Goal: Task Accomplishment & Management: Complete application form

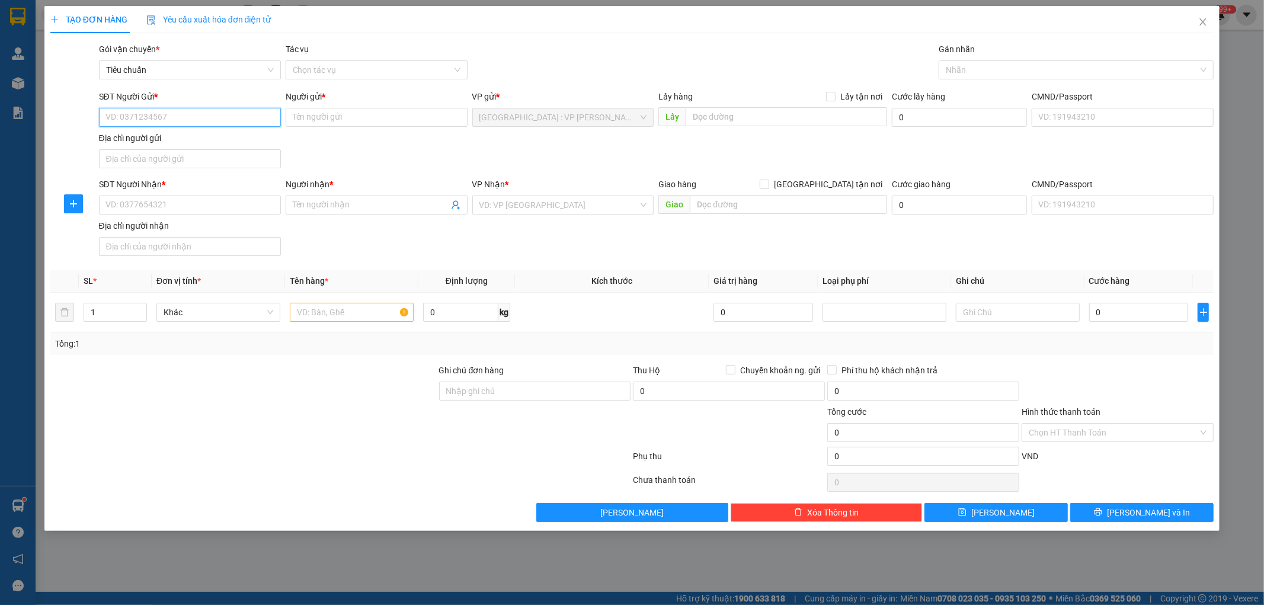
click at [183, 122] on input "SĐT Người Gửi *" at bounding box center [190, 117] width 182 height 19
type input "0899487299"
click at [204, 141] on div "0899487299 - [PERSON_NAME]" at bounding box center [190, 141] width 168 height 13
type input "chú tuấn"
type input "0899487299"
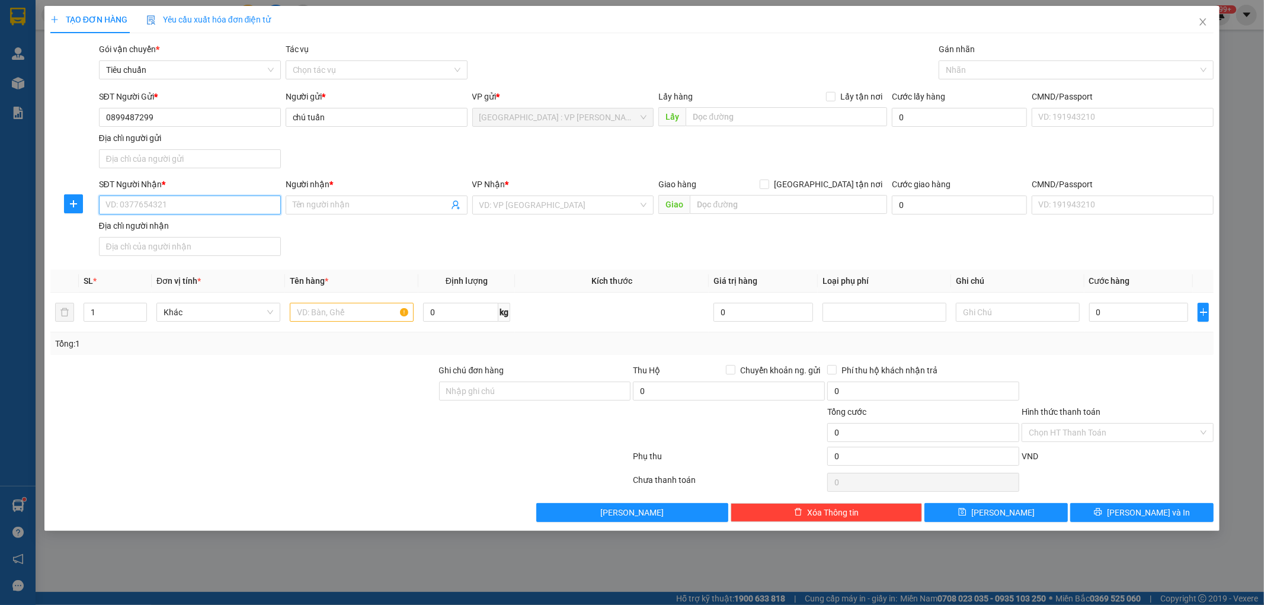
click at [190, 211] on input "SĐT Người Nhận *" at bounding box center [190, 205] width 182 height 19
click at [182, 234] on div "0899487299 - [PERSON_NAME]" at bounding box center [190, 229] width 168 height 13
type input "0899487299"
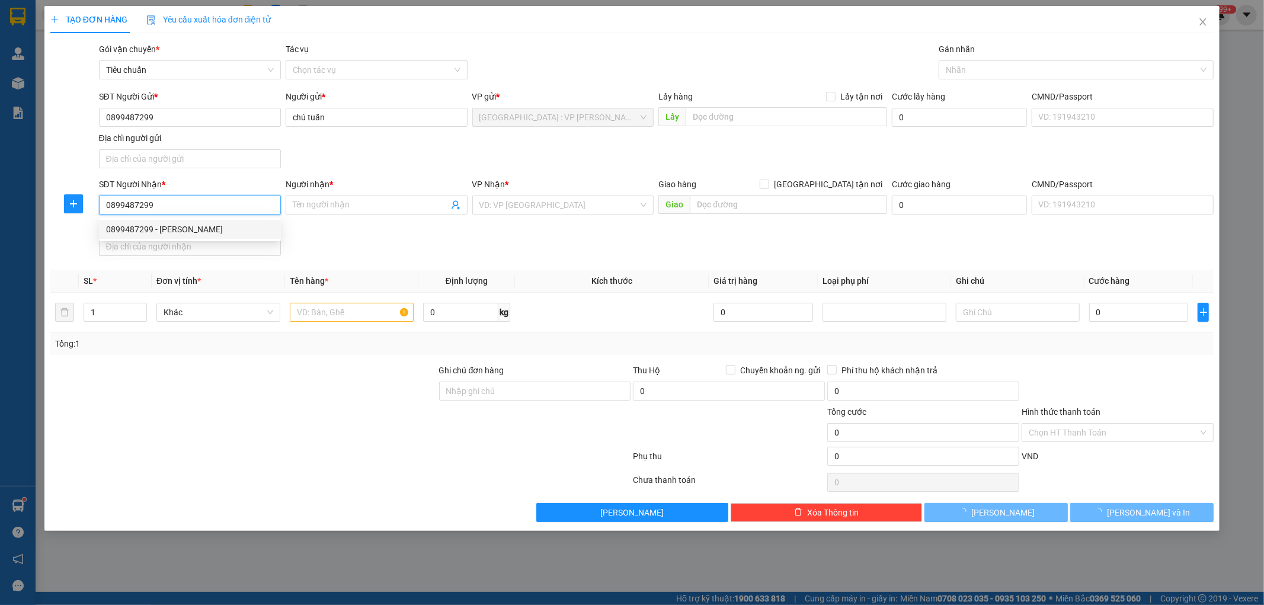
type input "chú tuấn"
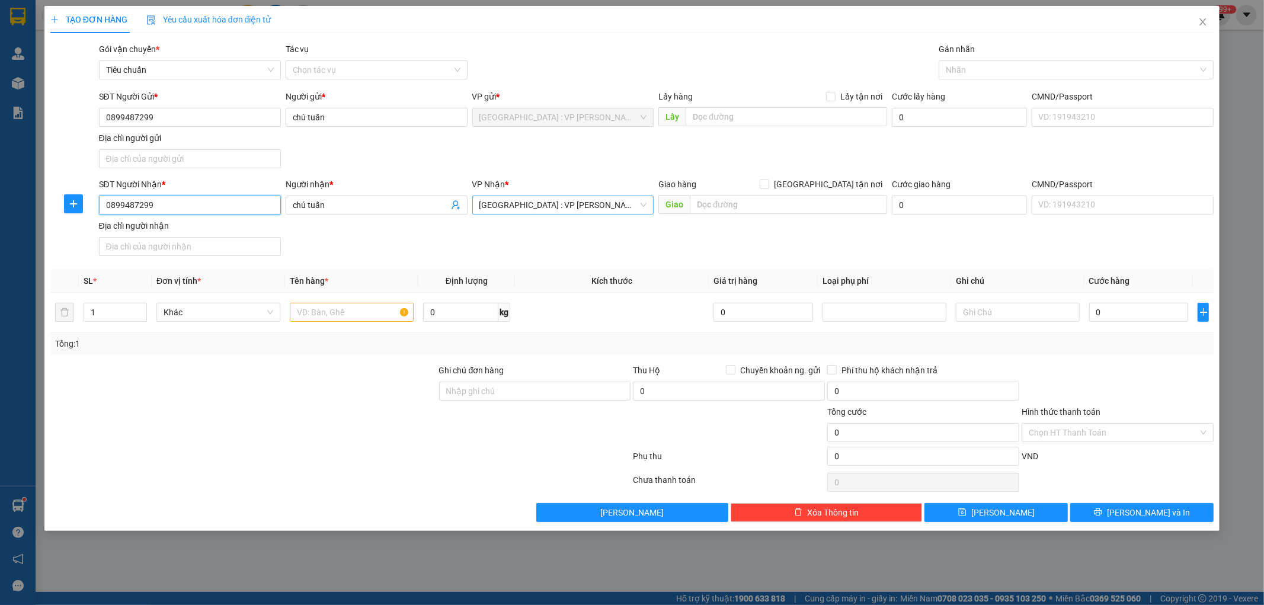
click at [557, 207] on span "[GEOGRAPHIC_DATA] : VP [PERSON_NAME]" at bounding box center [563, 205] width 168 height 18
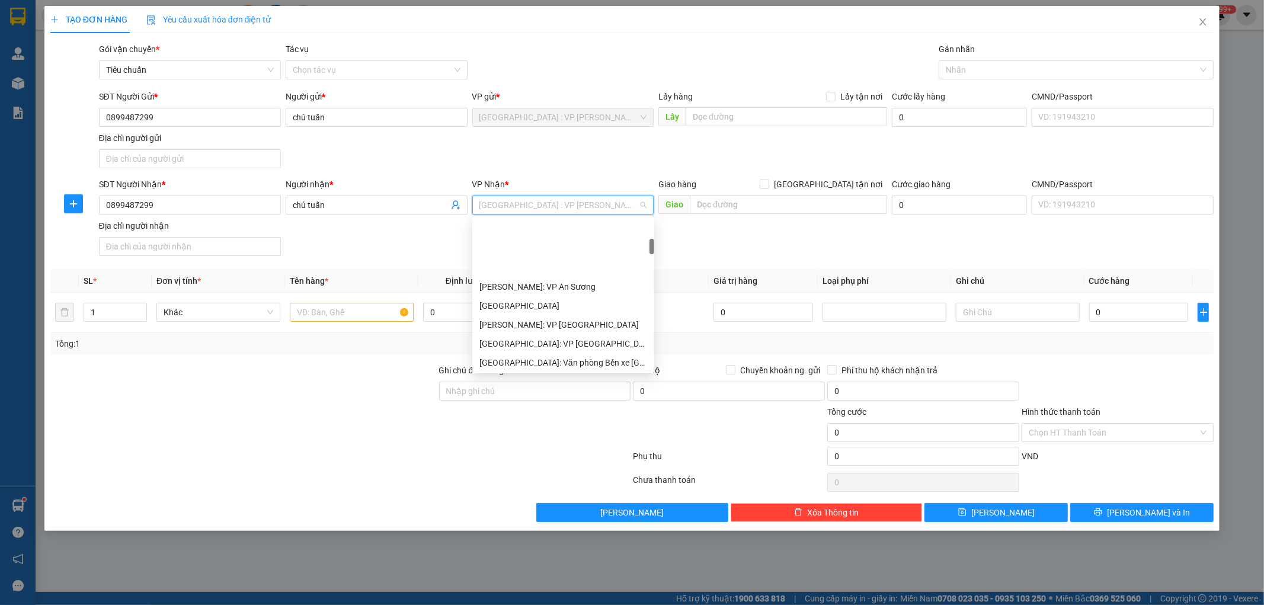
scroll to position [197, 0]
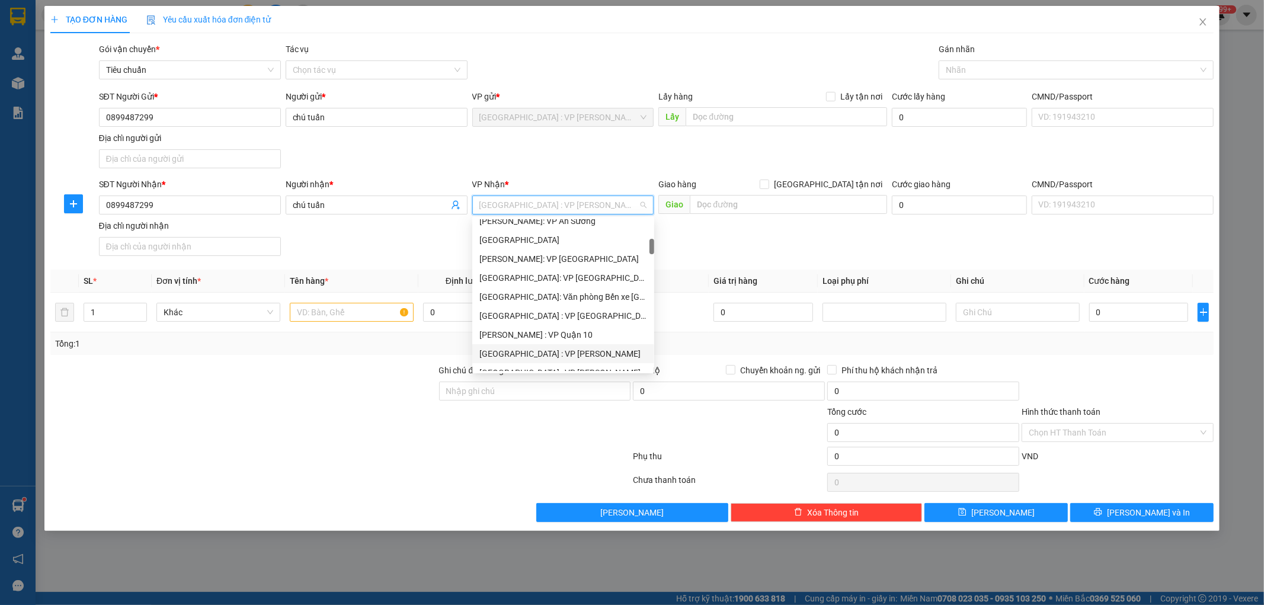
click at [563, 350] on div "[GEOGRAPHIC_DATA] : VP [PERSON_NAME]" at bounding box center [563, 353] width 168 height 13
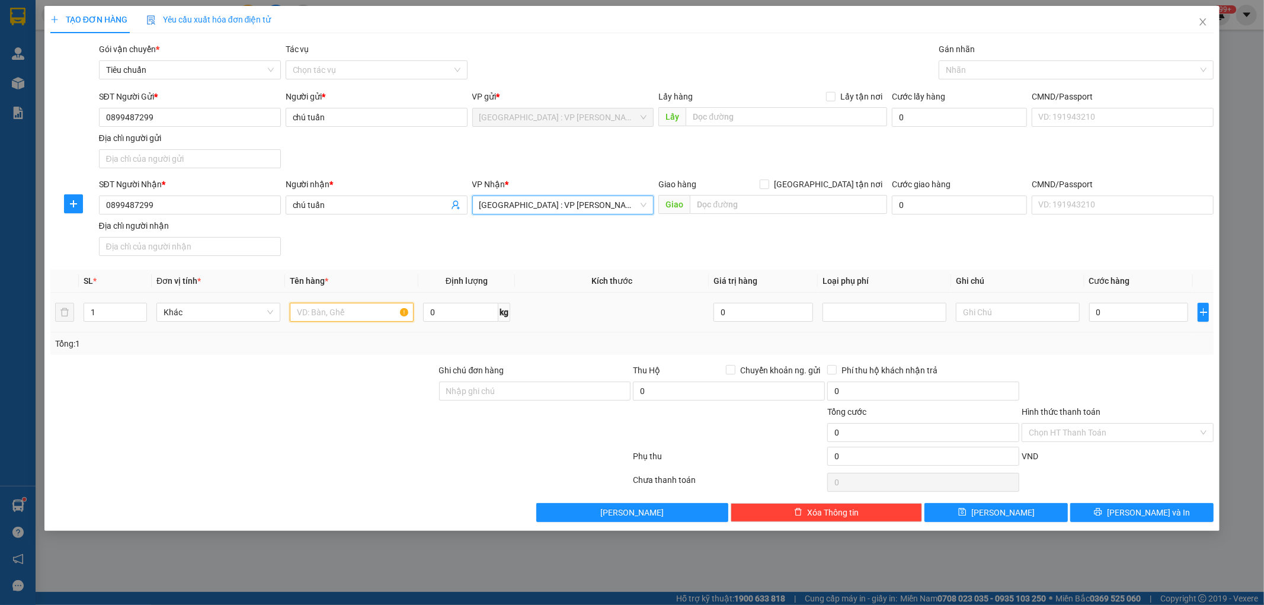
click at [356, 318] on input "text" at bounding box center [352, 312] width 124 height 19
type input "1 XE MÁY 29D2 37826"
click at [540, 389] on input "Ghi chú đơn hàng" at bounding box center [535, 391] width 192 height 19
type input "1 CHÌA KHÓA,2 GƯƠNG,1 MŨ BH"
click at [1140, 313] on input "0" at bounding box center [1139, 312] width 100 height 19
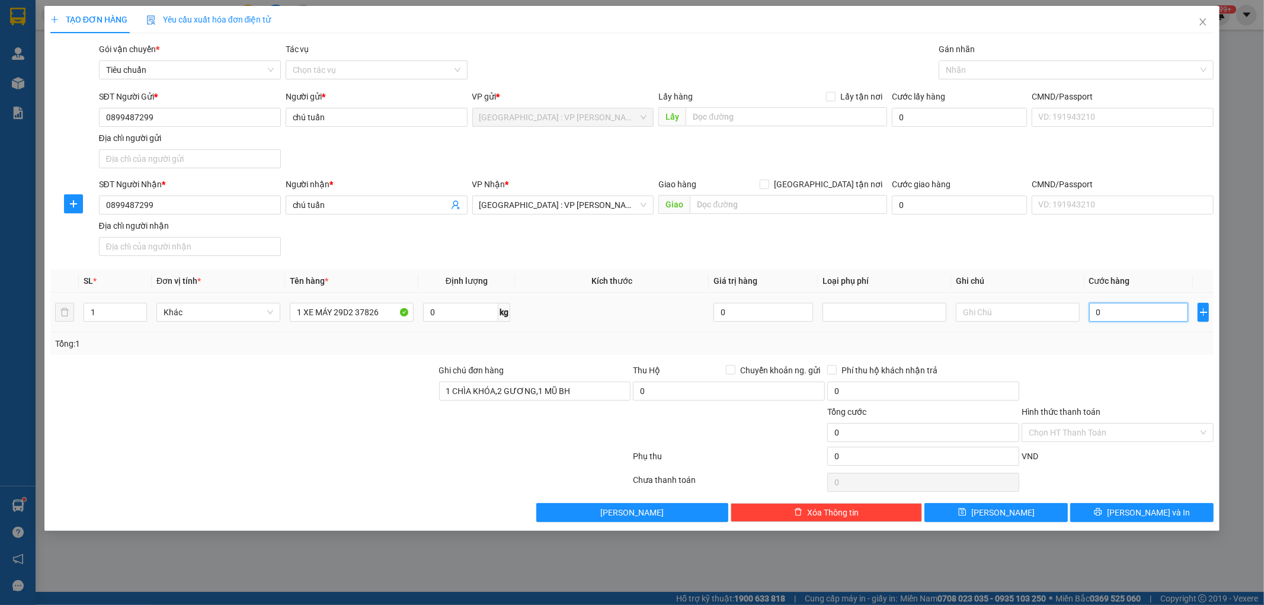
type input "7"
type input "73"
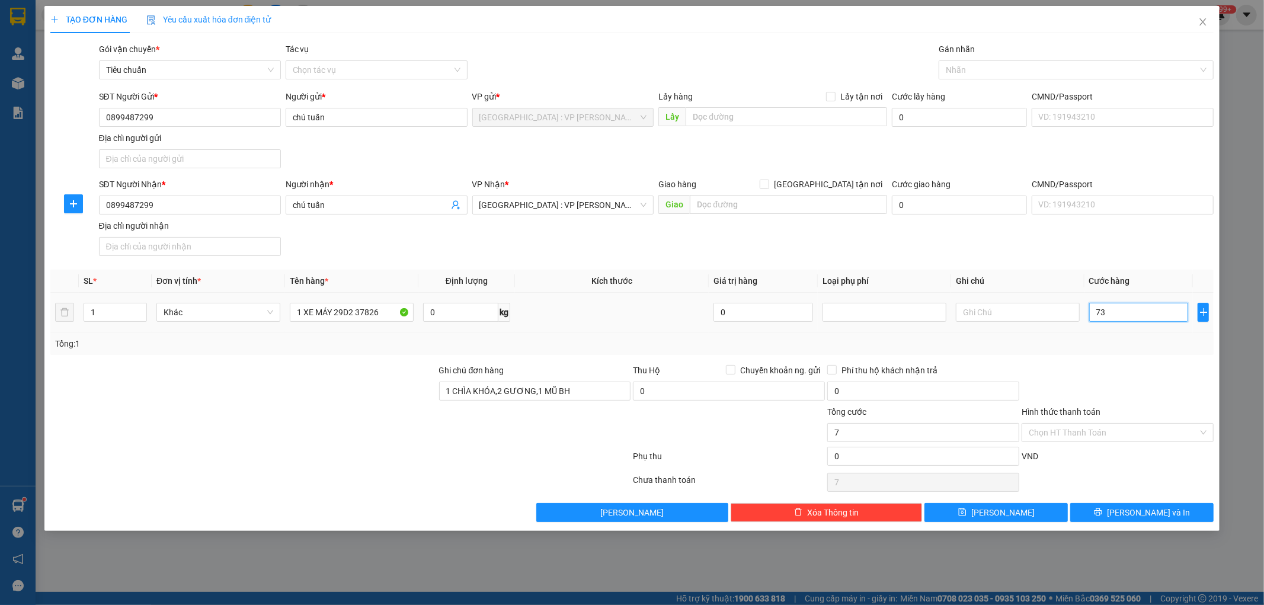
type input "73"
type input "730"
type input "7.300"
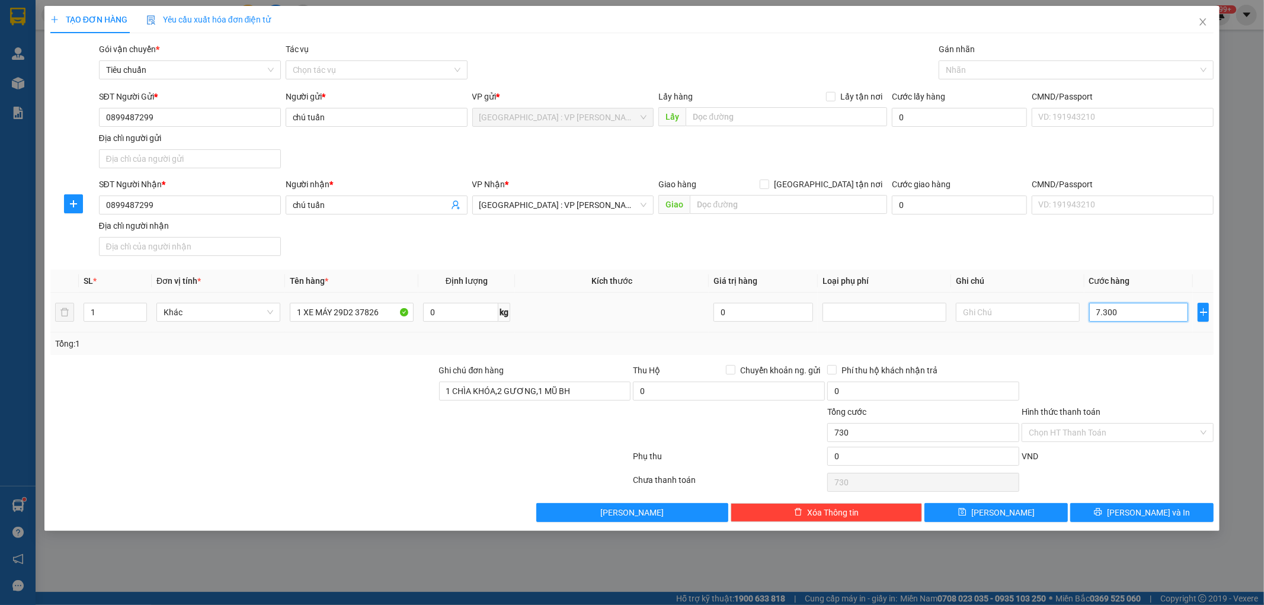
type input "7.300"
type input "73.000"
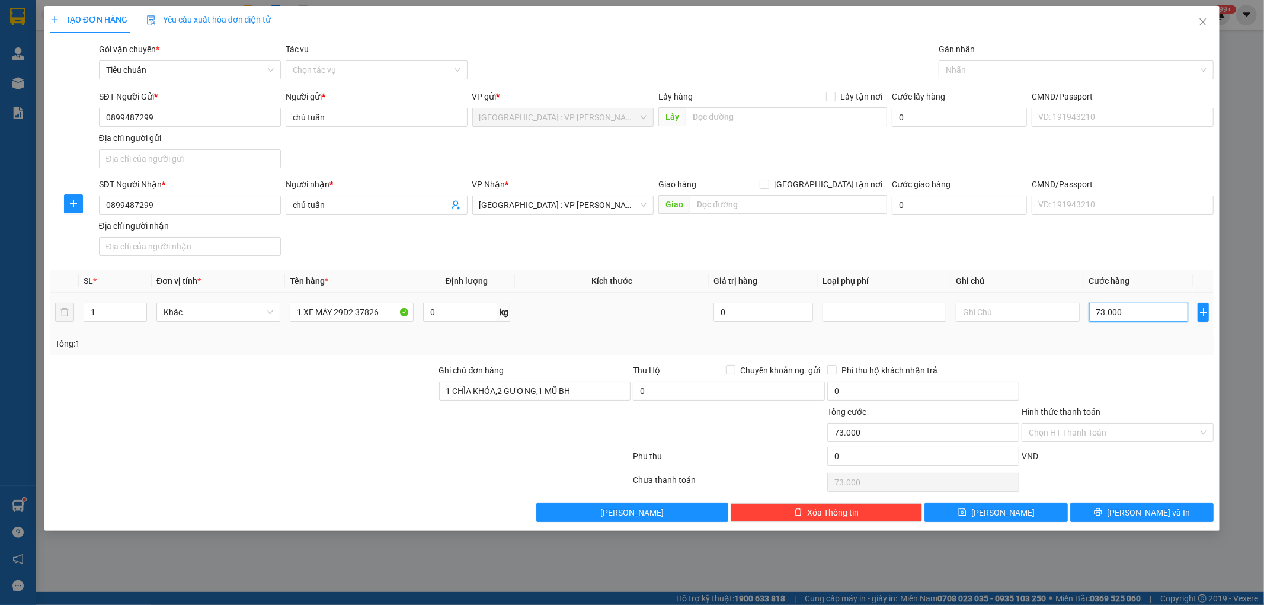
type input "730.000"
click at [1005, 69] on div at bounding box center [1070, 70] width 257 height 14
type input "730.000"
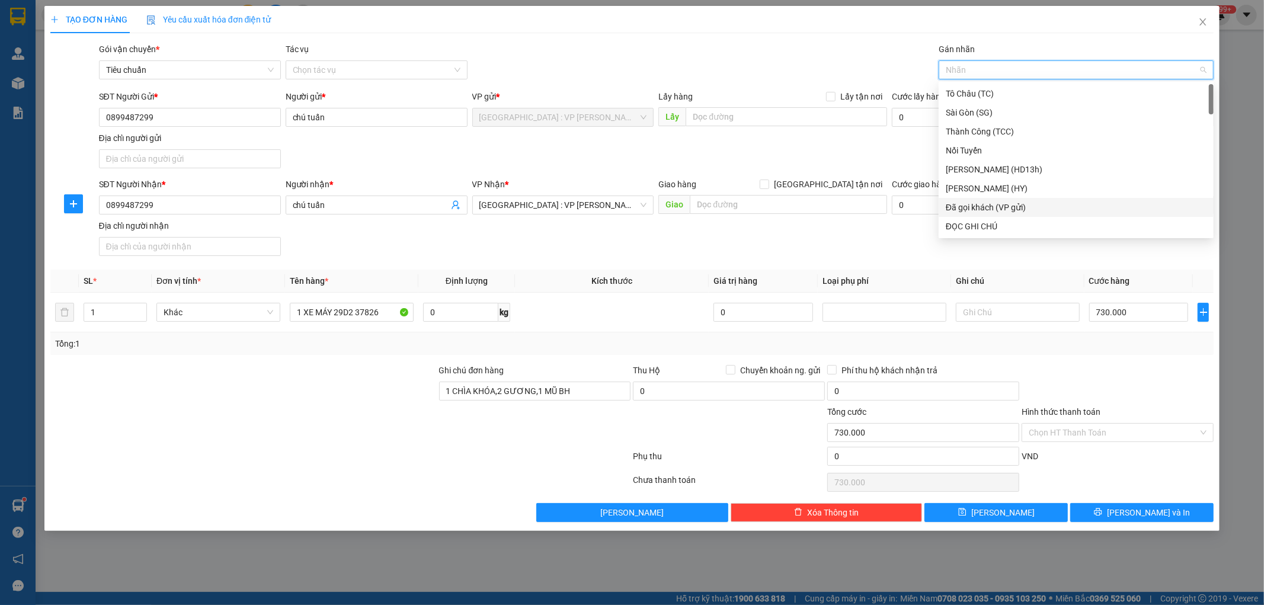
click at [1015, 209] on div "Đã gọi khách (VP gửi)" at bounding box center [1076, 207] width 261 height 13
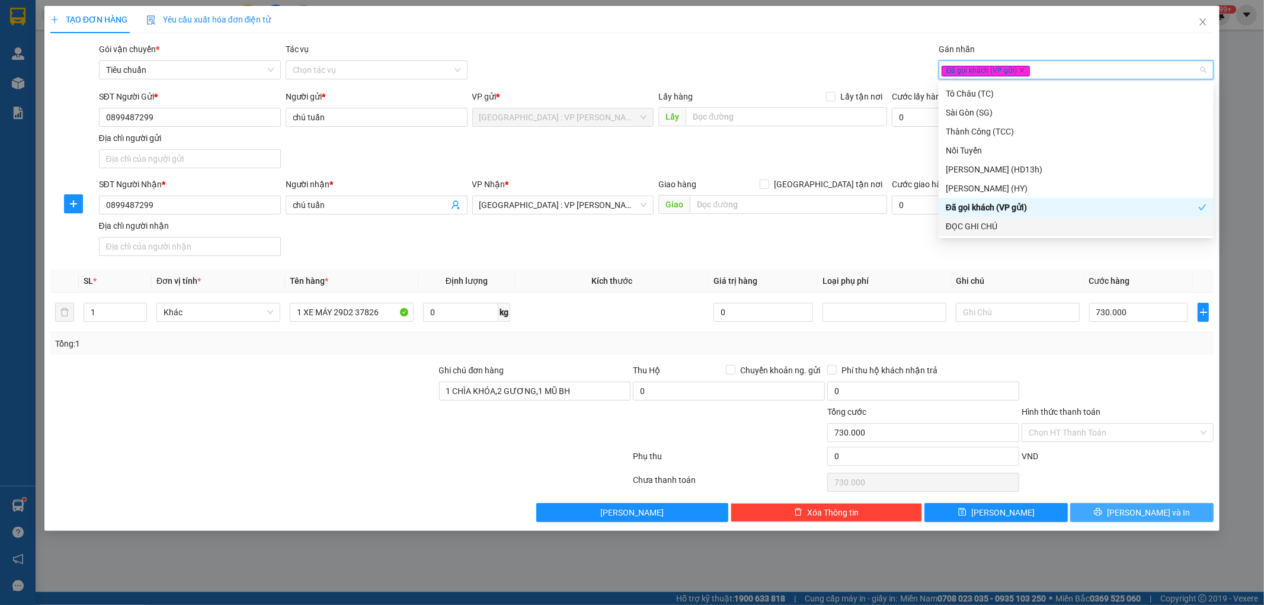
click at [1102, 512] on icon "printer" at bounding box center [1099, 512] width 8 height 8
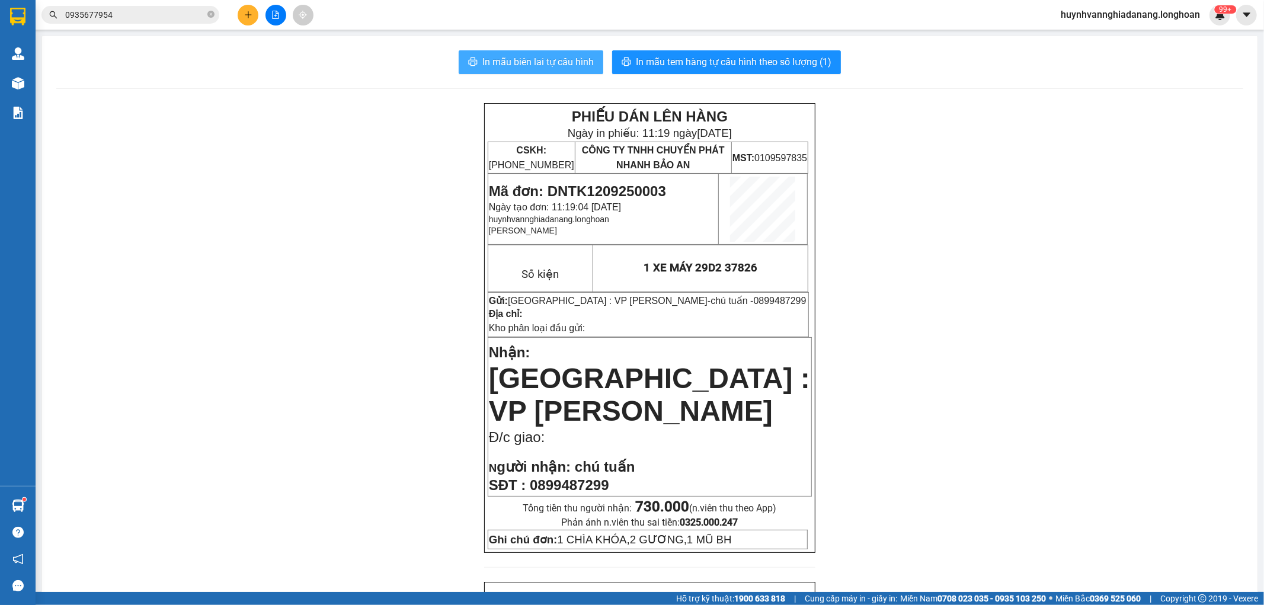
click at [549, 61] on span "In mẫu biên lai tự cấu hình" at bounding box center [537, 62] width 111 height 15
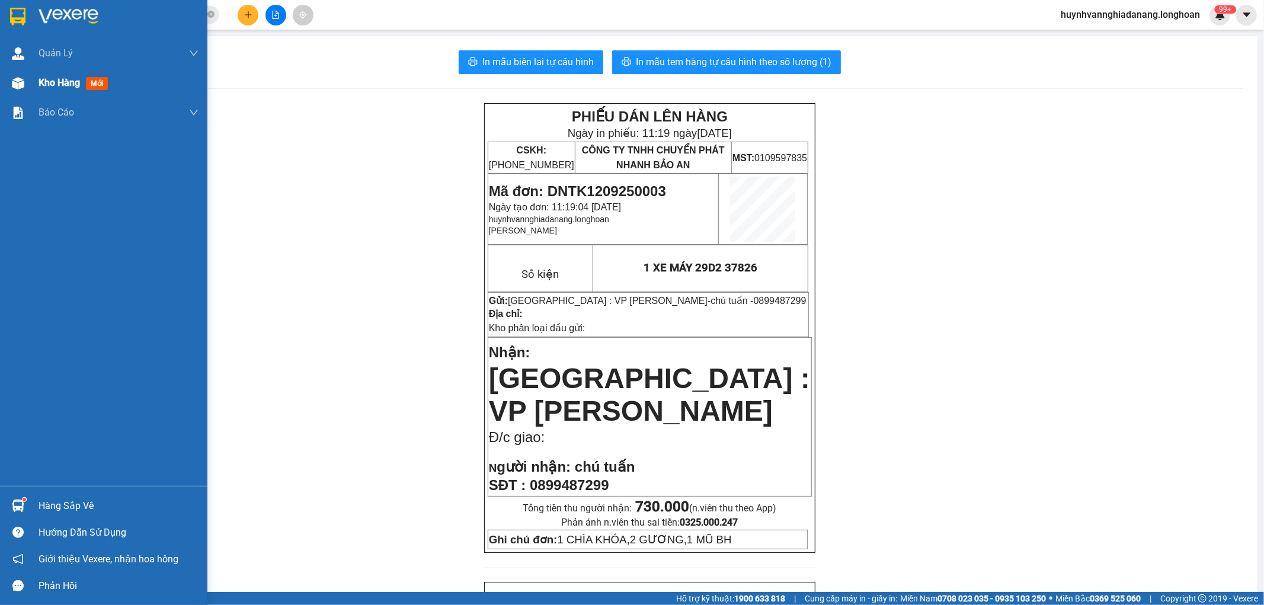
click at [54, 82] on span "Kho hàng" at bounding box center [59, 82] width 41 height 11
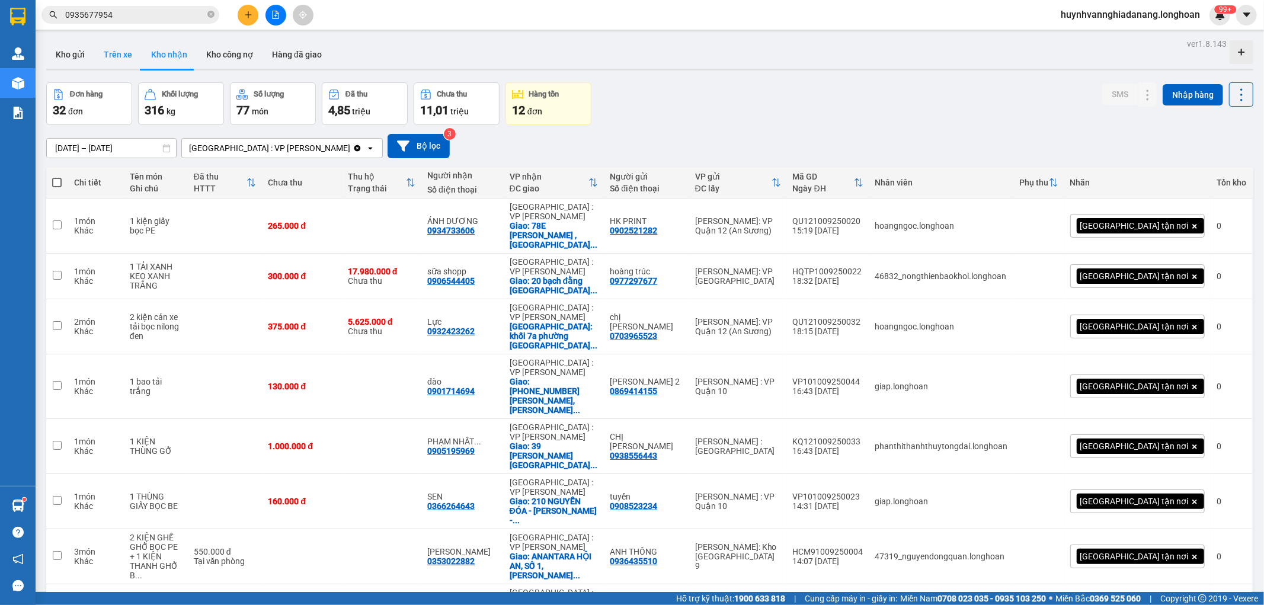
drag, startPoint x: 68, startPoint y: 50, endPoint x: 108, endPoint y: 60, distance: 41.1
click at [69, 50] on button "Kho gửi" at bounding box center [70, 54] width 48 height 28
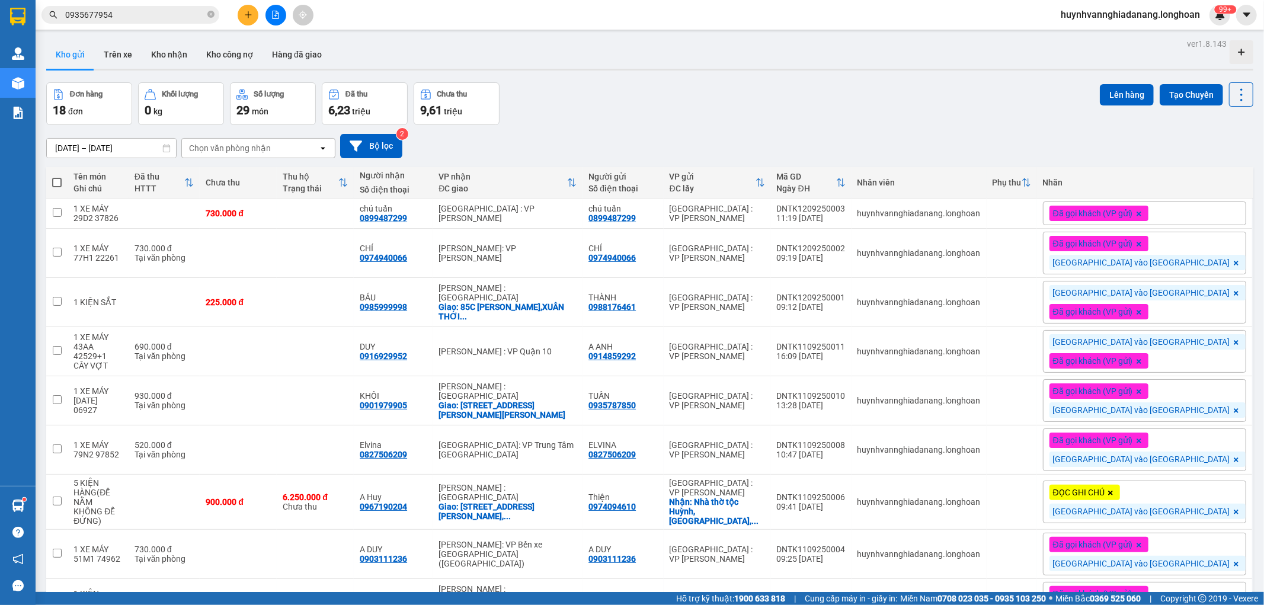
click at [1133, 209] on span "Đã gọi khách (VP gửi)" at bounding box center [1093, 213] width 80 height 11
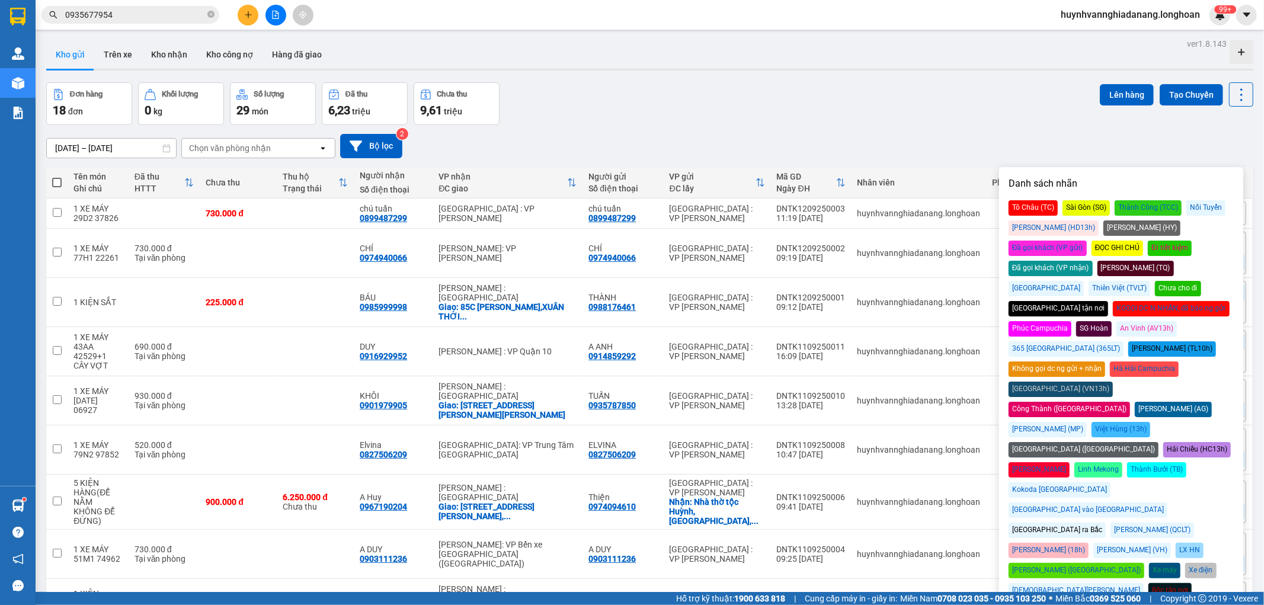
click at [1048, 523] on div "[GEOGRAPHIC_DATA] ra Bắc" at bounding box center [1057, 530] width 97 height 15
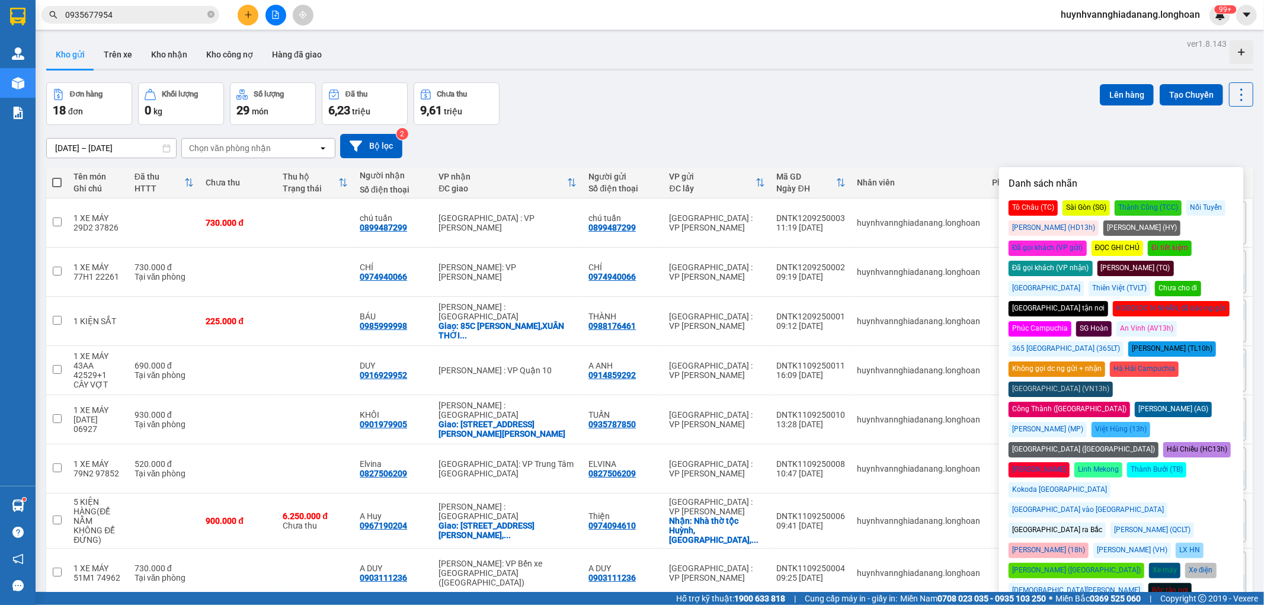
click at [941, 135] on div "[DATE] – [DATE] Press the down arrow key to interact with the calendar and sele…" at bounding box center [649, 146] width 1207 height 24
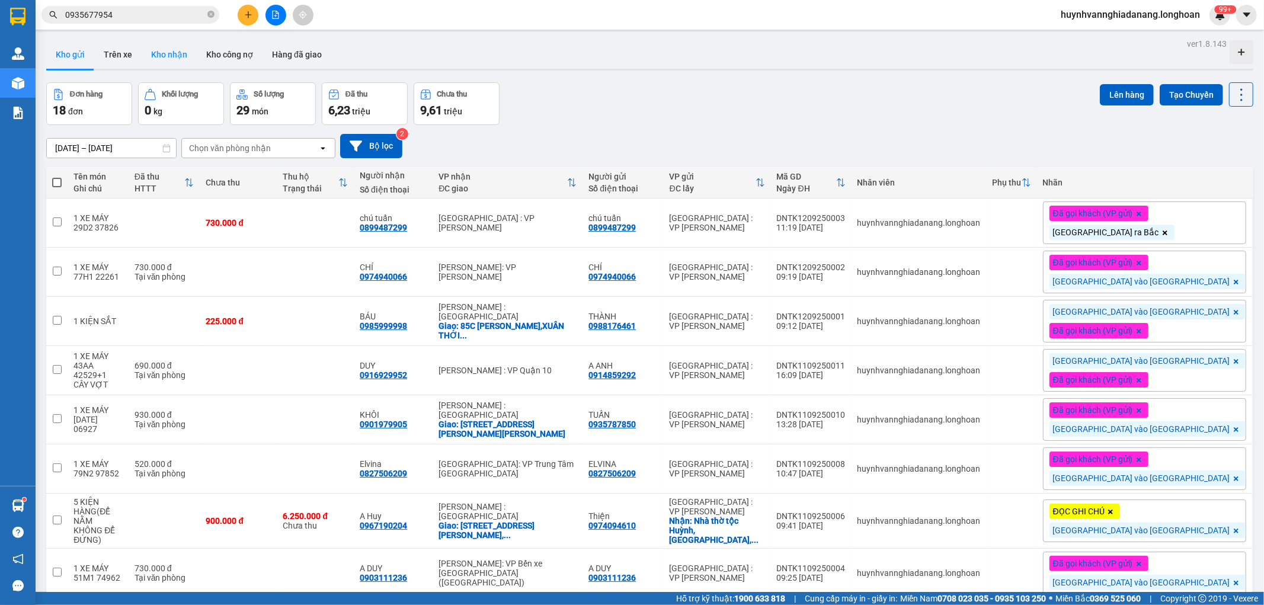
click at [175, 50] on button "Kho nhận" at bounding box center [169, 54] width 55 height 28
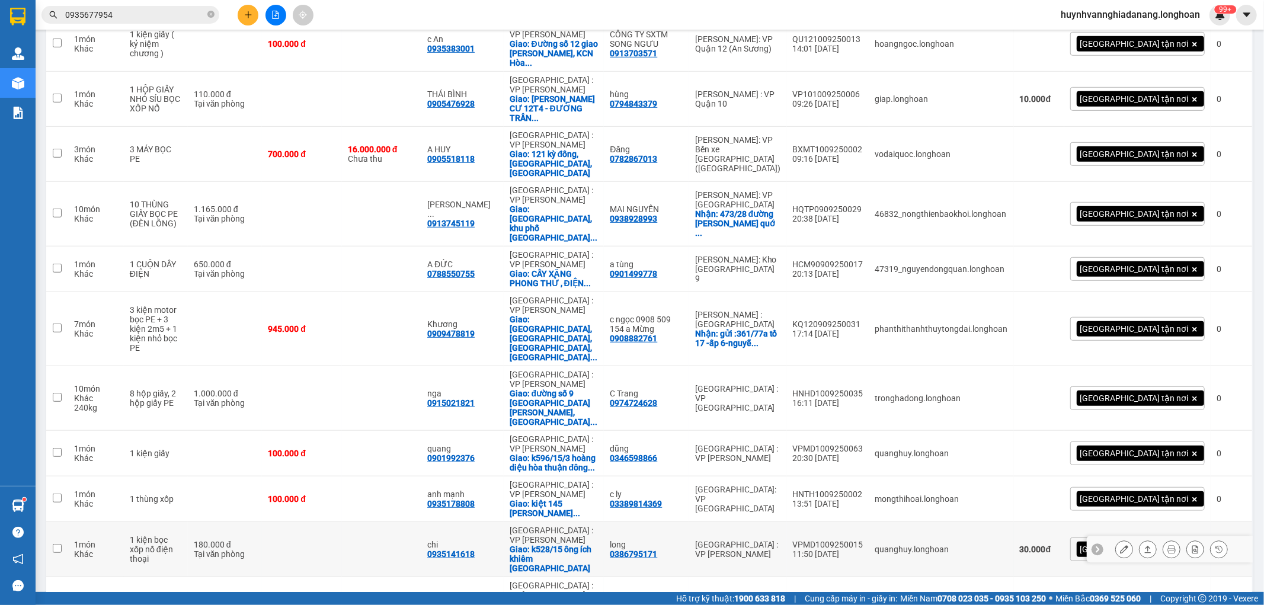
scroll to position [973, 0]
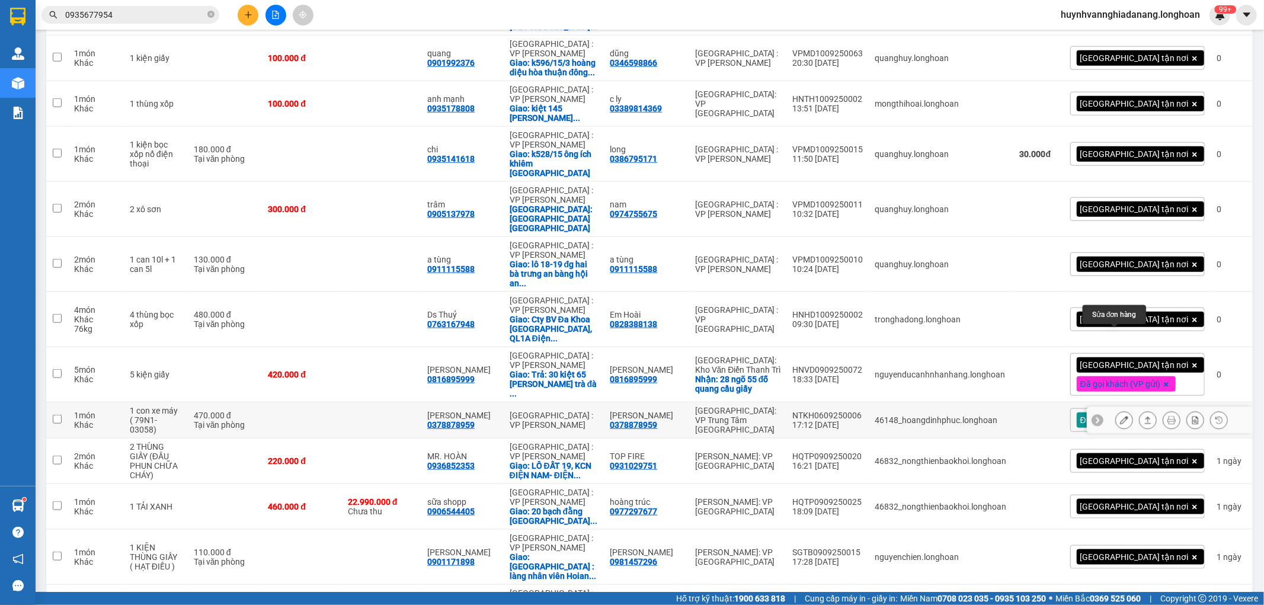
click at [1120, 416] on icon at bounding box center [1124, 420] width 8 height 8
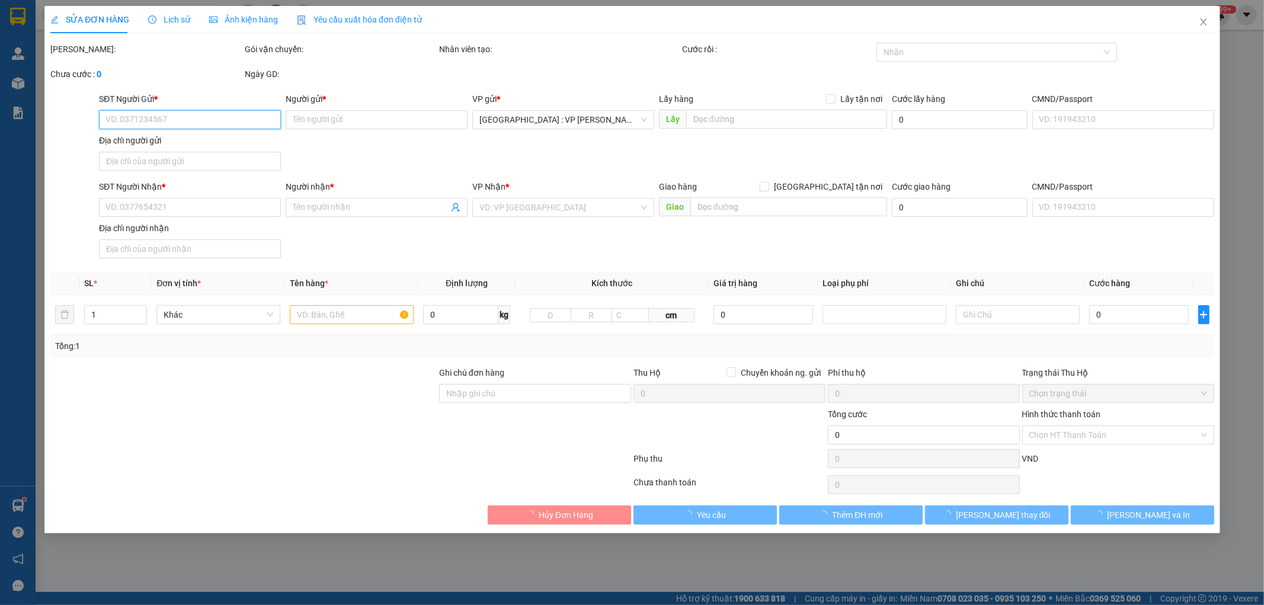
type input "0378878959"
type input "[PERSON_NAME]"
type input "0378878959"
type input "[PERSON_NAME]"
type input "1 chìa khóa + 0 cavet"
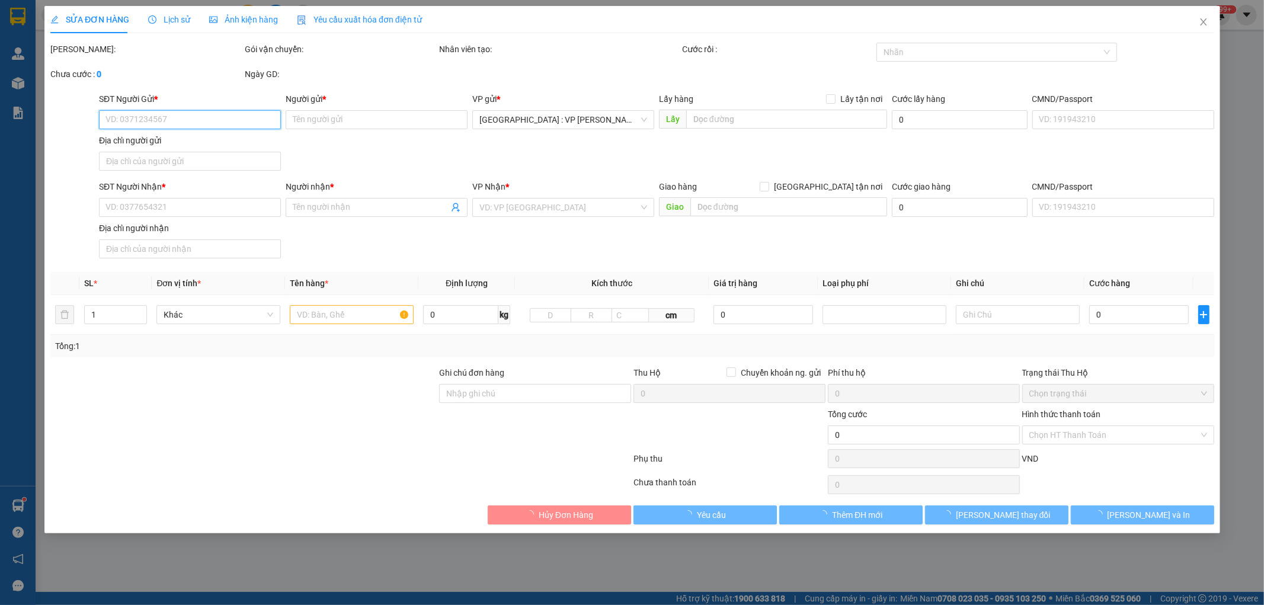
type input "470.000"
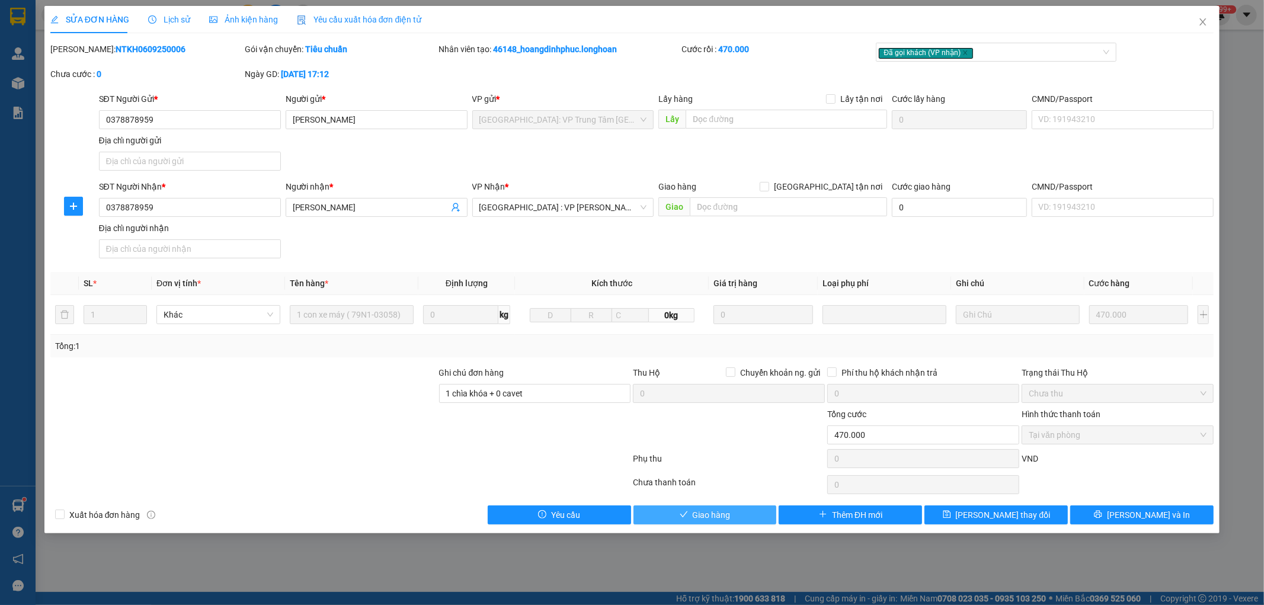
click at [725, 516] on span "Giao hàng" at bounding box center [712, 514] width 38 height 13
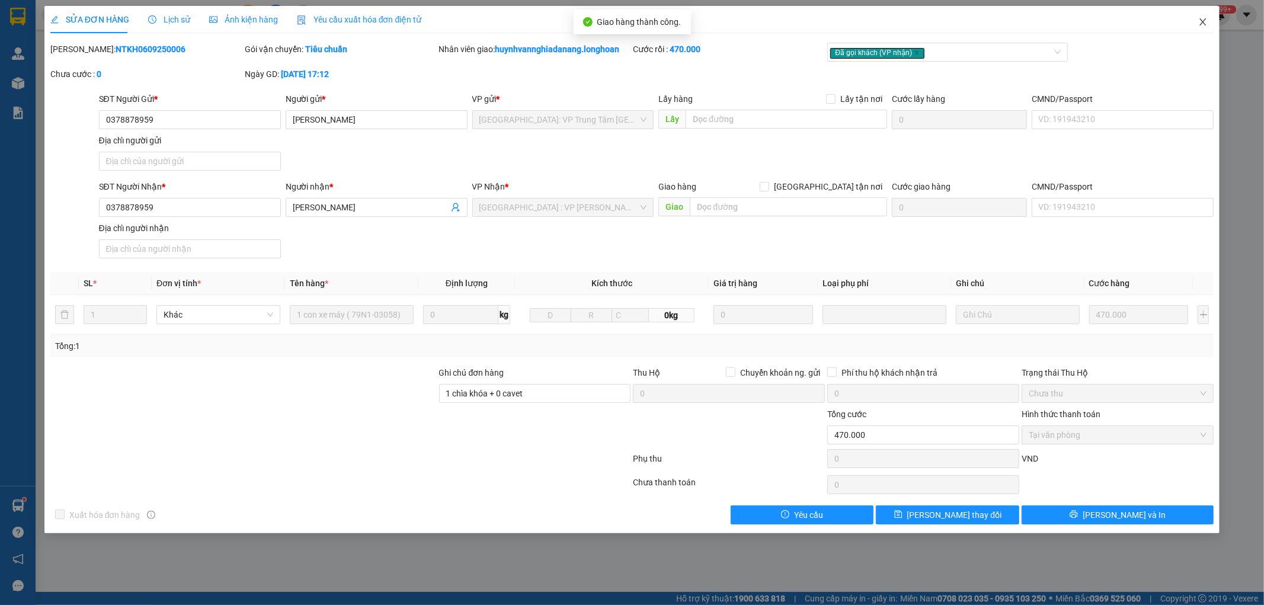
click at [1203, 20] on icon "close" at bounding box center [1202, 21] width 9 height 9
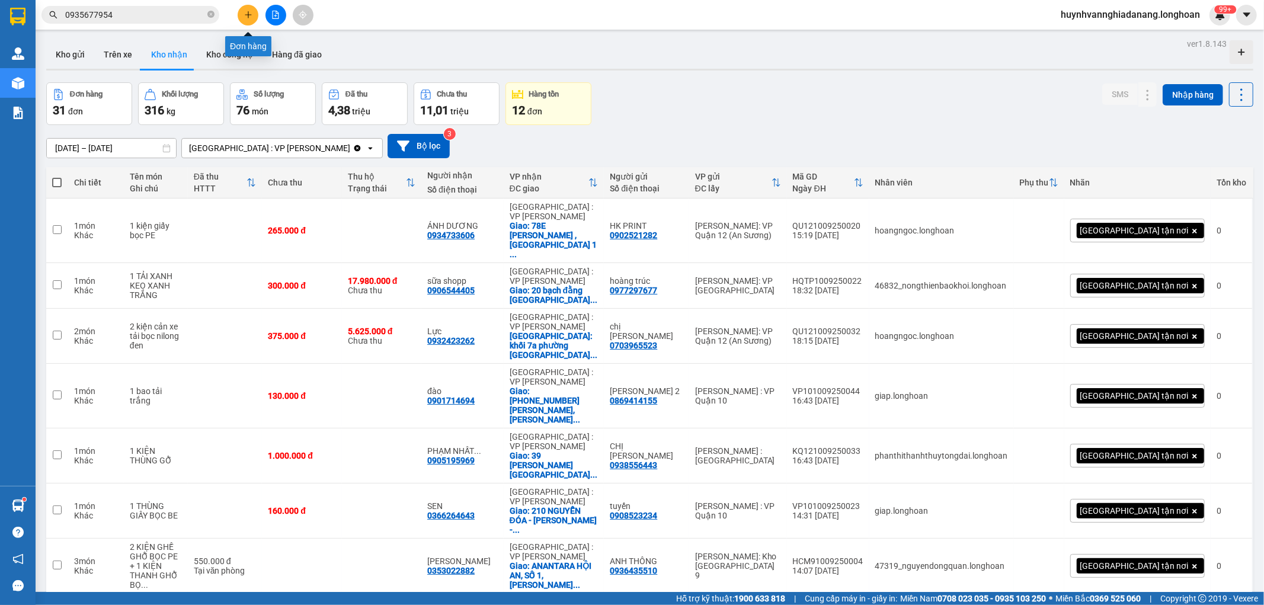
click at [248, 17] on icon "plus" at bounding box center [248, 14] width 1 height 7
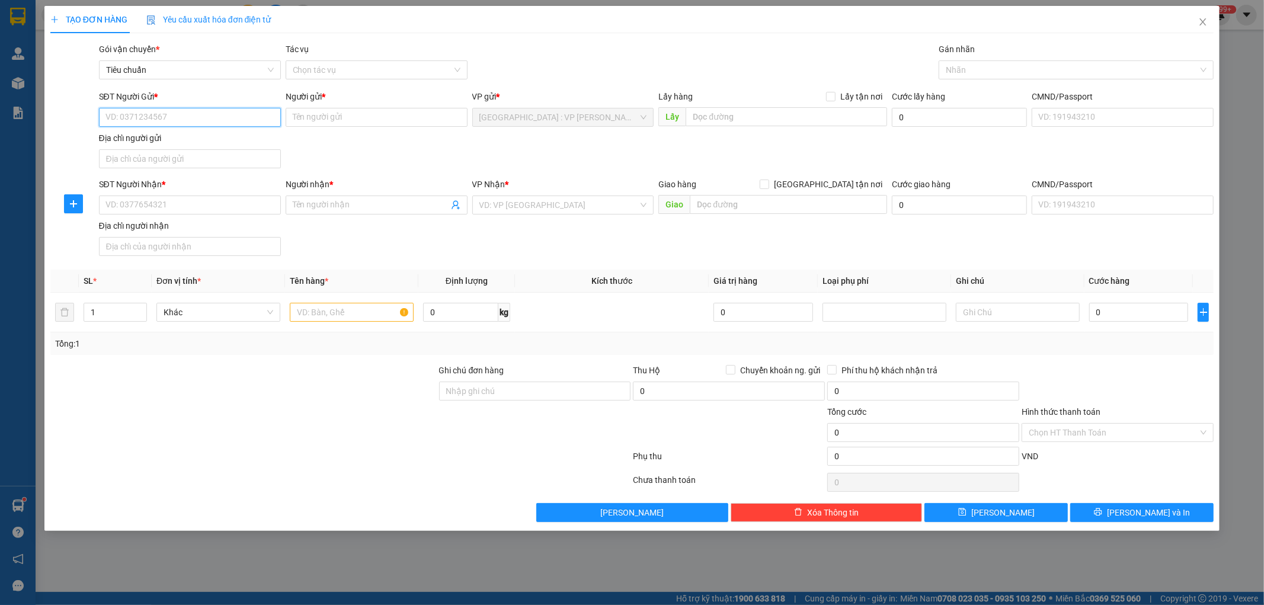
click at [147, 120] on input "SĐT Người Gửi *" at bounding box center [190, 117] width 182 height 19
paste input "0968271100"
click at [194, 114] on input "0968271100" at bounding box center [190, 117] width 182 height 19
type input "0968271100"
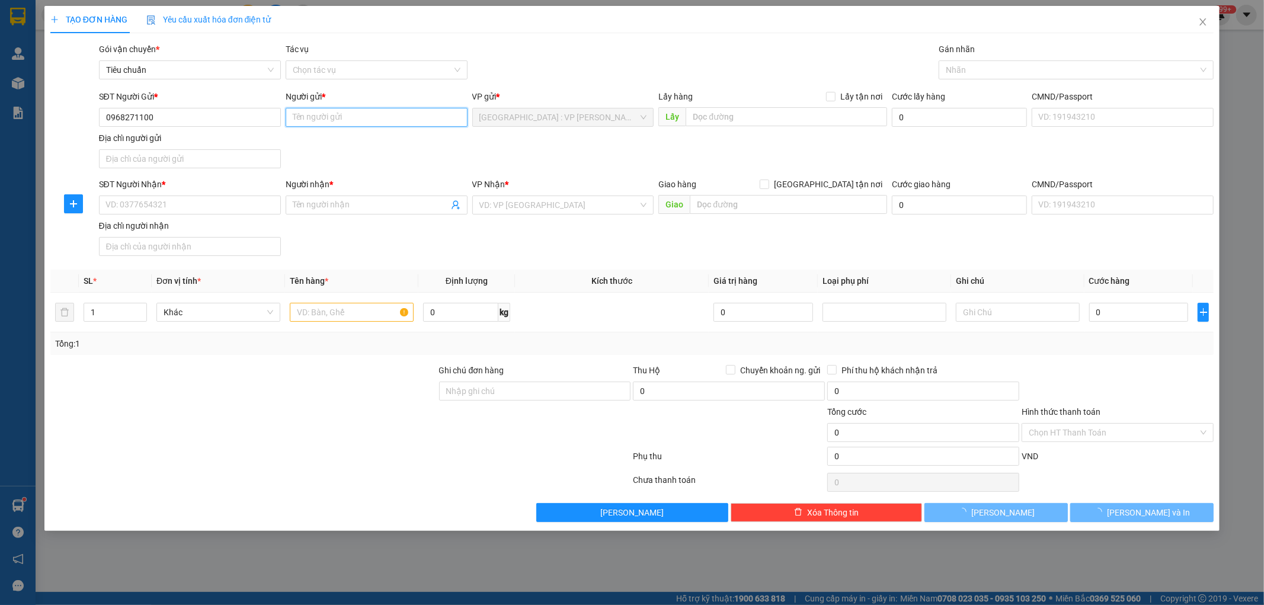
click at [334, 122] on input "Người gửi *" at bounding box center [377, 117] width 182 height 19
click at [324, 119] on input "Người gửi *" at bounding box center [377, 117] width 182 height 19
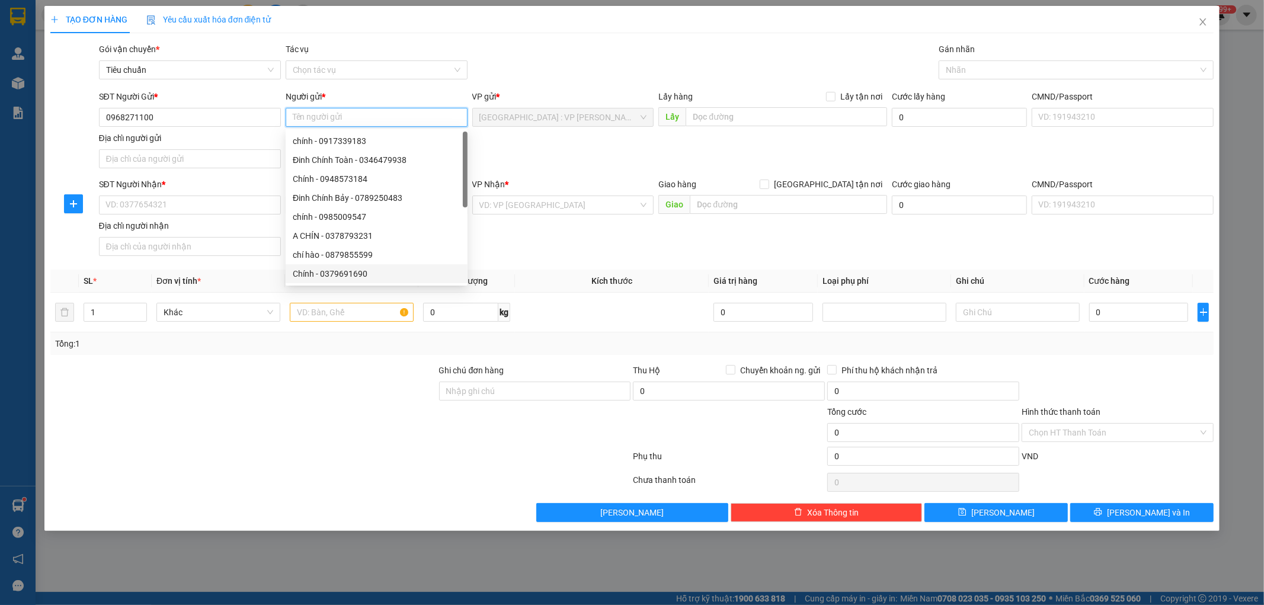
paste input "[PERSON_NAME]"
type input "[PERSON_NAME]"
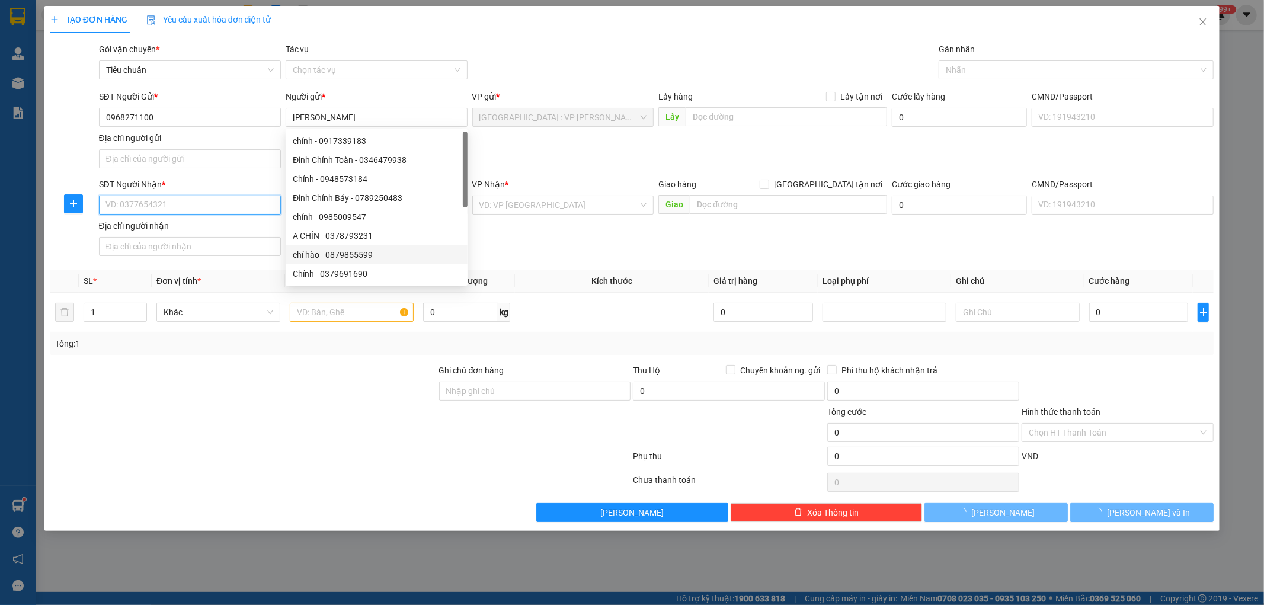
click at [151, 205] on input "SĐT Người Nhận *" at bounding box center [190, 205] width 182 height 19
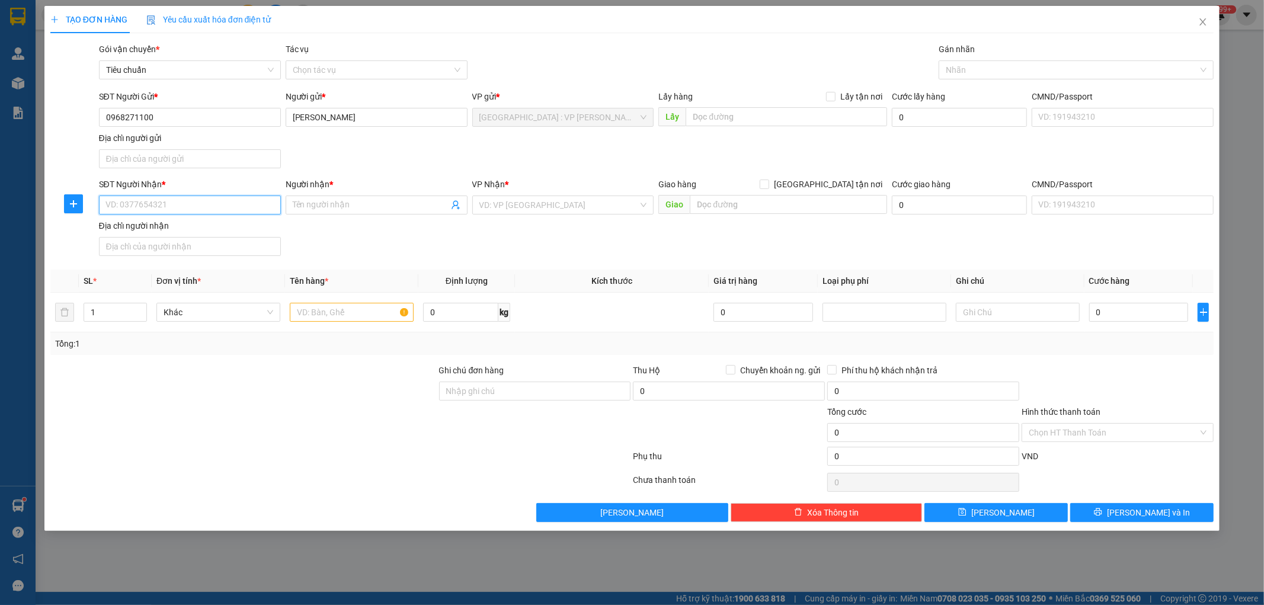
click at [192, 205] on input "SĐT Người Nhận *" at bounding box center [190, 205] width 182 height 19
paste input "0903227272"
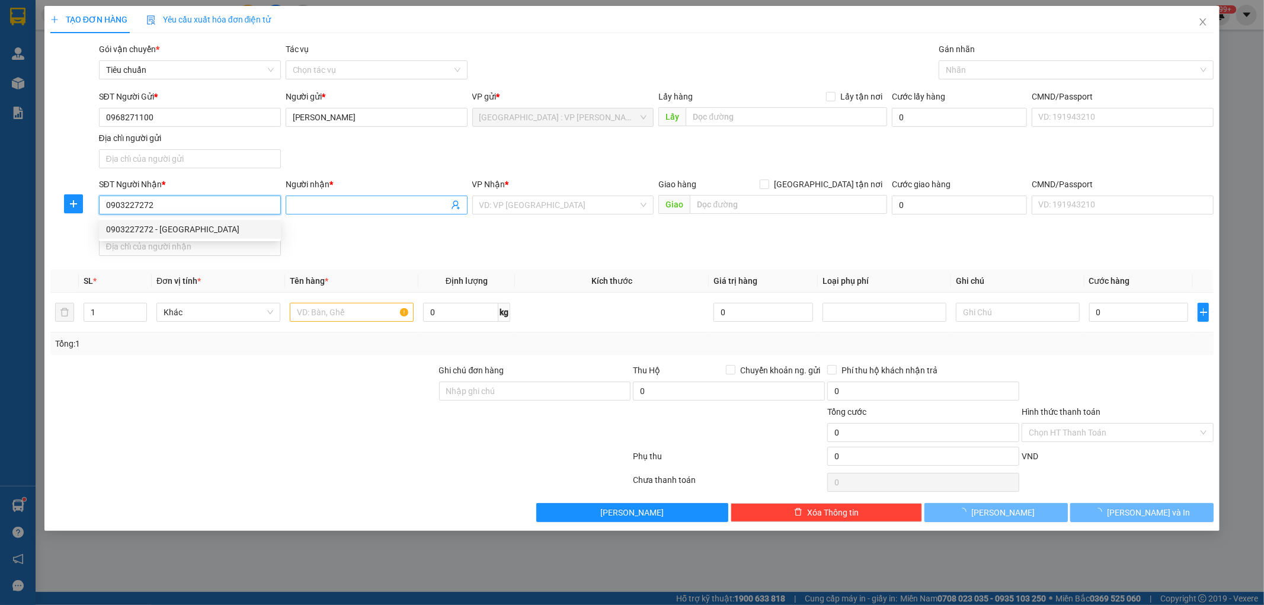
type input "0903227272"
click at [357, 210] on input "Người nhận *" at bounding box center [371, 205] width 156 height 13
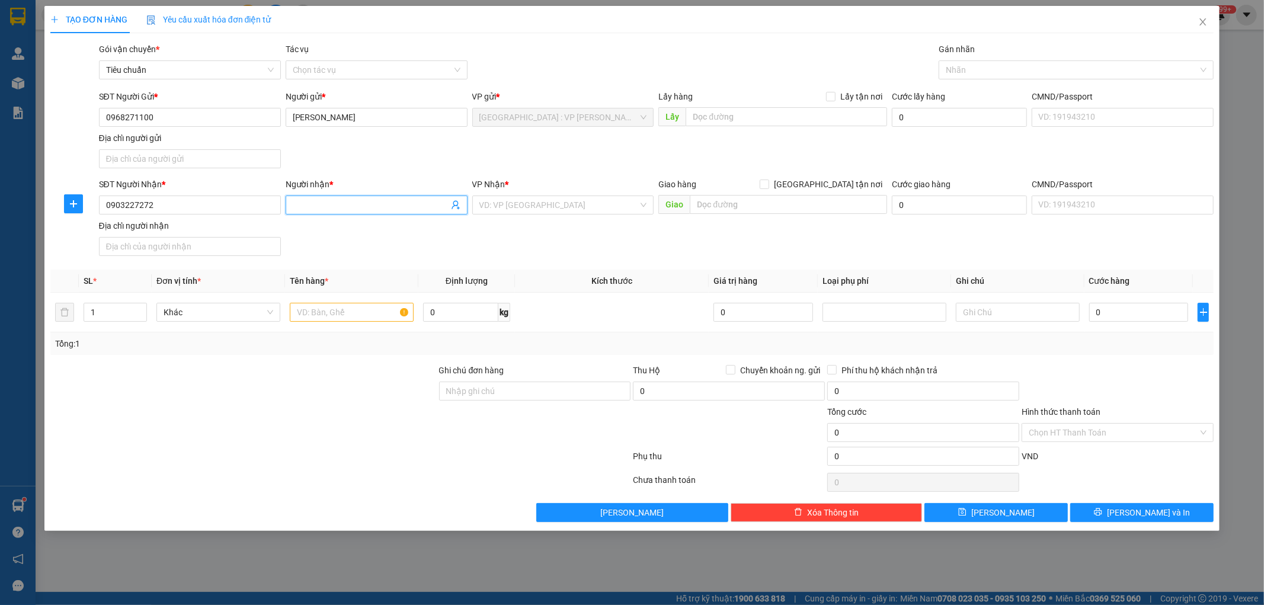
click at [315, 204] on input "Người nhận *" at bounding box center [371, 205] width 156 height 13
paste input "[PERSON_NAME]"
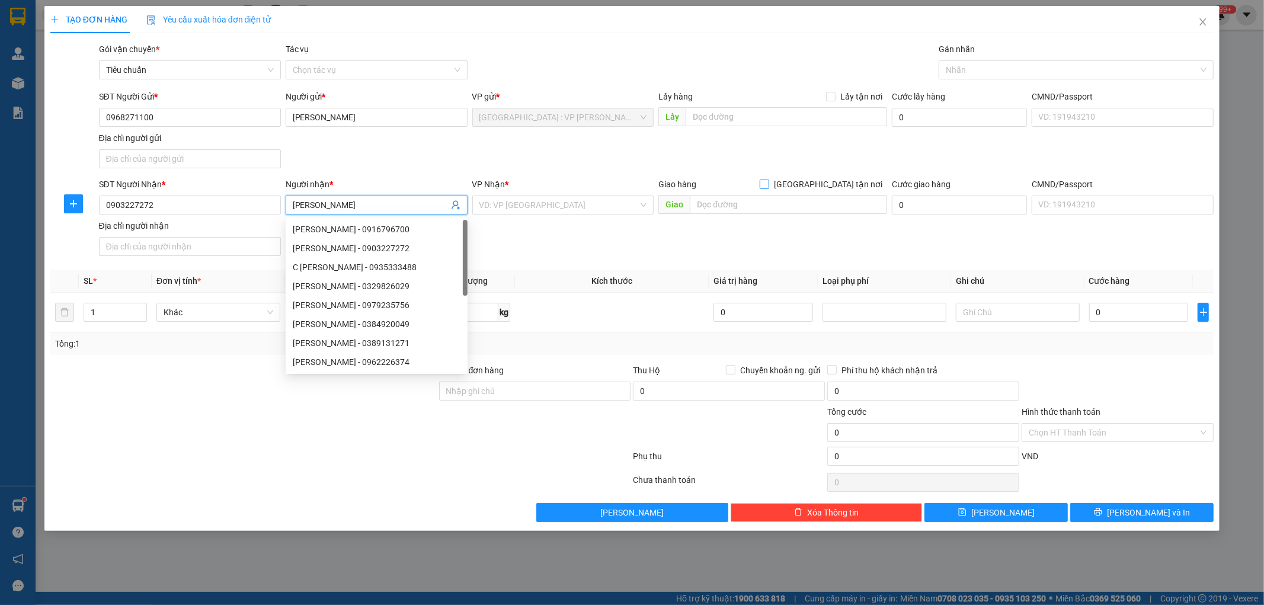
type input "[PERSON_NAME]"
click at [768, 182] on input "[GEOGRAPHIC_DATA] tận nơi" at bounding box center [764, 184] width 8 height 8
checkbox input "true"
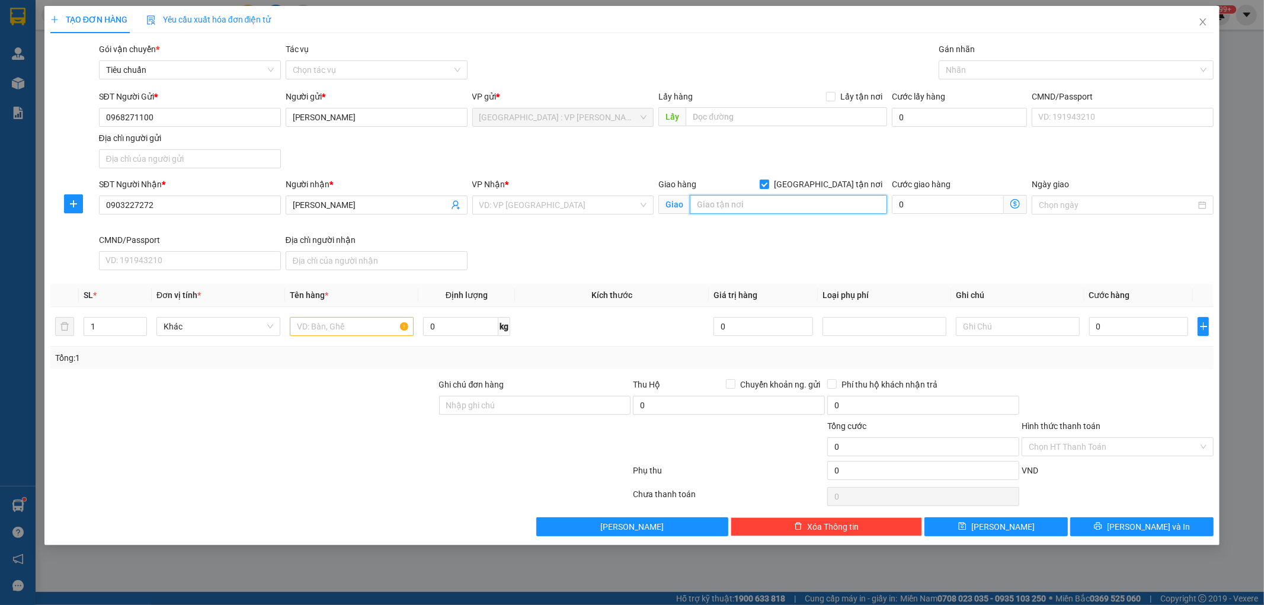
click at [793, 204] on input "text" at bounding box center [788, 204] width 197 height 19
click at [730, 206] on input "text" at bounding box center [788, 204] width 197 height 19
paste input "[STREET_ADDRESS][PERSON_NAME]"
type input "[STREET_ADDRESS][PERSON_NAME]"
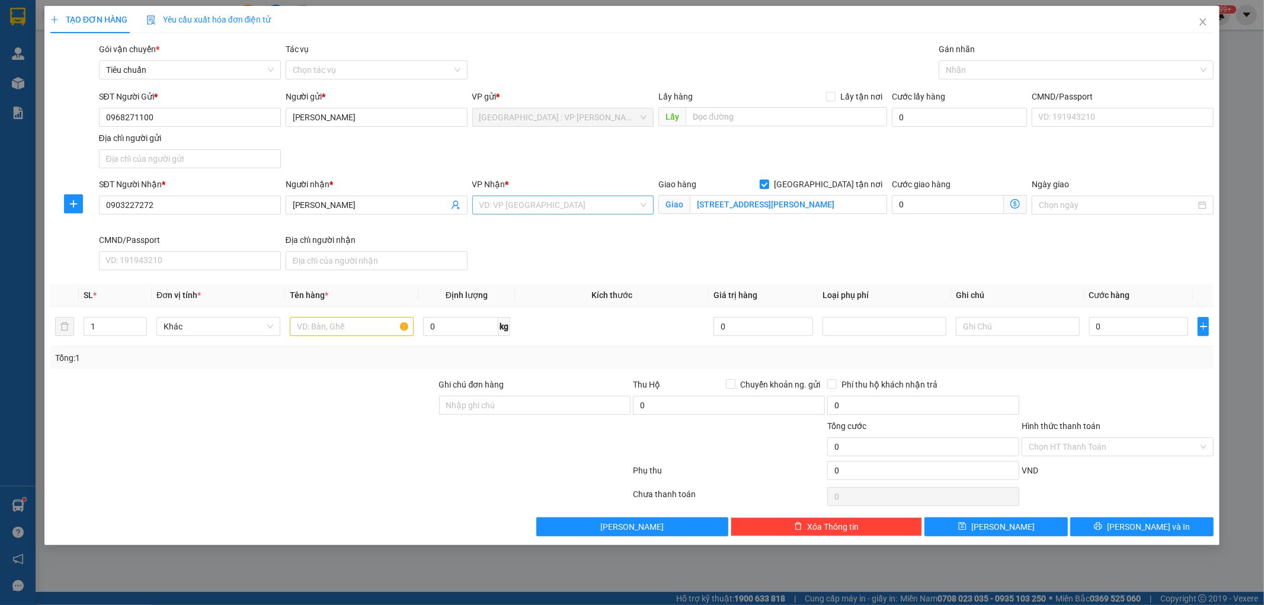
click at [559, 197] on input "search" at bounding box center [558, 205] width 159 height 18
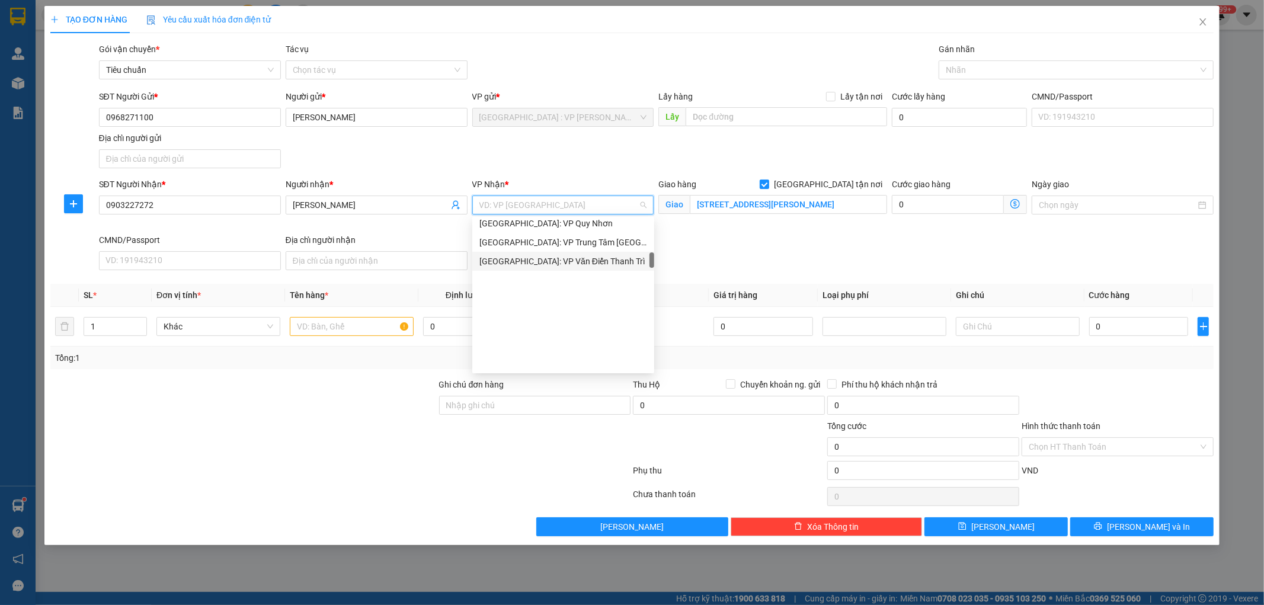
scroll to position [329, 0]
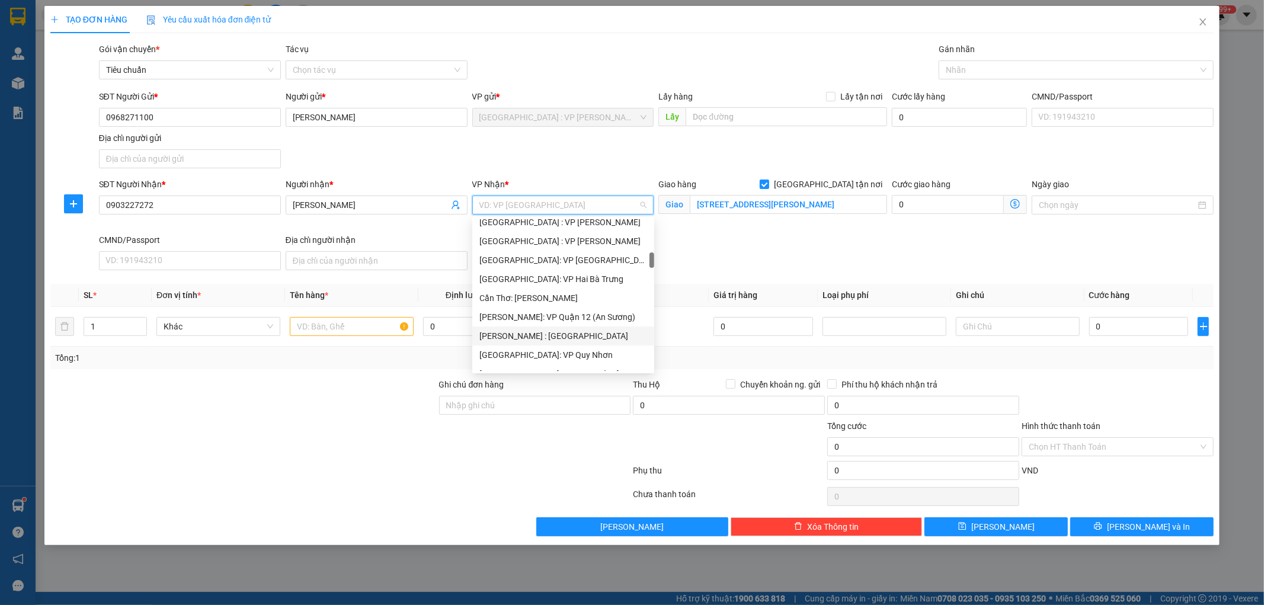
click at [577, 334] on div "[PERSON_NAME] : [GEOGRAPHIC_DATA]" at bounding box center [563, 336] width 168 height 13
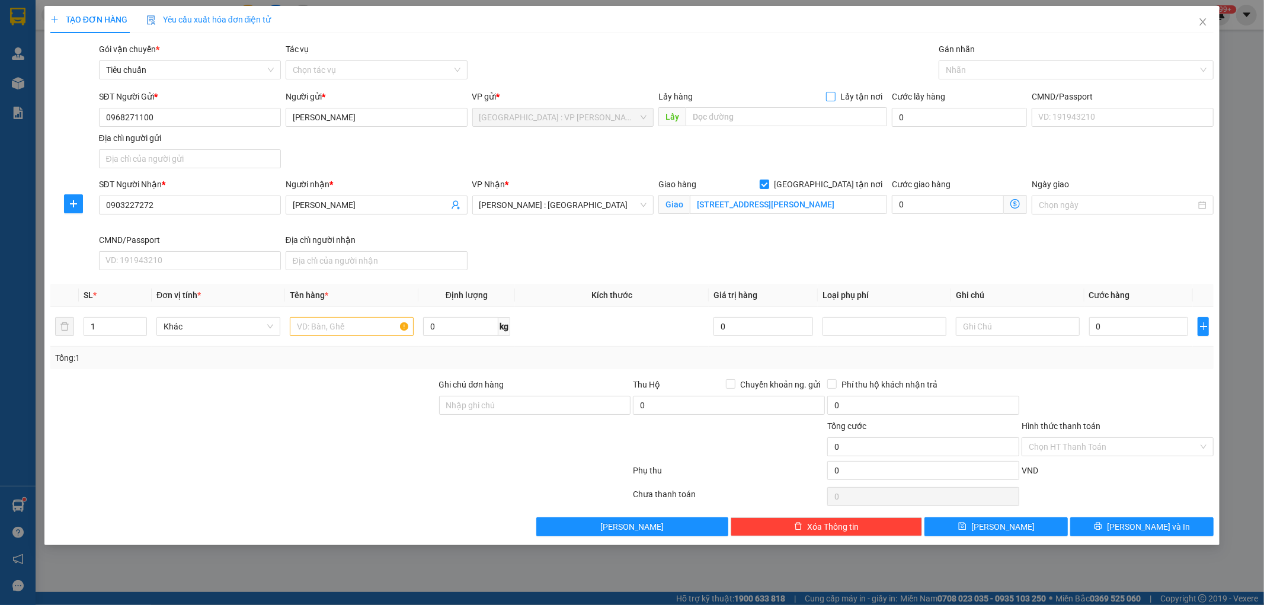
click at [834, 93] on input "Lấy tận nơi" at bounding box center [830, 96] width 8 height 8
checkbox input "true"
click at [795, 119] on input "text" at bounding box center [787, 116] width 202 height 19
click at [724, 117] on input "text" at bounding box center [787, 116] width 202 height 19
paste input "356/20 [GEOGRAPHIC_DATA], quận [GEOGRAPHIC_DATA], [GEOGRAPHIC_DATA]"
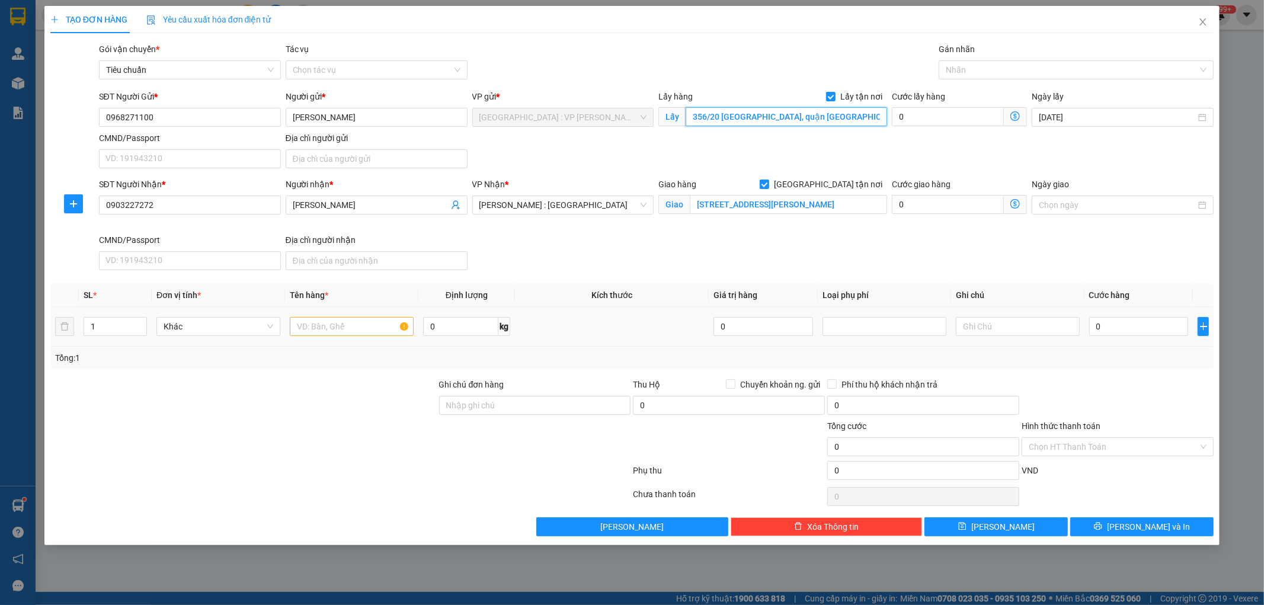
type input "356/20 [GEOGRAPHIC_DATA], quận [GEOGRAPHIC_DATA], [GEOGRAPHIC_DATA]"
drag, startPoint x: 344, startPoint y: 334, endPoint x: 356, endPoint y: 341, distance: 14.1
click at [344, 333] on input "text" at bounding box center [352, 326] width 124 height 19
click at [316, 329] on input "text" at bounding box center [352, 326] width 124 height 19
paste input "1 túi vải may mặc"
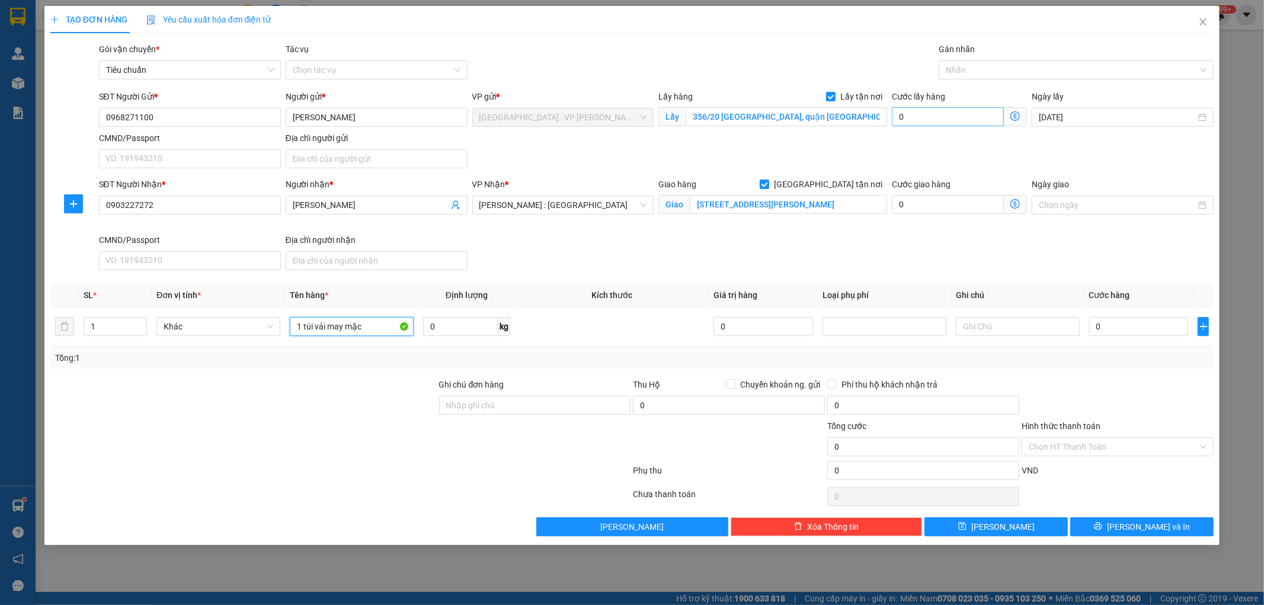
type input "1 túi vải may mặc"
click at [917, 117] on input "0" at bounding box center [948, 116] width 112 height 19
type input "6"
type input "65"
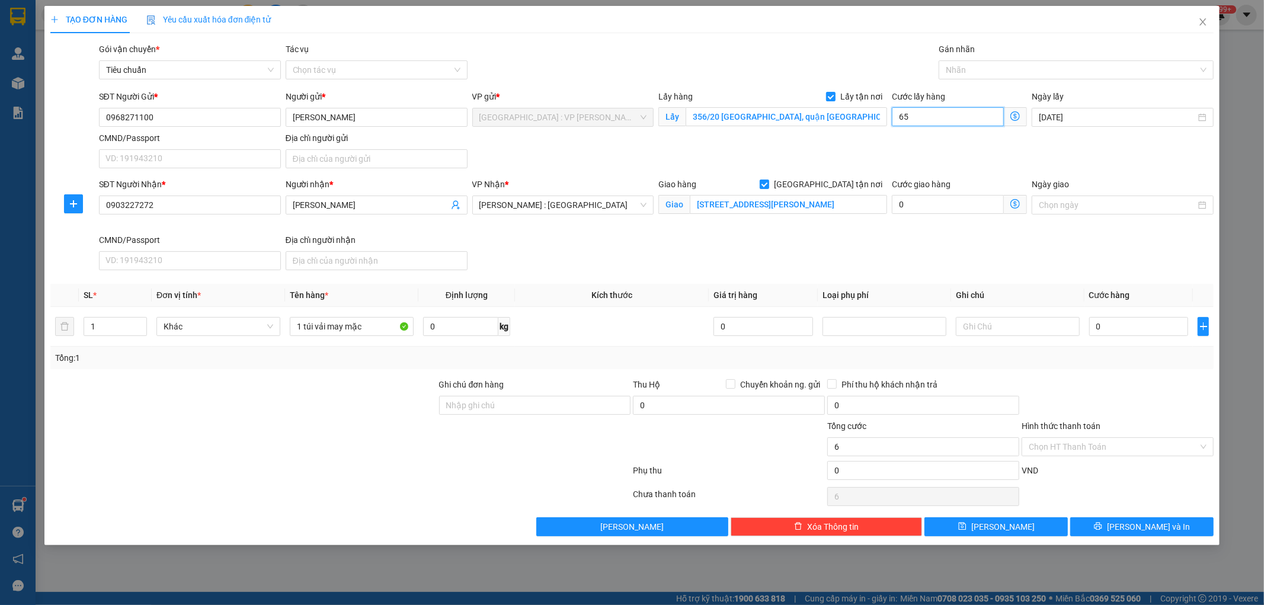
type input "65"
type input "650"
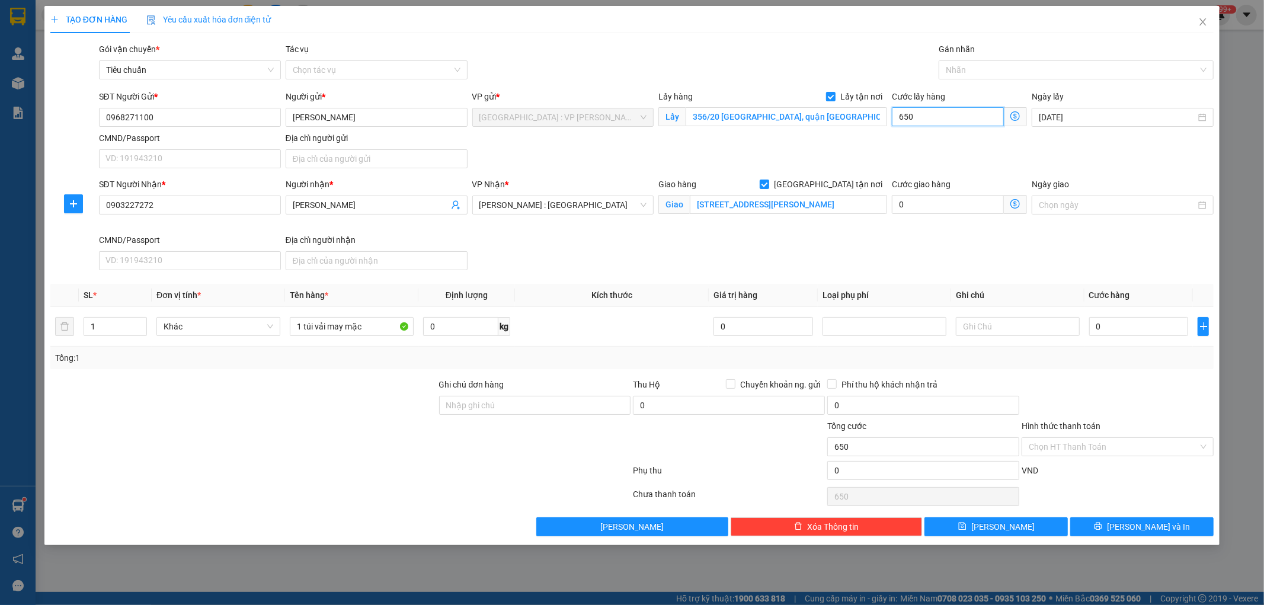
type input "6.500"
type input "65.000"
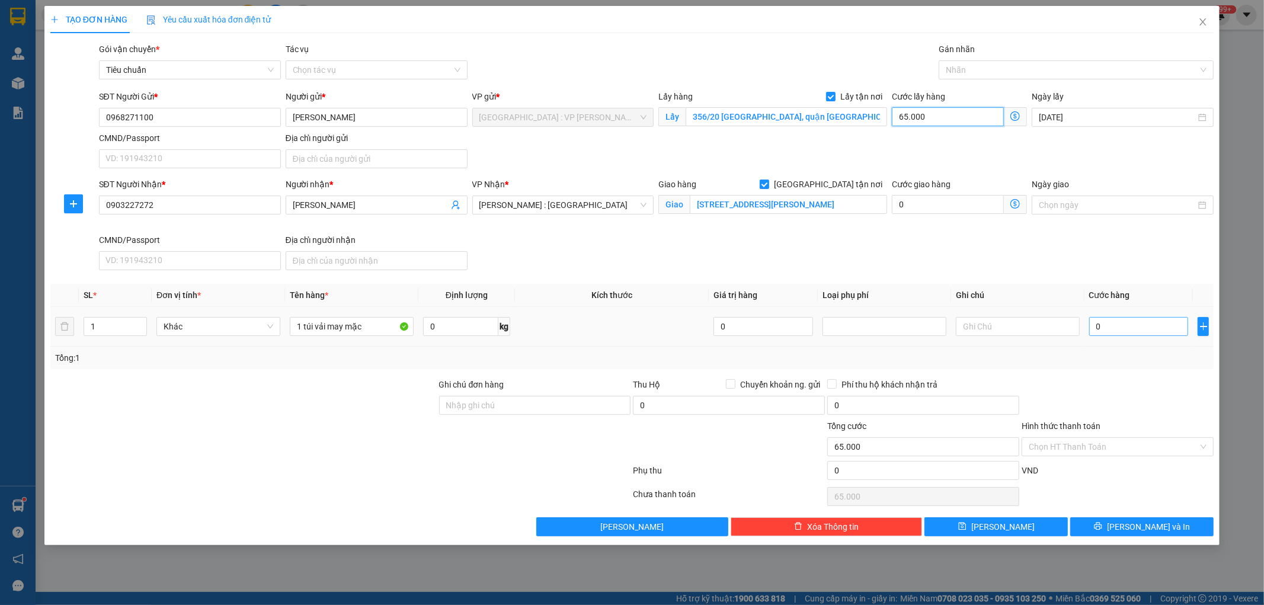
type input "65.000"
click at [1115, 324] on input "0" at bounding box center [1139, 326] width 100 height 19
type input "1"
type input "65.001"
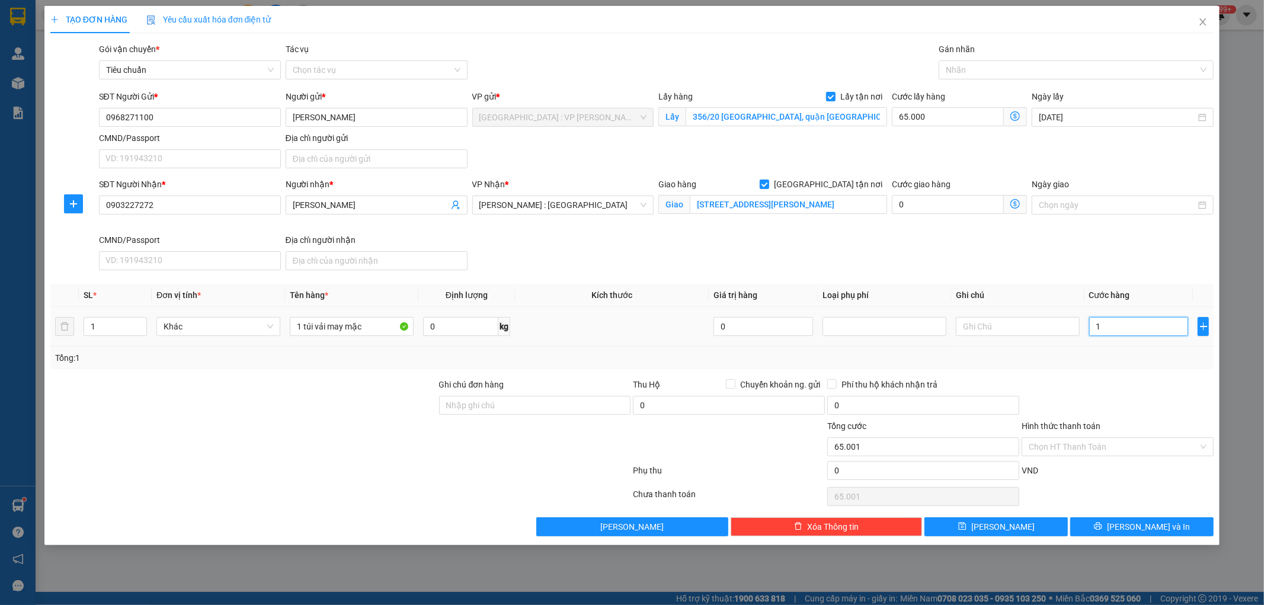
type input "12"
type input "65.012"
type input "120"
type input "65.120"
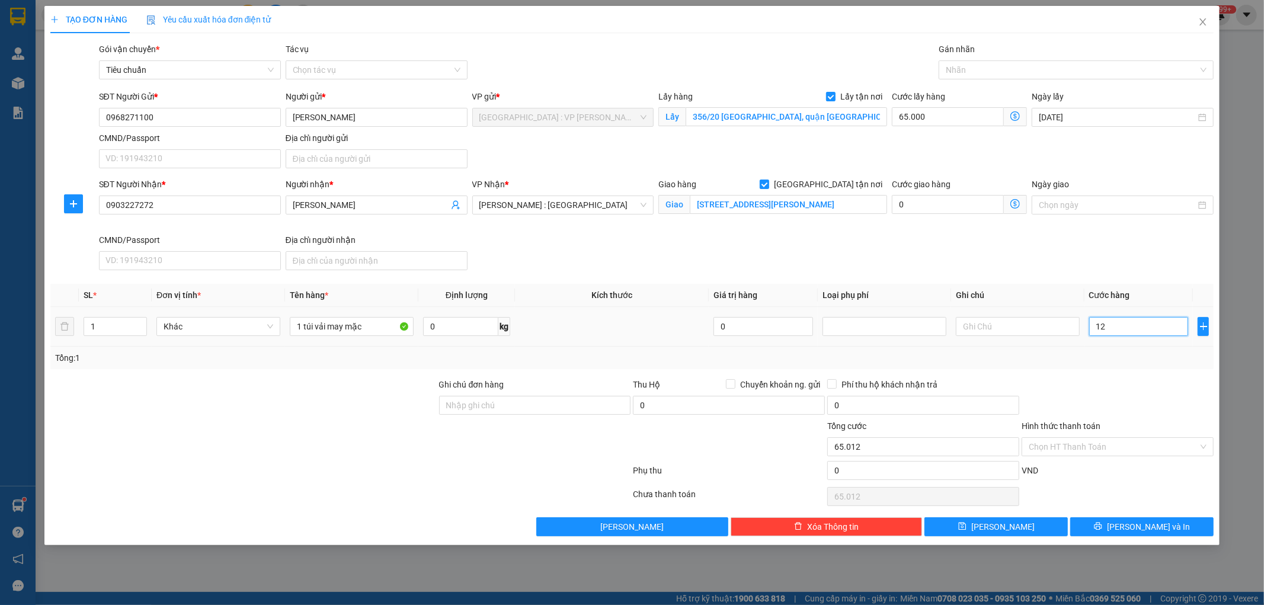
type input "65.120"
type input "1.200"
type input "66.200"
type input "12.000"
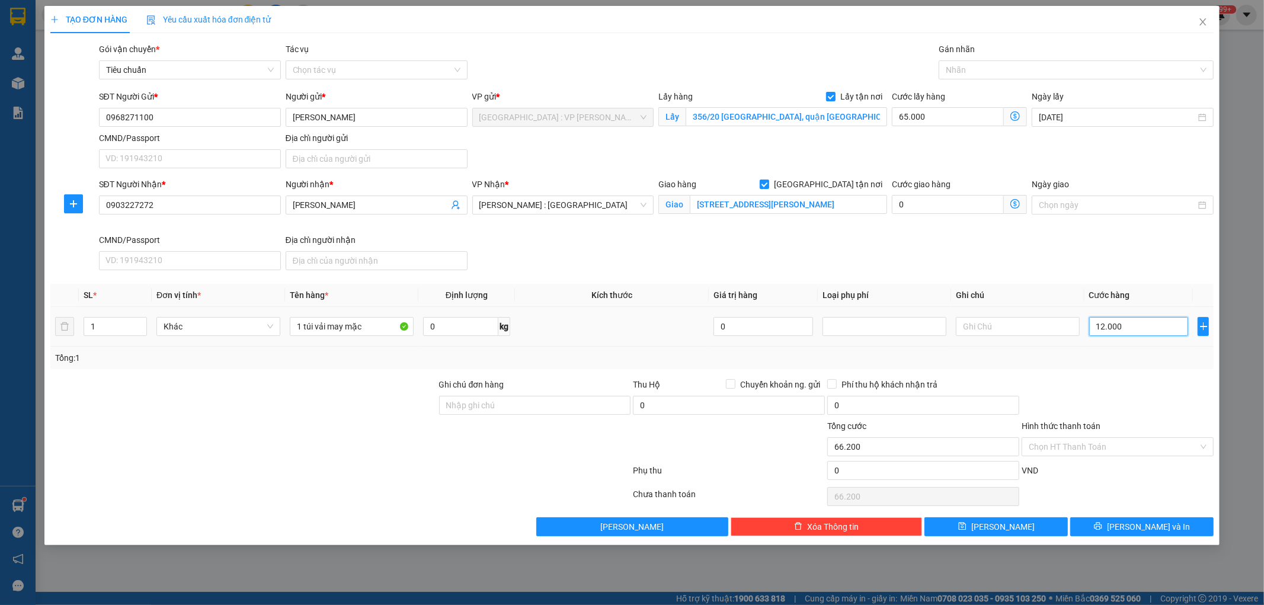
type input "77.000"
type input "120.000"
type input "185.000"
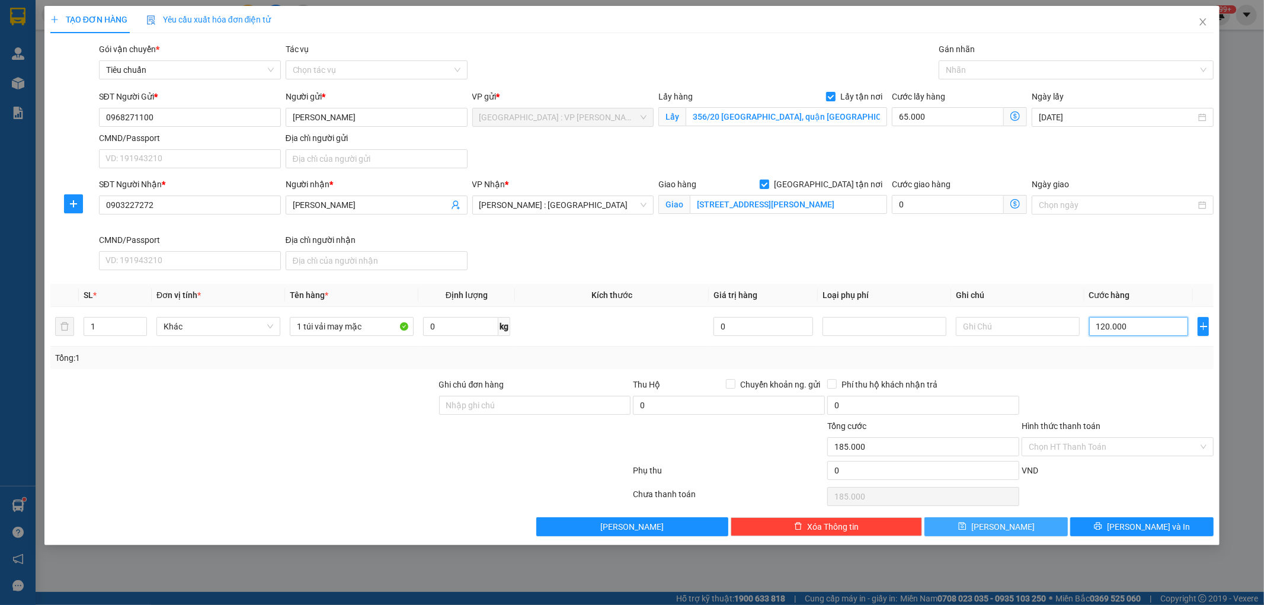
type input "120.000"
click at [1005, 530] on span "[PERSON_NAME]" at bounding box center [1002, 526] width 63 height 13
checkbox input "false"
type input "0"
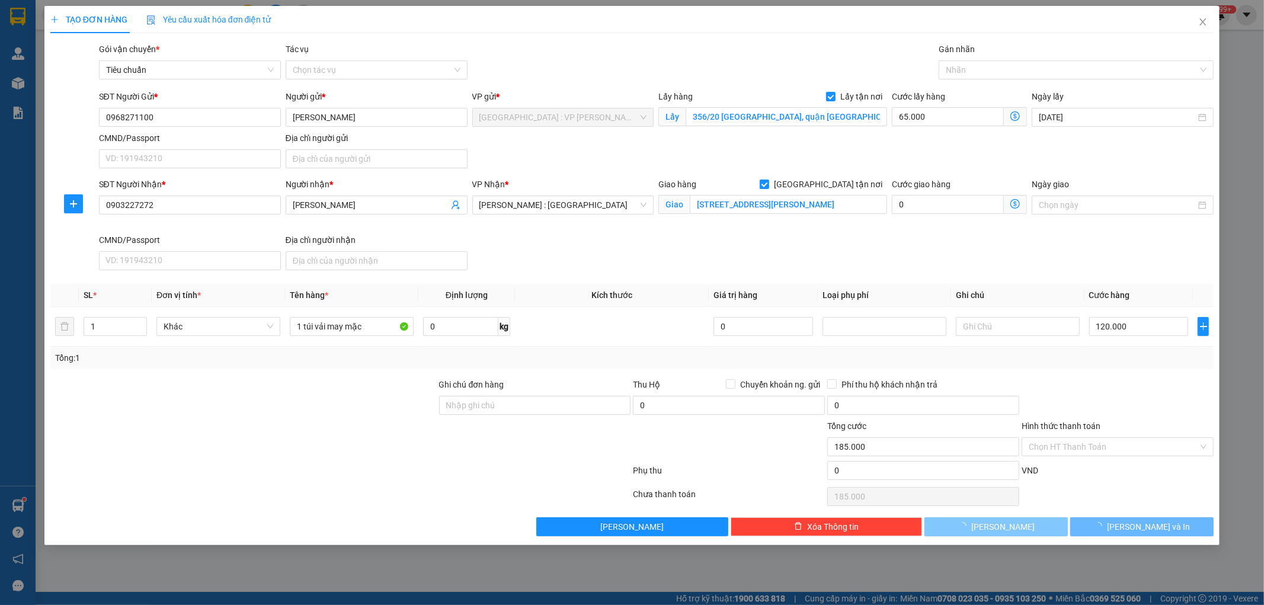
type input "0"
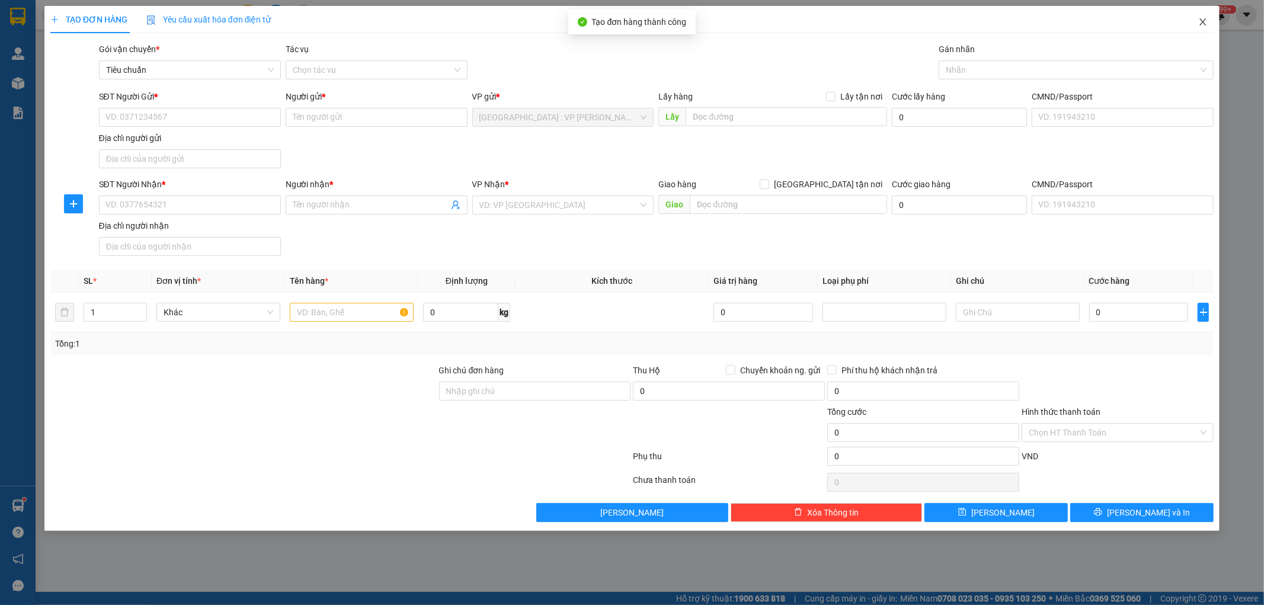
click at [1201, 19] on icon "close" at bounding box center [1202, 21] width 9 height 9
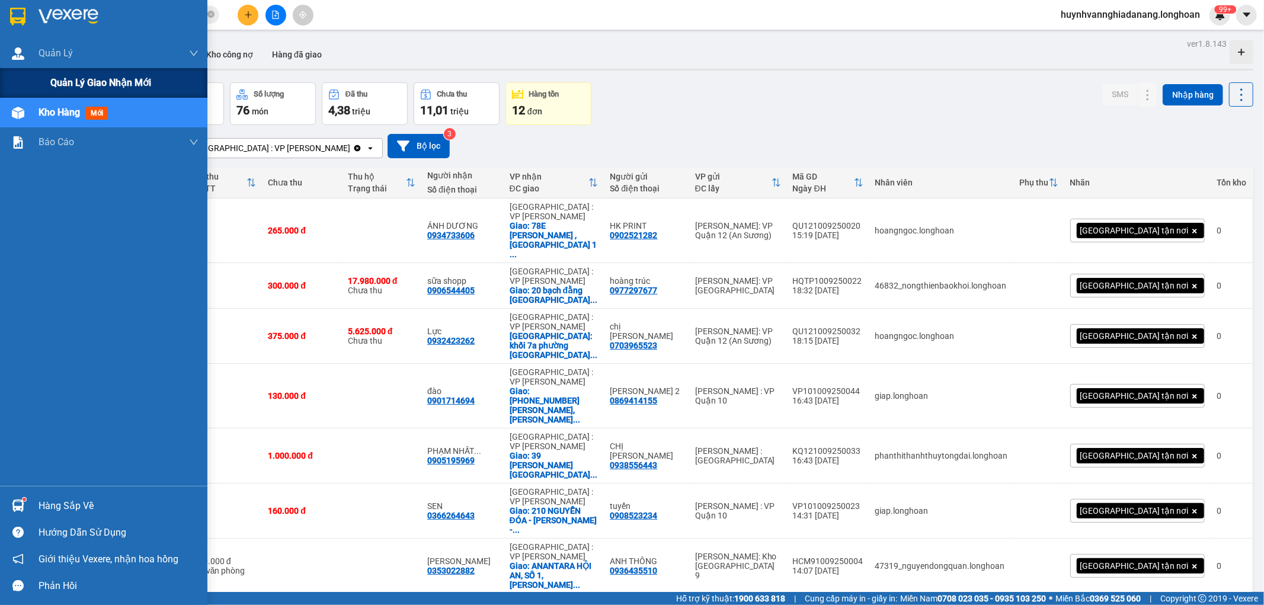
click at [75, 81] on span "Quản lý giao nhận mới" at bounding box center [100, 82] width 101 height 15
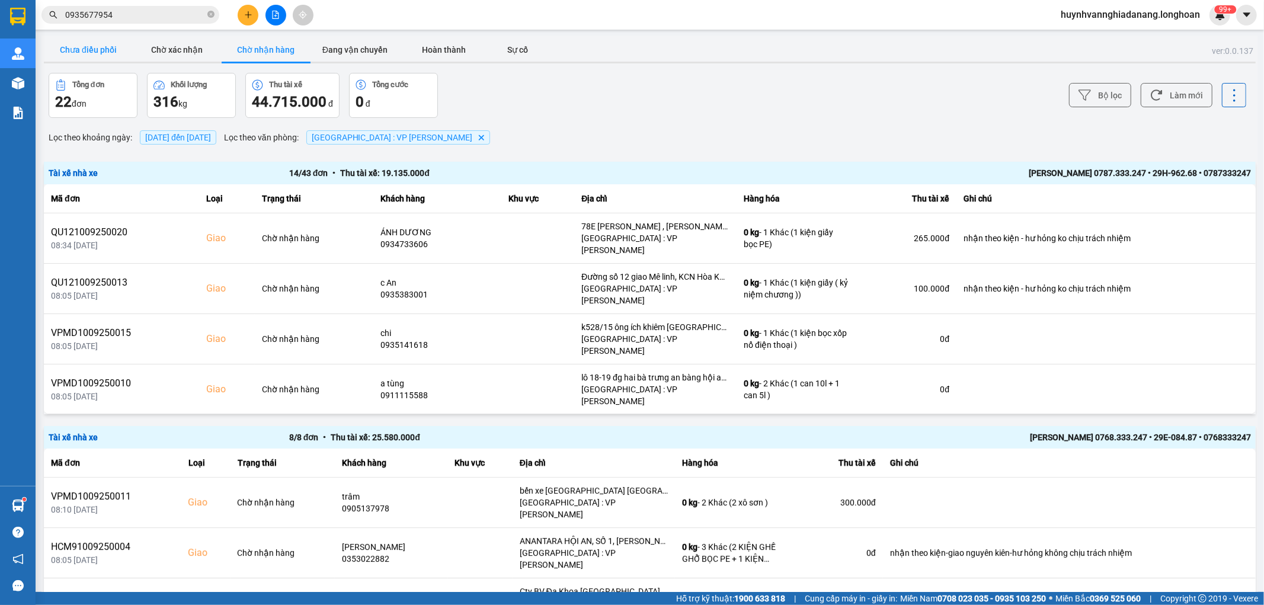
click at [104, 50] on button "Chưa điều phối" at bounding box center [88, 50] width 89 height 24
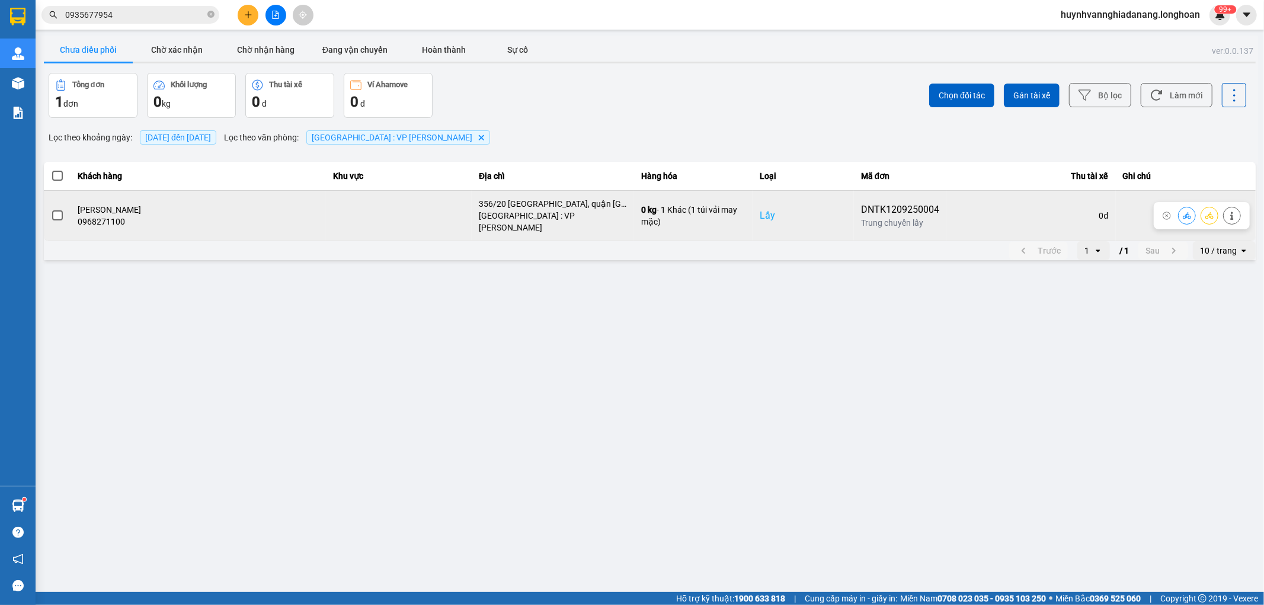
click at [57, 211] on span at bounding box center [57, 215] width 11 height 11
click at [51, 209] on input "checkbox" at bounding box center [51, 209] width 0 height 0
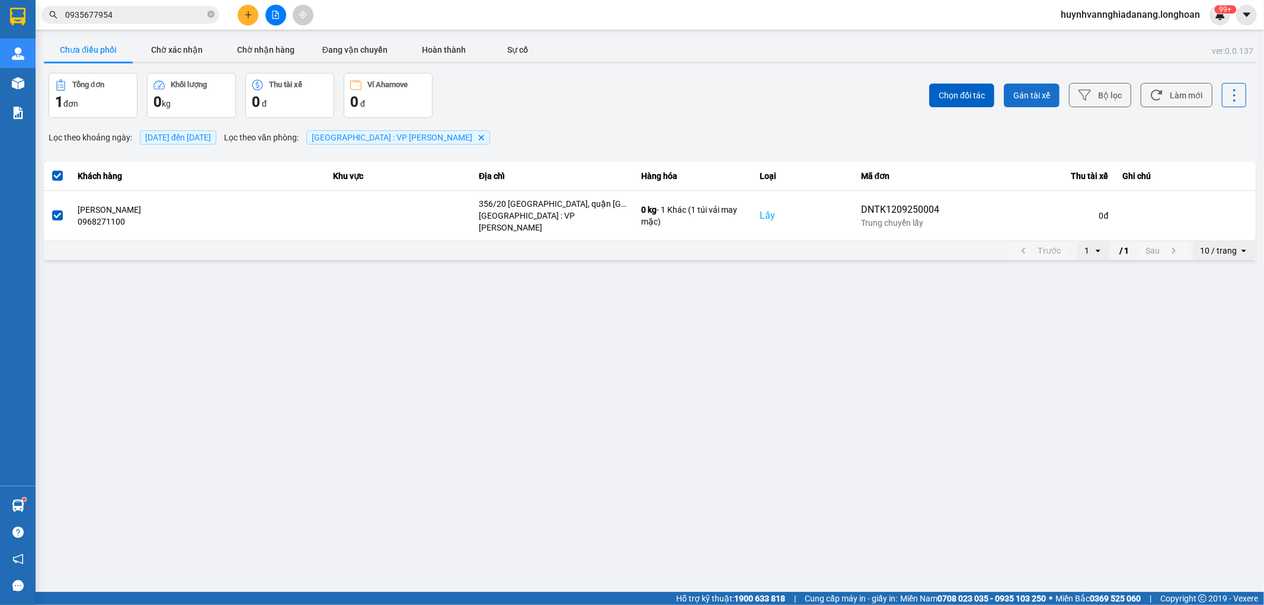
click at [1056, 87] on button "Gán tài xế" at bounding box center [1032, 96] width 56 height 24
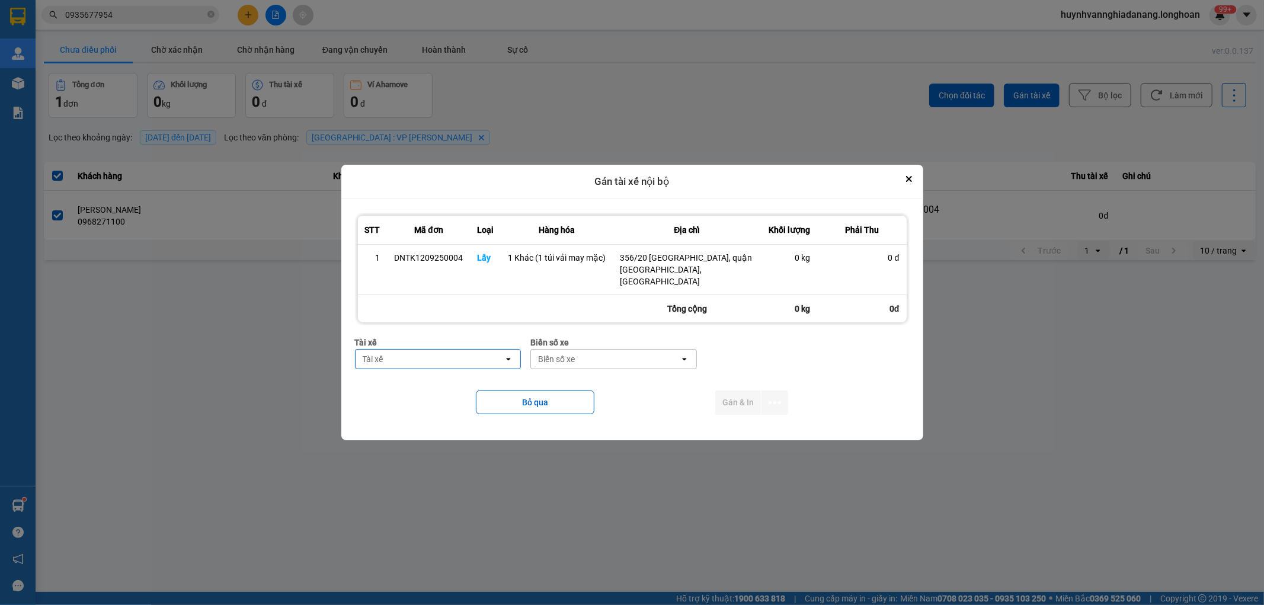
drag, startPoint x: 460, startPoint y: 357, endPoint x: 458, endPoint y: 365, distance: 8.5
click at [460, 357] on div "Tài xế" at bounding box center [430, 359] width 149 height 19
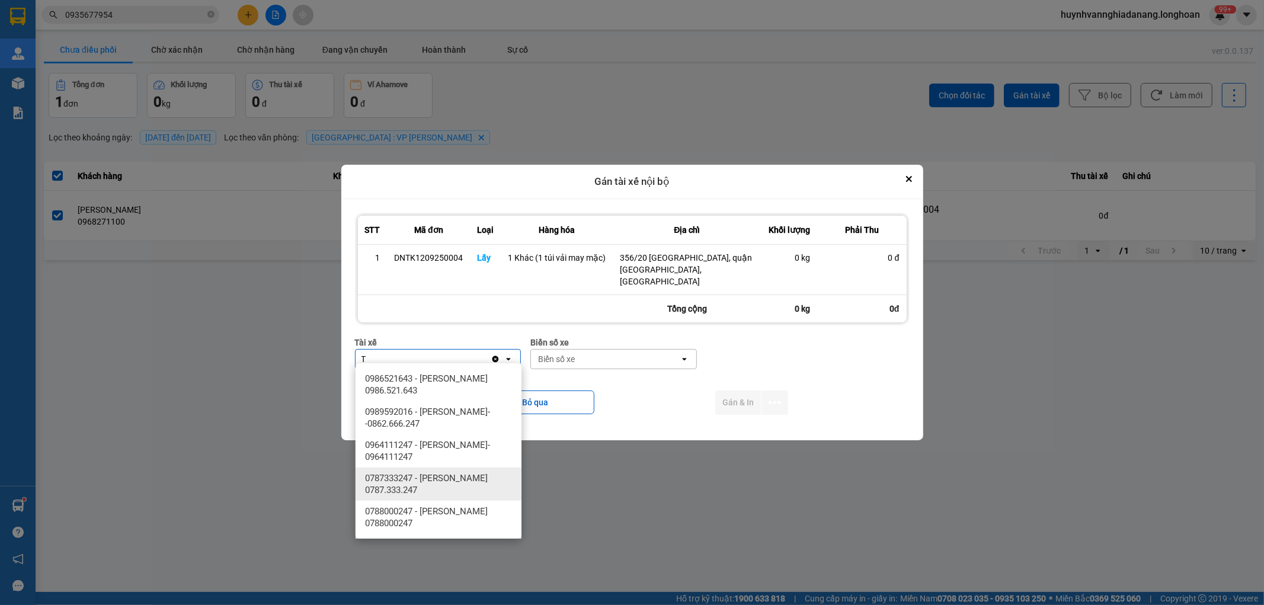
type input "T"
drag, startPoint x: 459, startPoint y: 482, endPoint x: 503, endPoint y: 439, distance: 61.2
click at [463, 481] on span "0787333247 - [PERSON_NAME] 0787.333.247" at bounding box center [441, 484] width 152 height 24
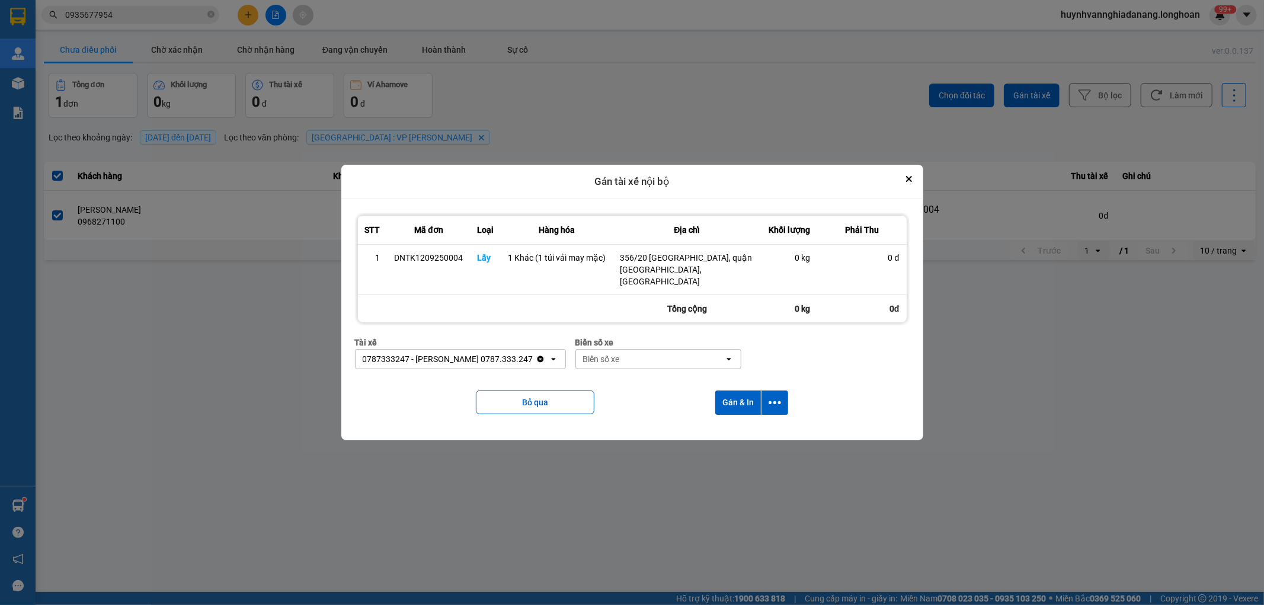
click at [612, 353] on div "Biển số xe" at bounding box center [601, 359] width 37 height 12
type input "6268"
click at [641, 376] on div "29H-962.68" at bounding box center [661, 378] width 166 height 21
click at [775, 398] on icon "dialog" at bounding box center [775, 402] width 12 height 12
click at [731, 433] on span "Chỉ gán tài" at bounding box center [727, 429] width 39 height 12
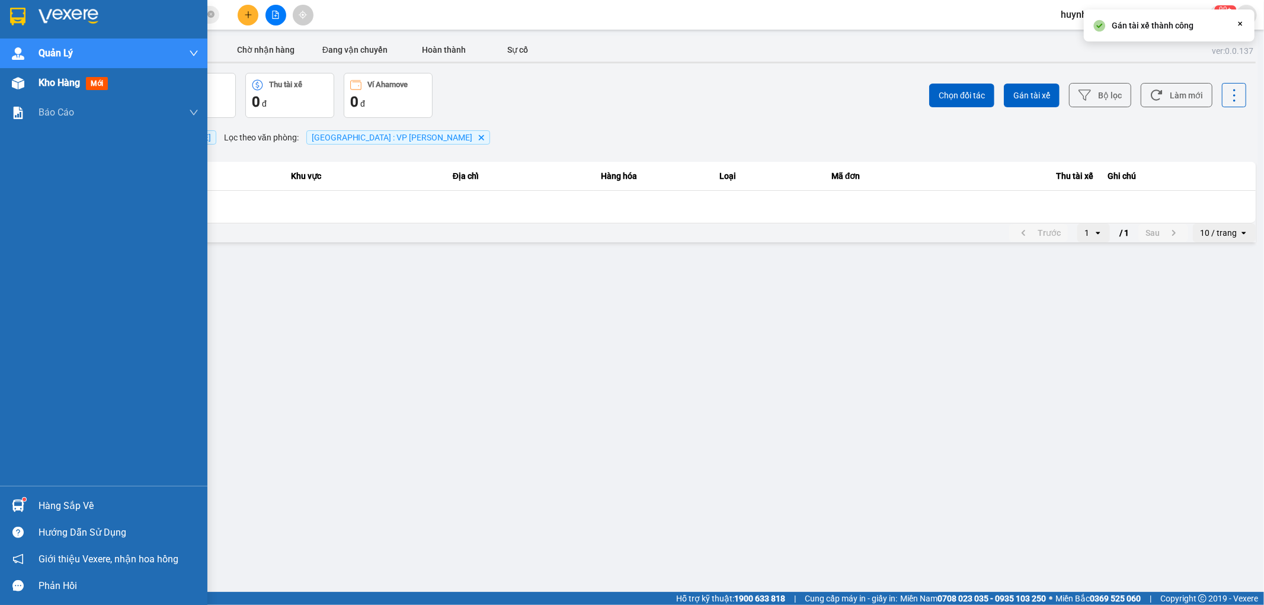
click at [59, 83] on span "Kho hàng" at bounding box center [59, 82] width 41 height 11
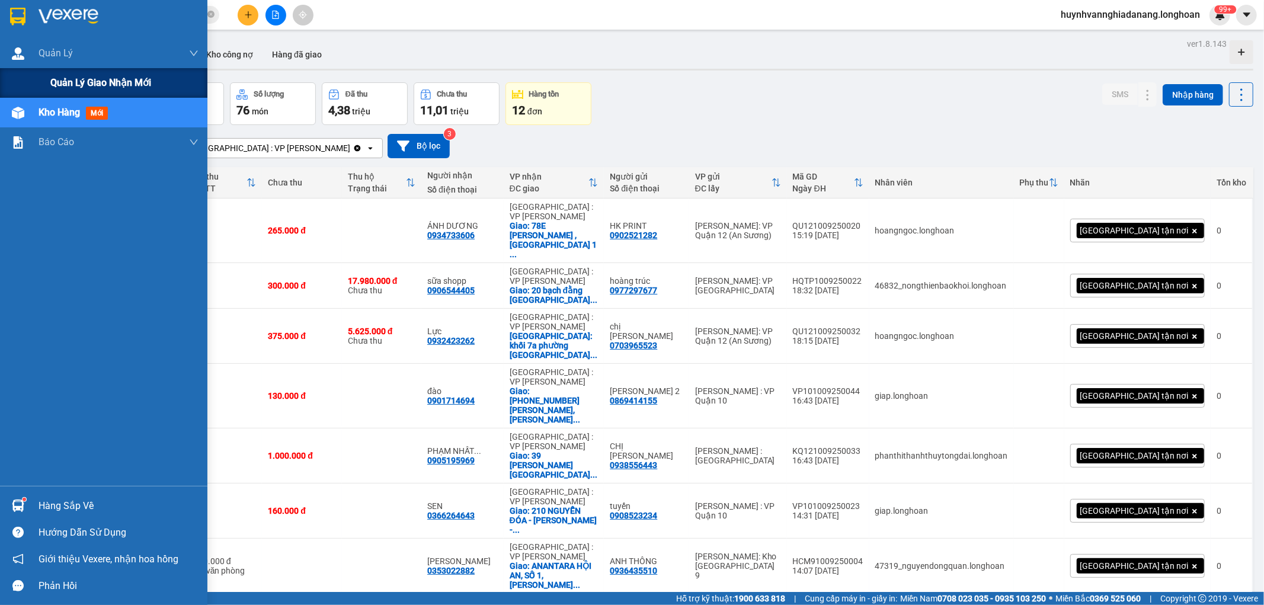
click at [49, 79] on div "Quản lý giao nhận mới" at bounding box center [103, 83] width 207 height 30
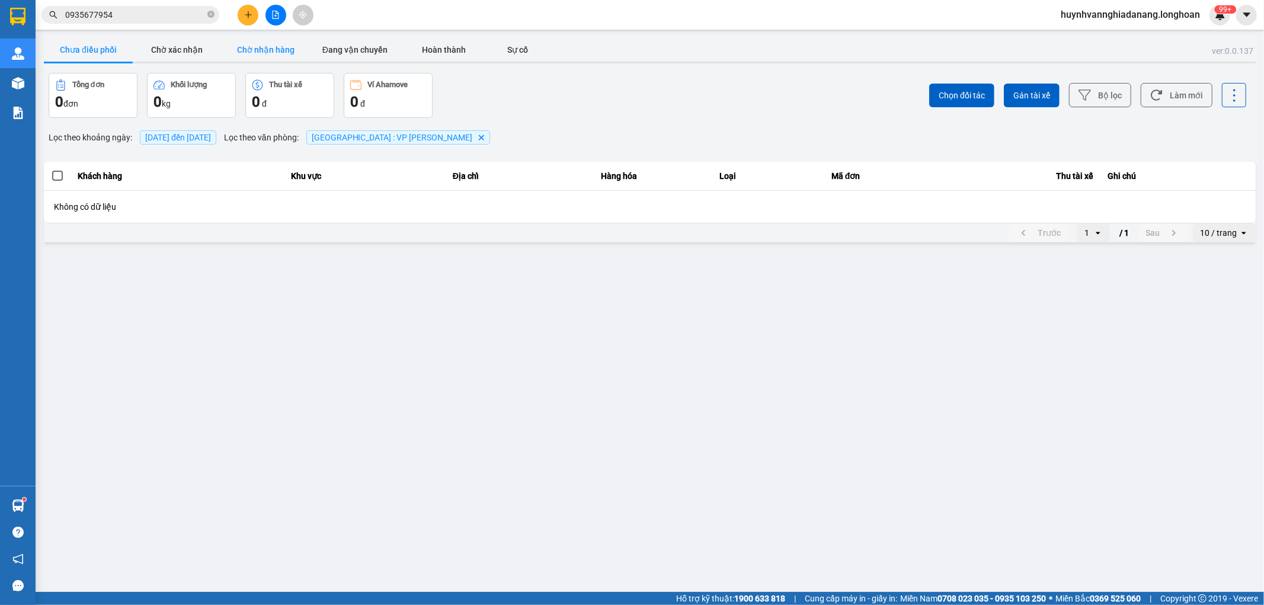
click at [257, 50] on button "Chờ nhận hàng" at bounding box center [266, 50] width 89 height 24
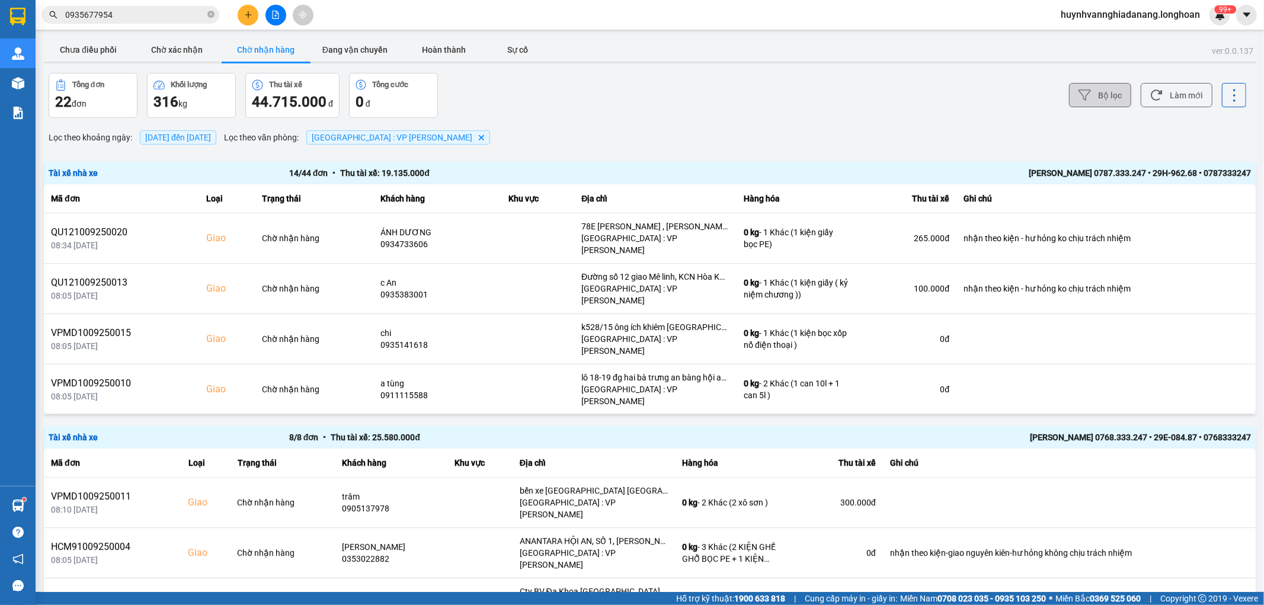
click at [1086, 88] on button "Bộ lọc" at bounding box center [1100, 95] width 62 height 24
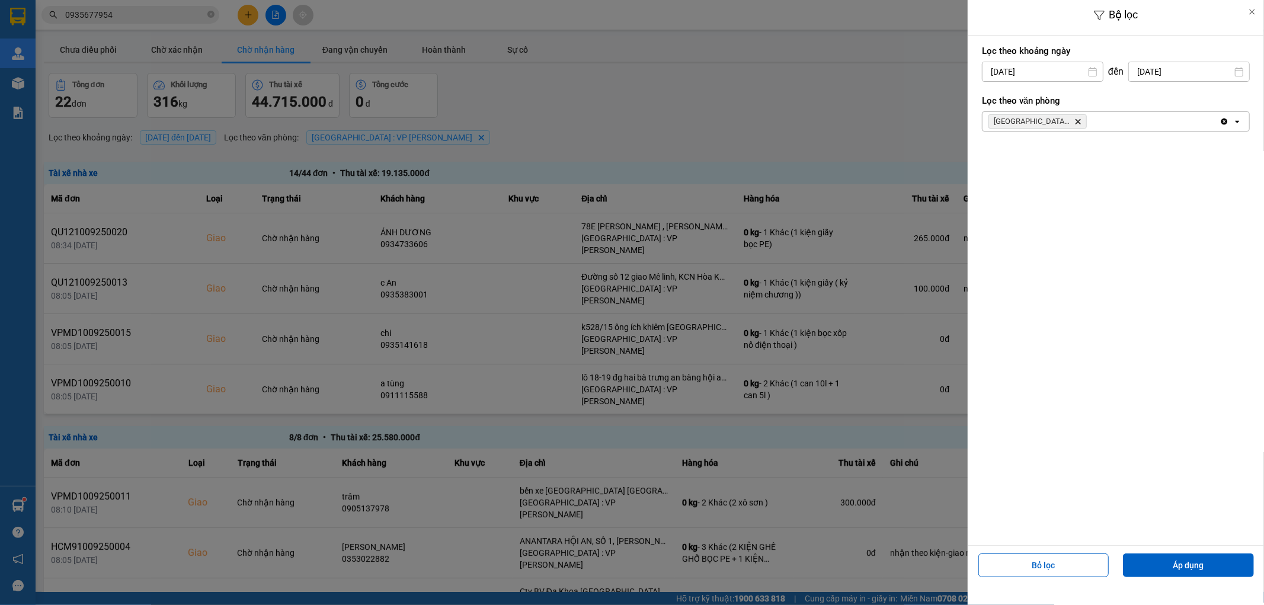
click at [1073, 75] on input "[DATE]" at bounding box center [1043, 71] width 120 height 19
click at [990, 156] on div "1" at bounding box center [989, 158] width 17 height 14
type input "[DATE]"
click at [1195, 560] on button "Áp dụng" at bounding box center [1188, 566] width 131 height 24
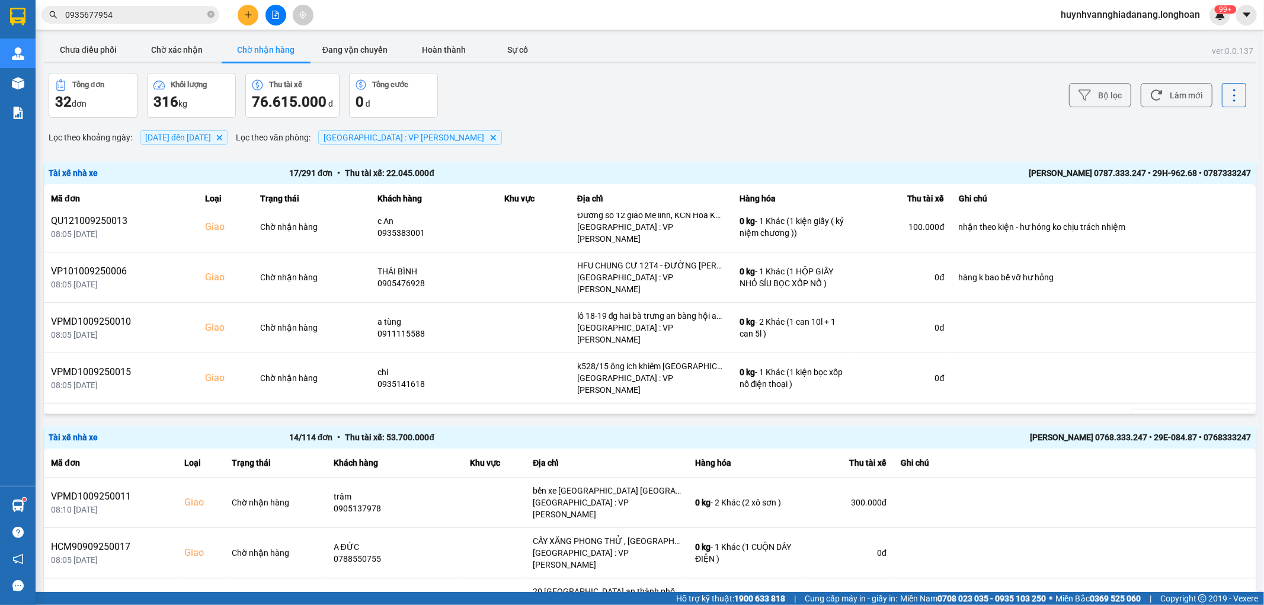
scroll to position [329, 0]
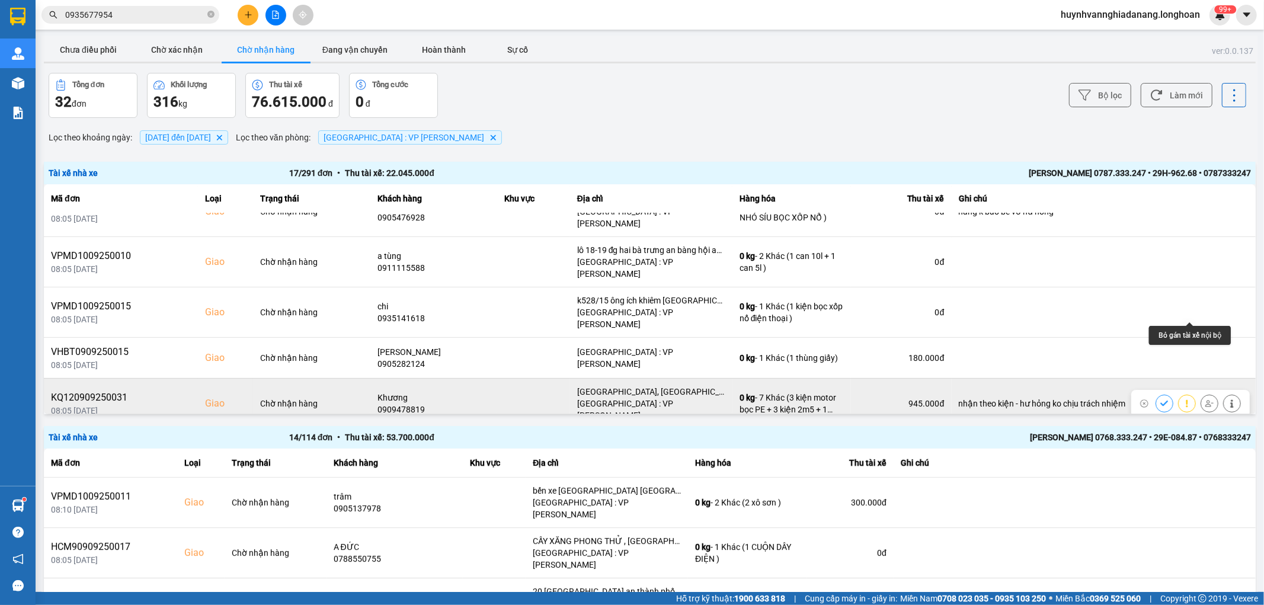
click at [1205, 399] on icon at bounding box center [1209, 403] width 8 height 8
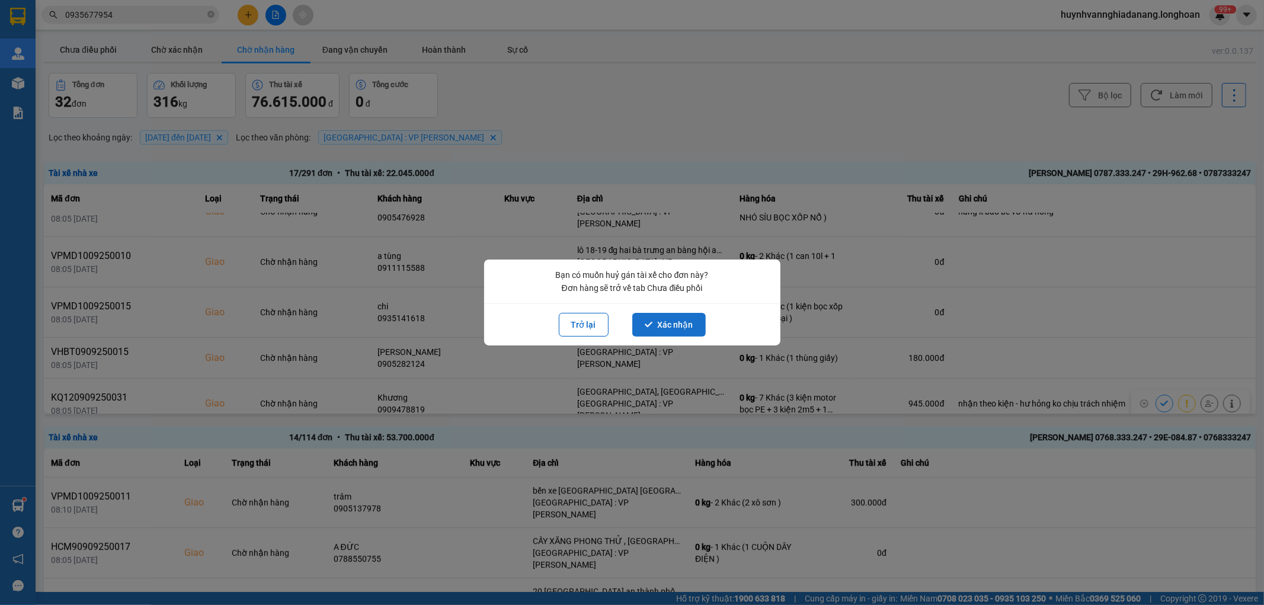
click at [677, 318] on button "Xác nhận" at bounding box center [668, 325] width 73 height 24
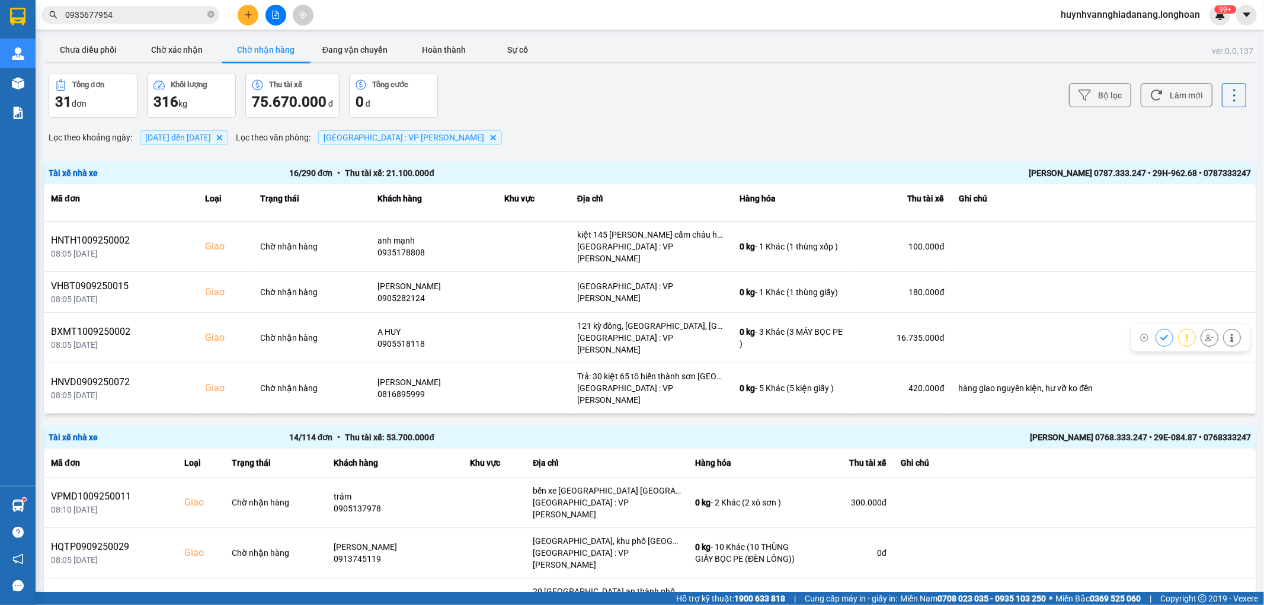
scroll to position [454, 0]
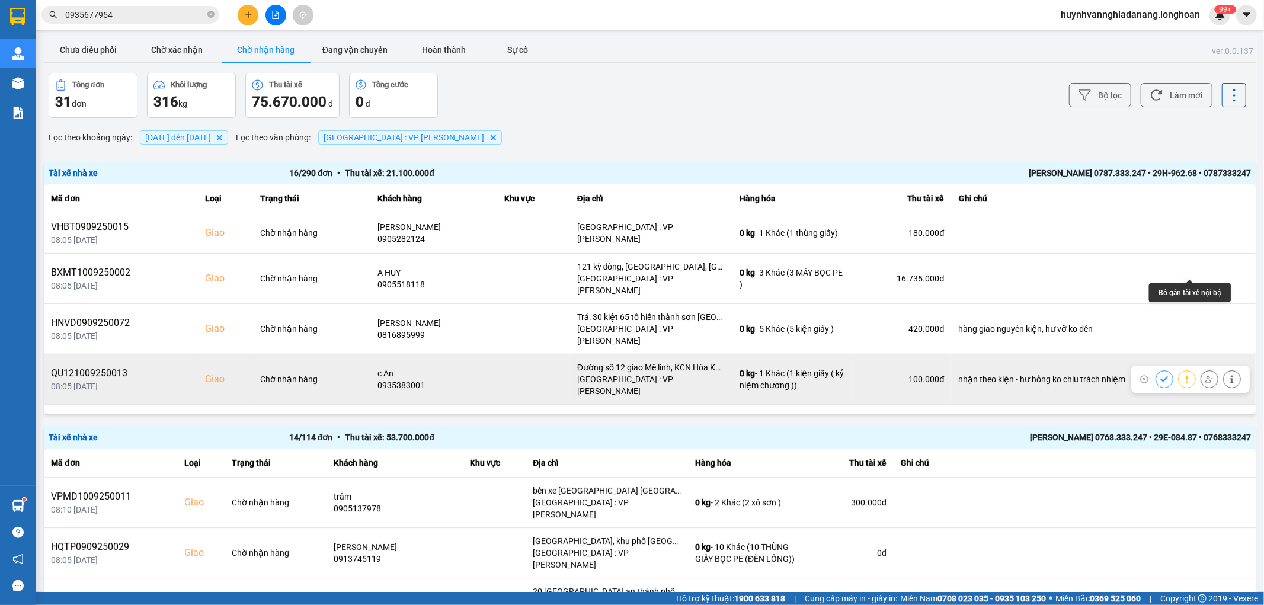
click at [1205, 375] on icon at bounding box center [1209, 379] width 8 height 8
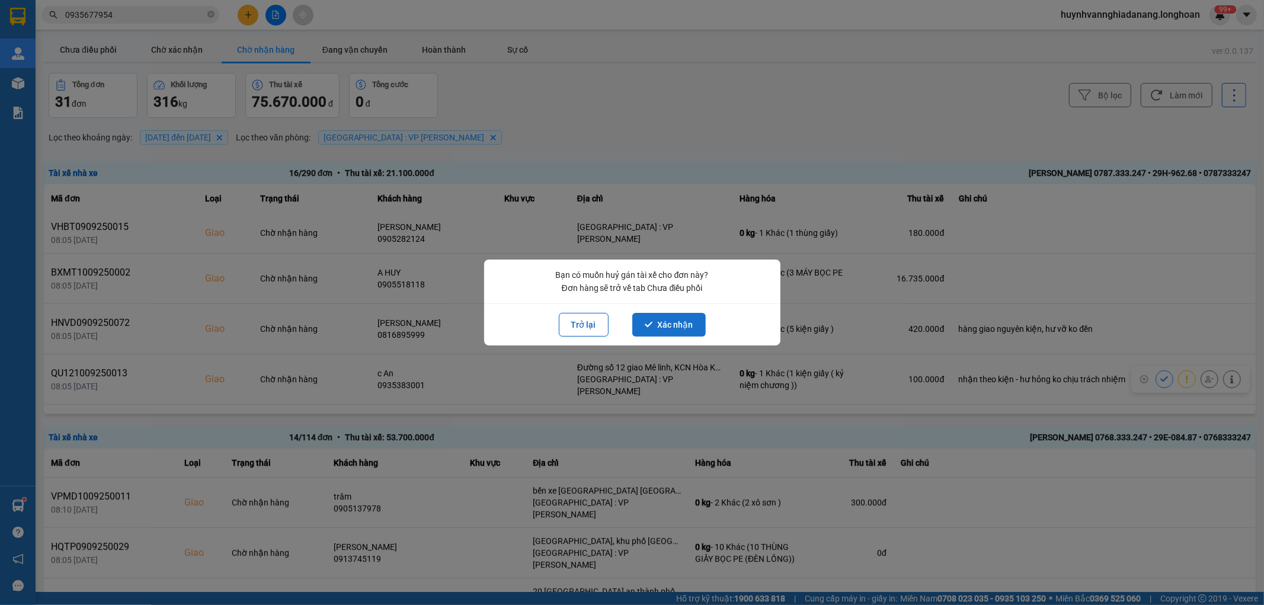
click at [670, 323] on button "Xác nhận" at bounding box center [668, 325] width 73 height 24
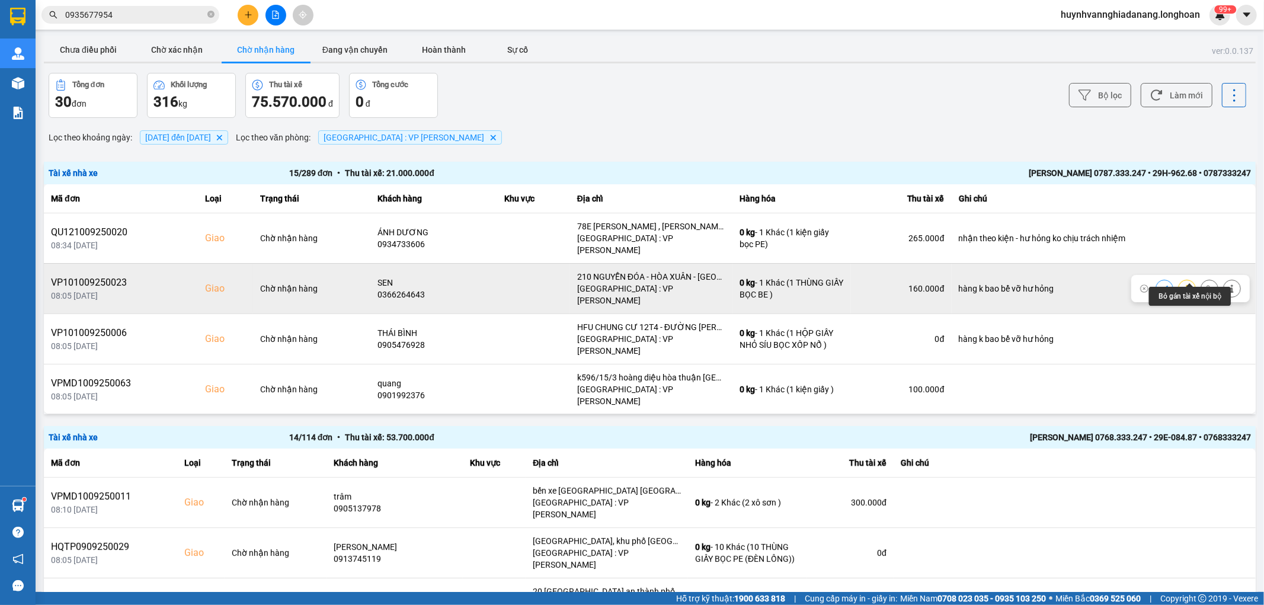
click at [1205, 284] on icon at bounding box center [1209, 288] width 8 height 8
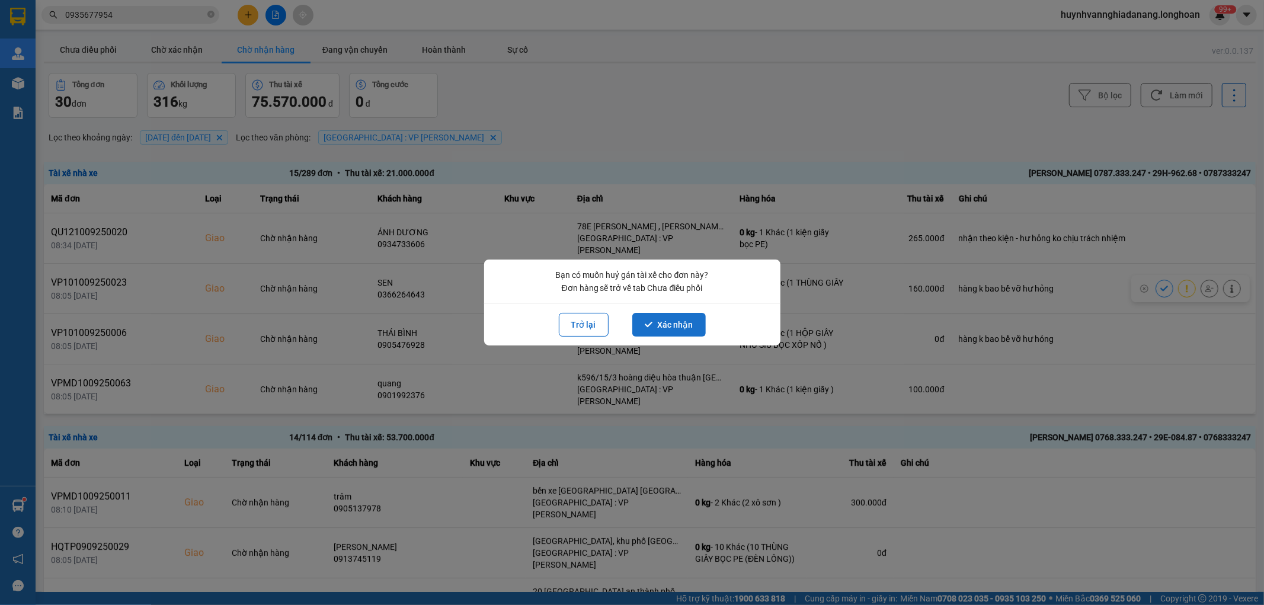
click at [654, 322] on button "Xác nhận" at bounding box center [668, 325] width 73 height 24
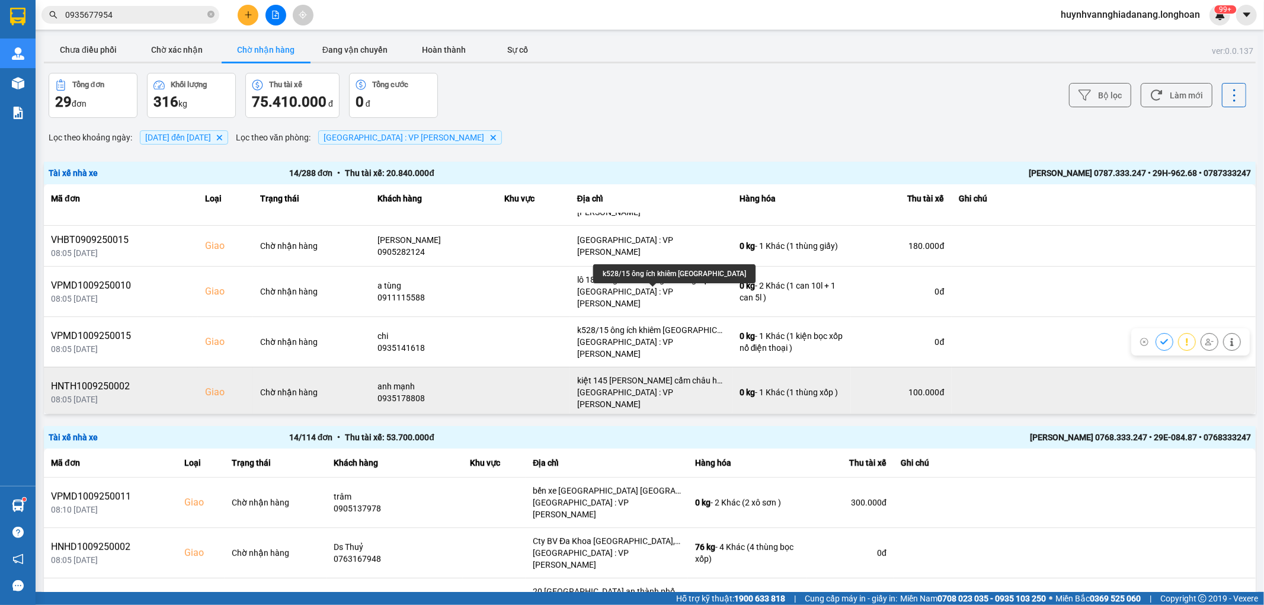
scroll to position [263, 0]
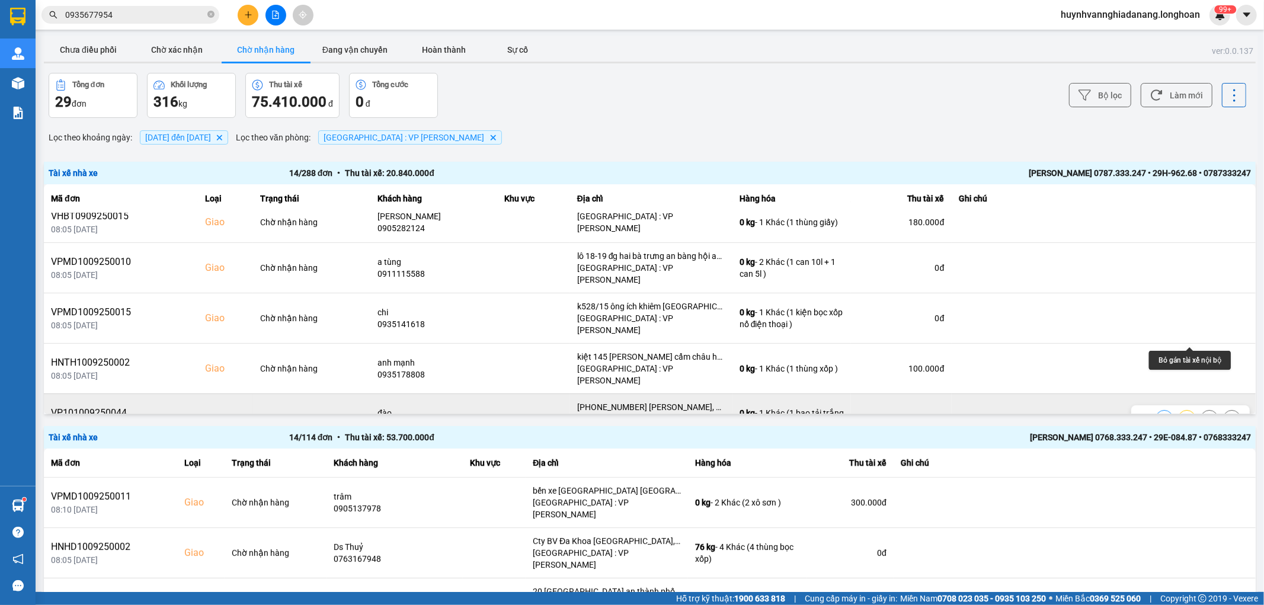
click at [1205, 415] on icon at bounding box center [1209, 419] width 8 height 8
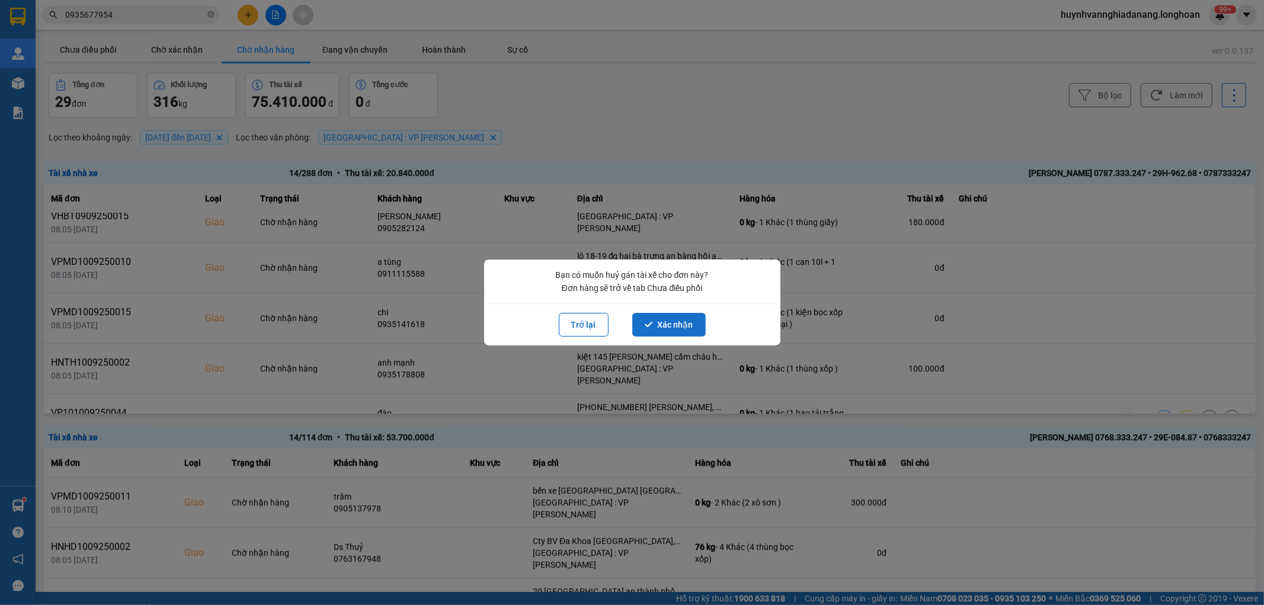
click at [650, 323] on icon "dialog" at bounding box center [649, 324] width 8 height 5
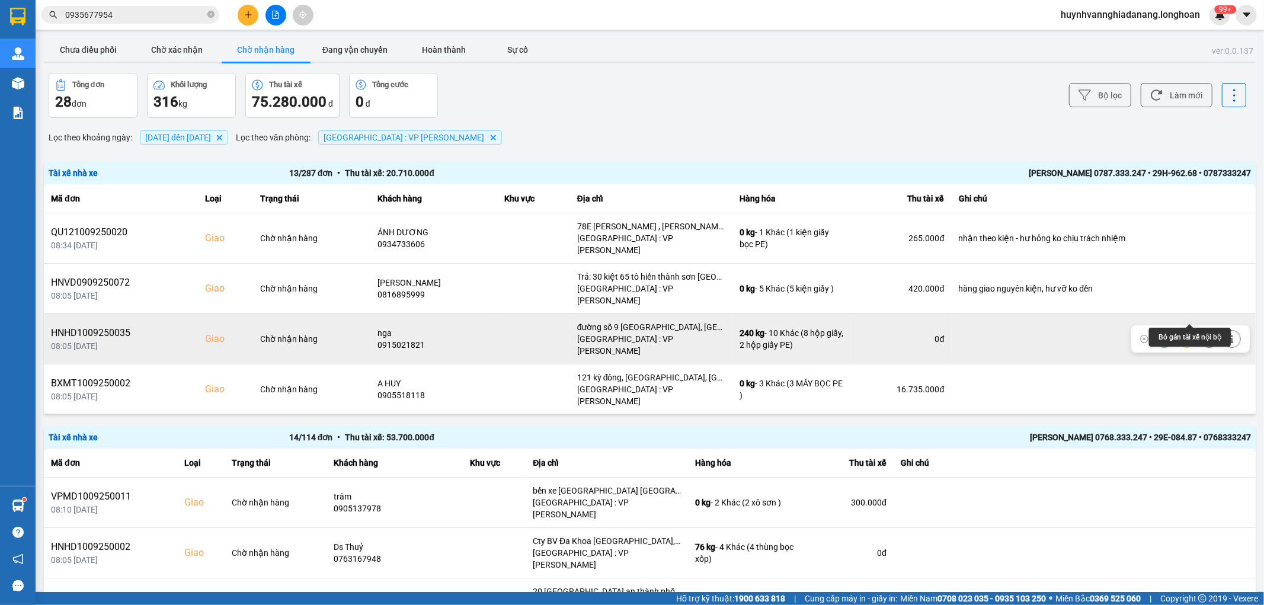
click at [1201, 328] on button at bounding box center [1209, 338] width 17 height 21
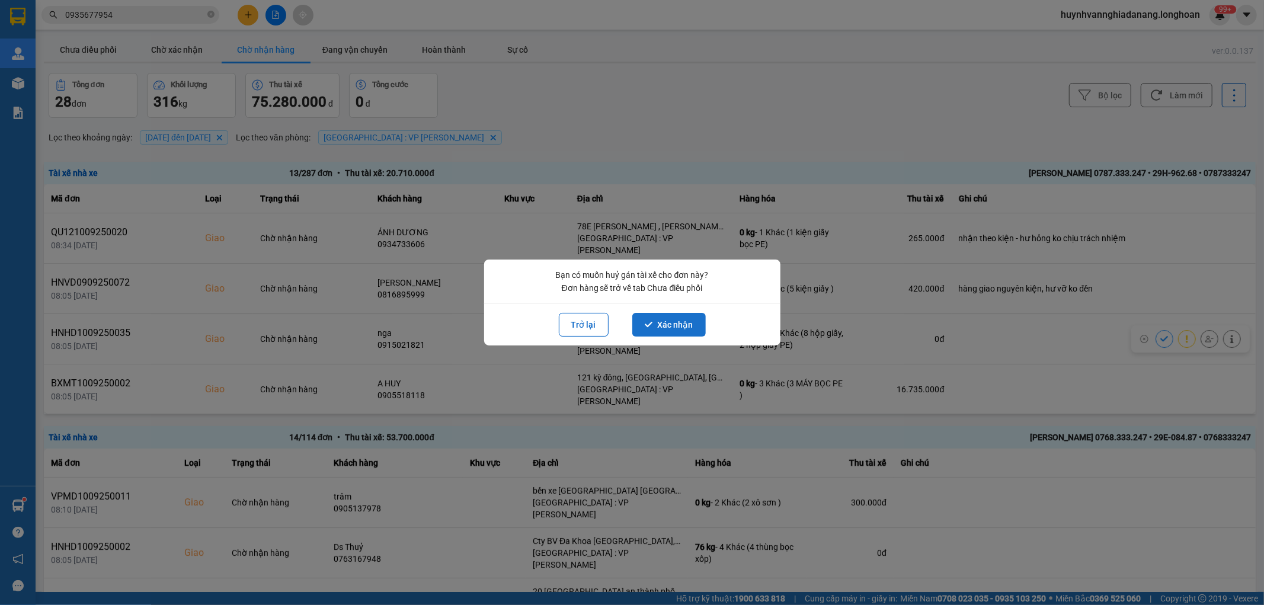
click at [670, 317] on button "Xác nhận" at bounding box center [668, 325] width 73 height 24
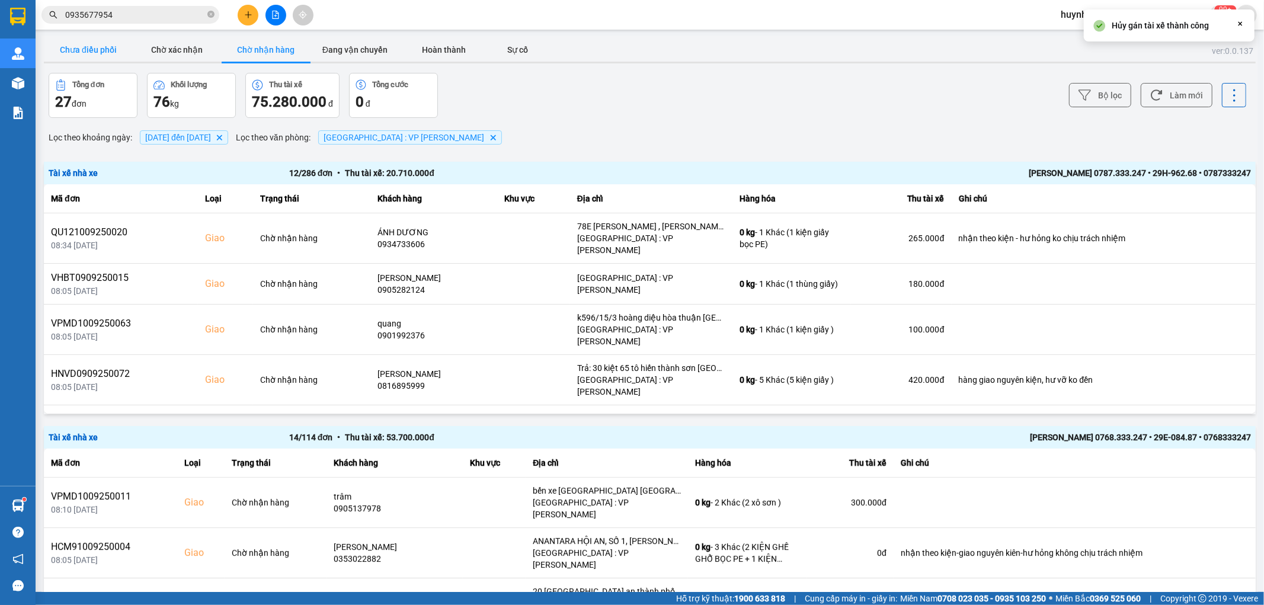
click at [95, 52] on button "Chưa điều phối" at bounding box center [88, 50] width 89 height 24
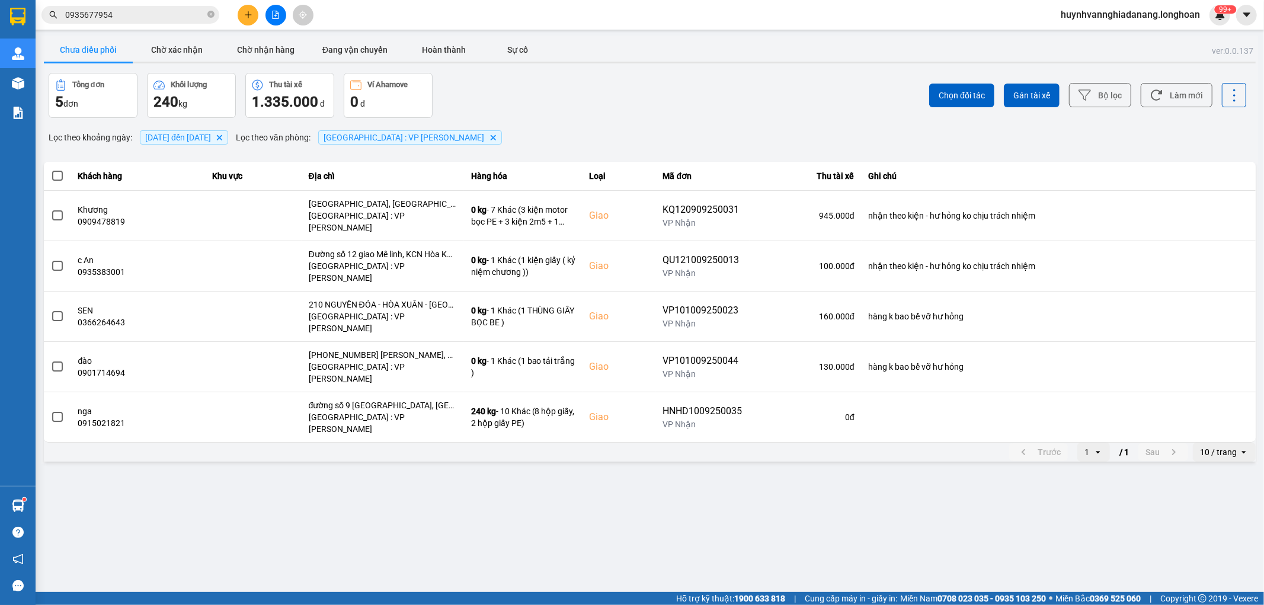
click at [52, 178] on span at bounding box center [57, 176] width 11 height 11
click at [51, 169] on input "checkbox" at bounding box center [51, 169] width 0 height 0
click at [1037, 100] on span "Gán tài xế" at bounding box center [1031, 95] width 37 height 12
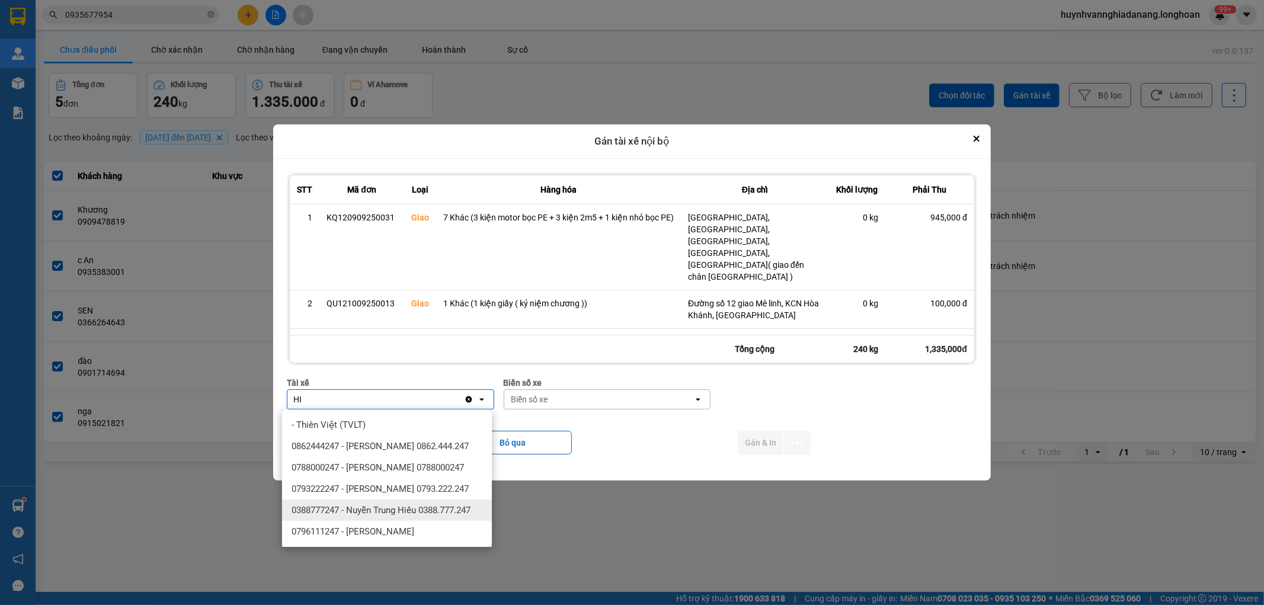
type input "HI"
click at [413, 516] on span "0388777247 - Nuyễn Trung Hiếu 0388.777.247" at bounding box center [381, 510] width 179 height 12
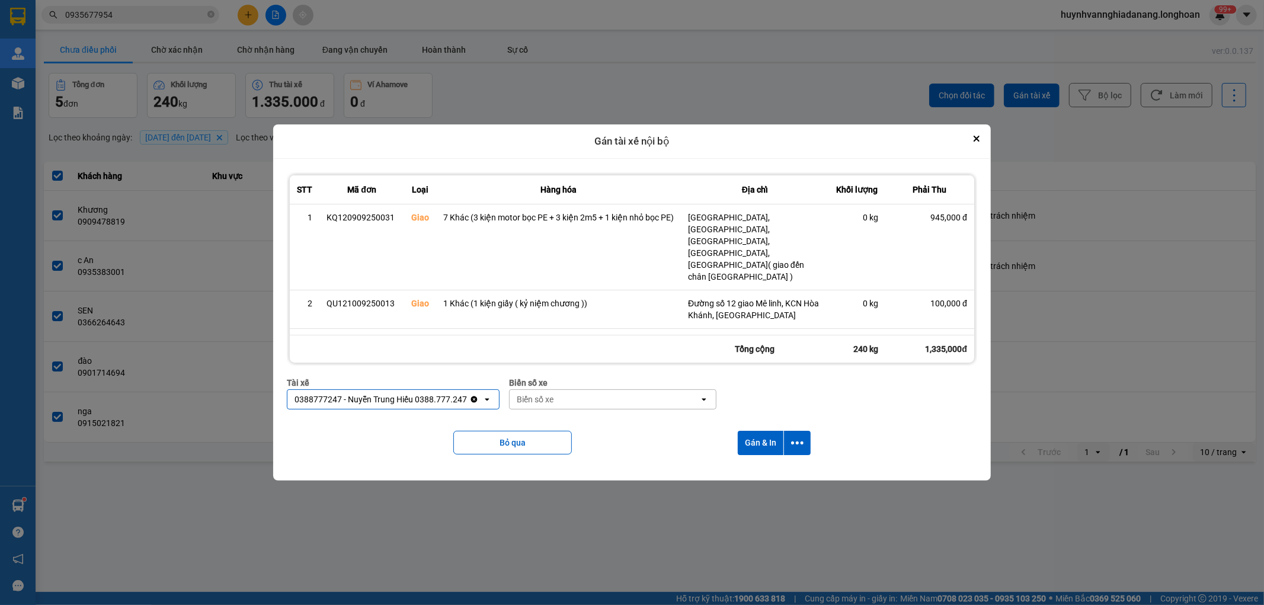
click at [555, 399] on div "Biển số xe" at bounding box center [605, 399] width 190 height 19
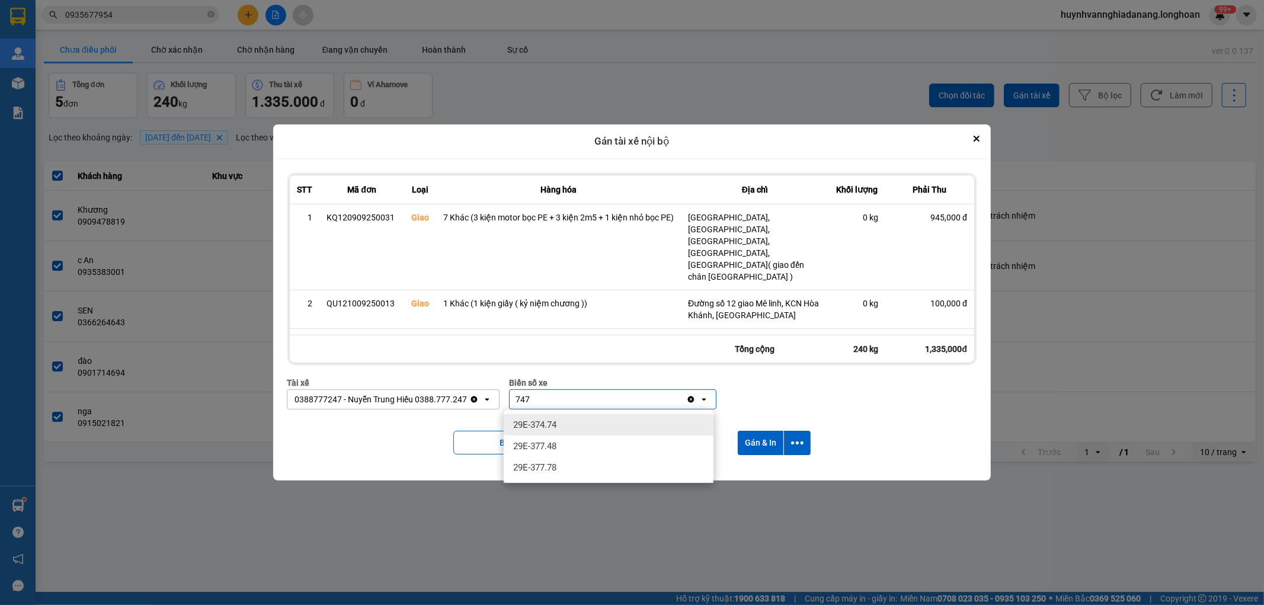
type input "7474"
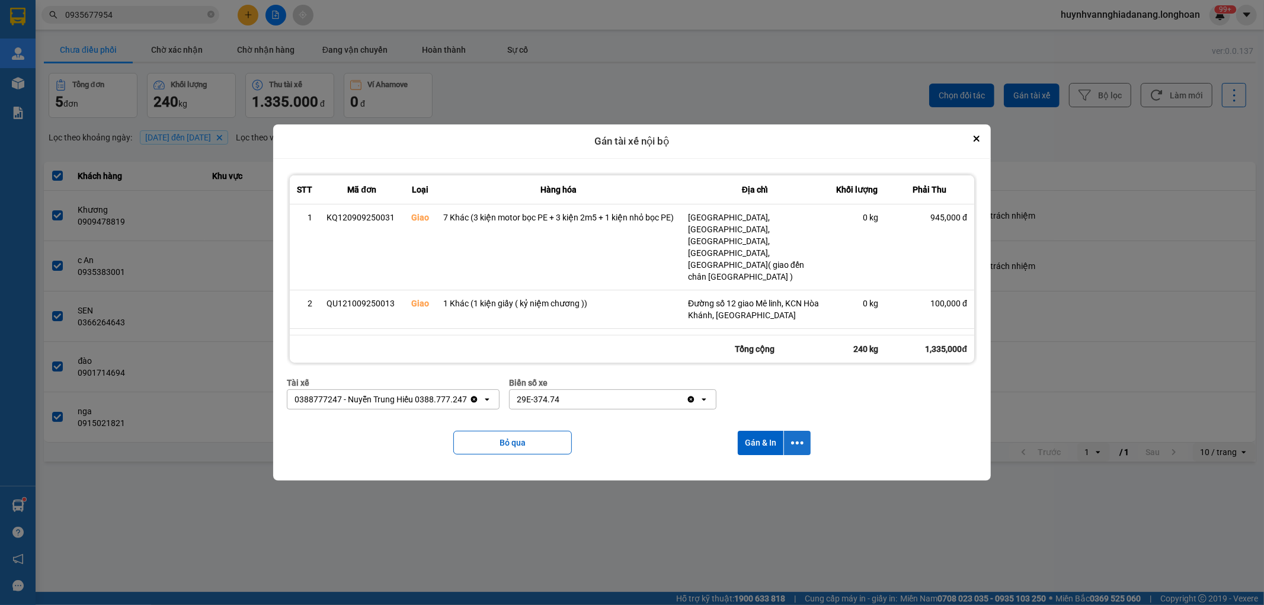
click at [802, 440] on icon "dialog" at bounding box center [797, 443] width 12 height 12
click at [766, 473] on span "Chỉ gán tài" at bounding box center [752, 475] width 39 height 12
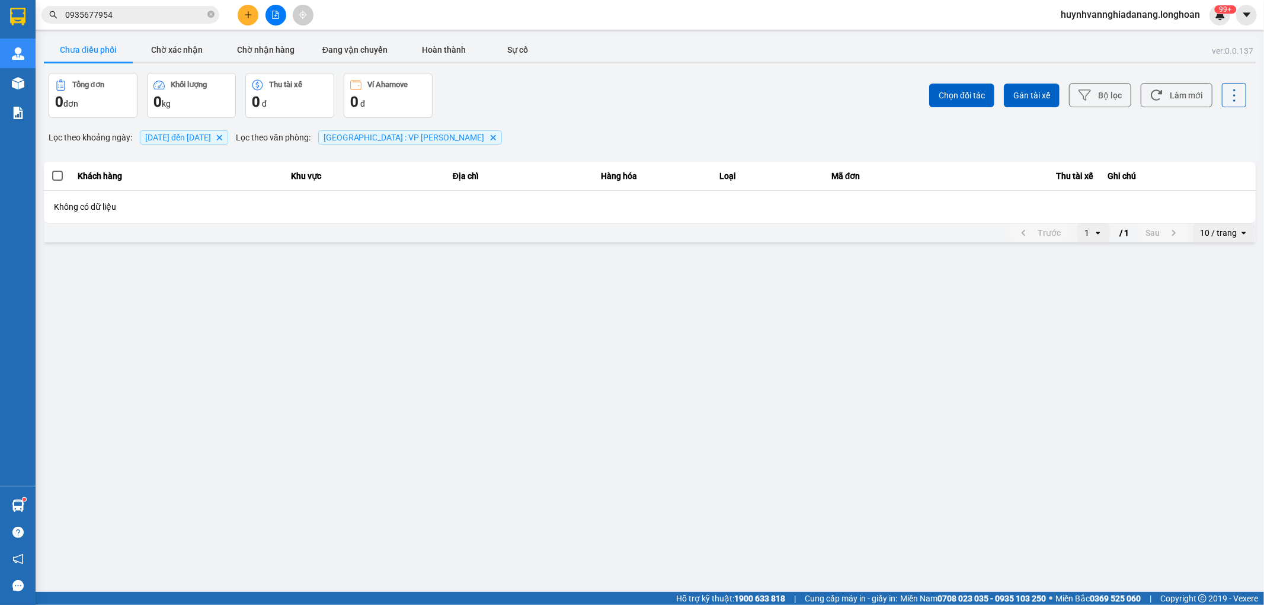
click at [250, 15] on icon "plus" at bounding box center [248, 15] width 8 height 8
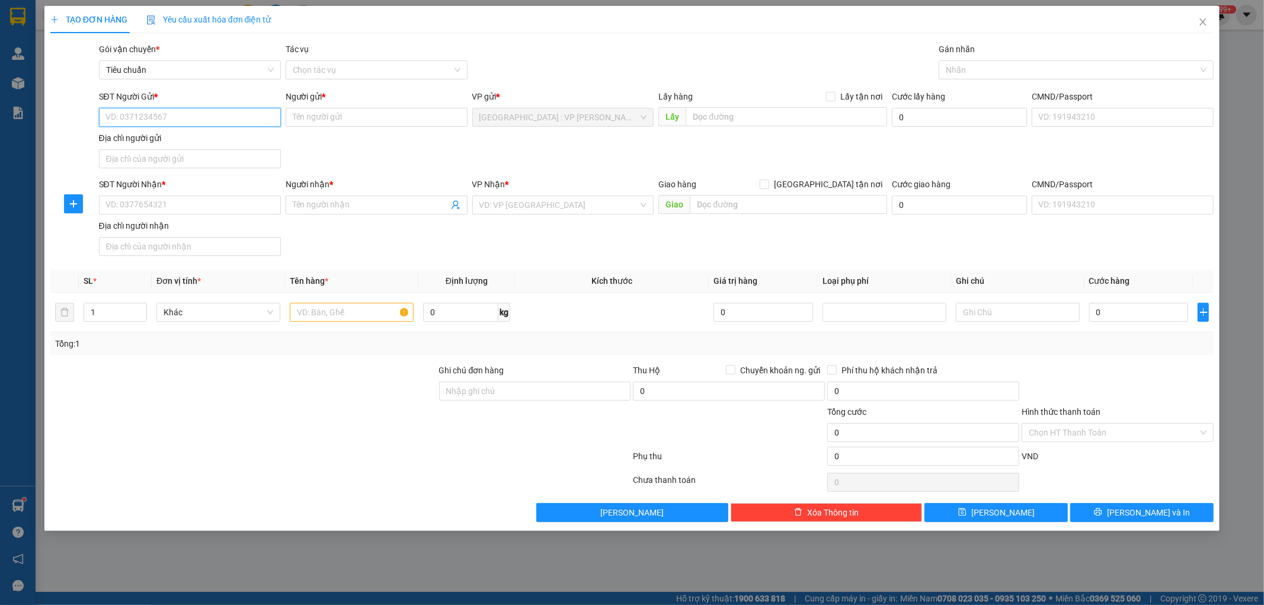
click at [142, 114] on input "SĐT Người Gửi *" at bounding box center [190, 117] width 182 height 19
paste input "0773378742"
type input "0773378742"
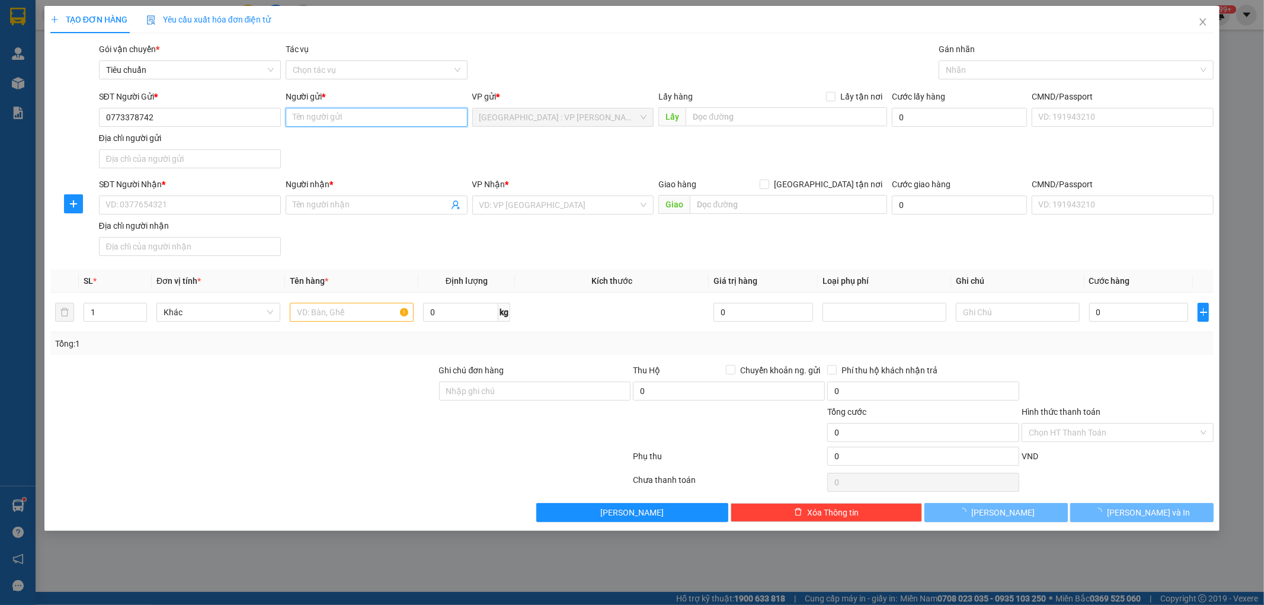
click at [305, 120] on input "Người gửi *" at bounding box center [377, 117] width 182 height 19
click at [315, 111] on input "Người gửi *" at bounding box center [377, 117] width 182 height 19
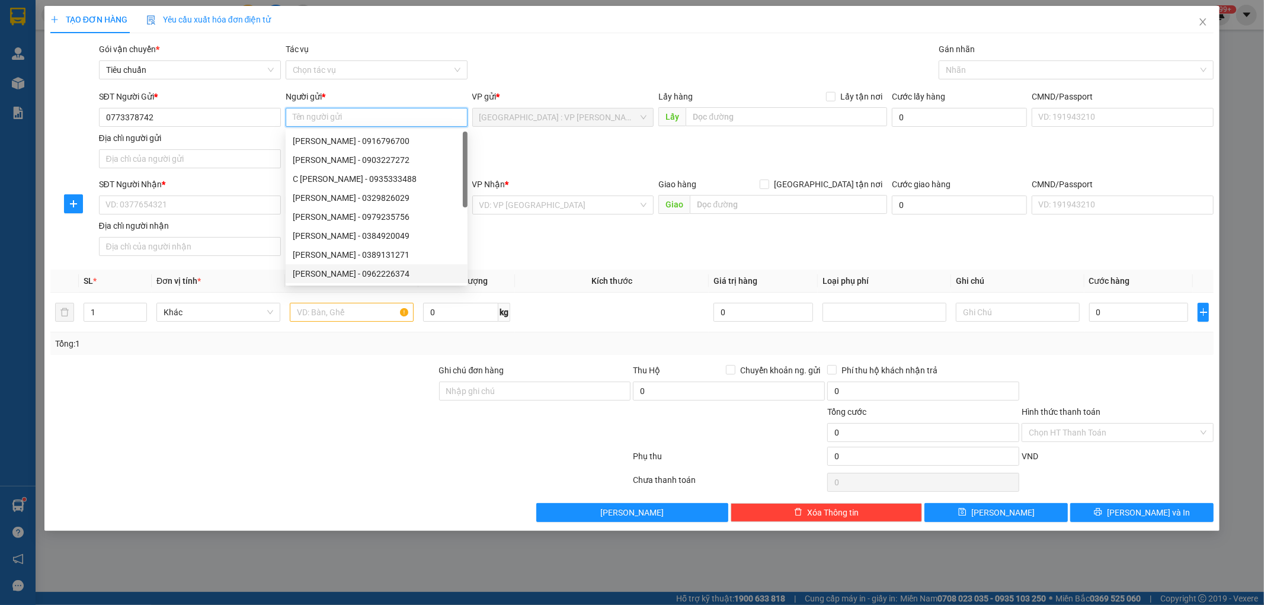
paste input "[PERSON_NAME]"
type input "[PERSON_NAME]"
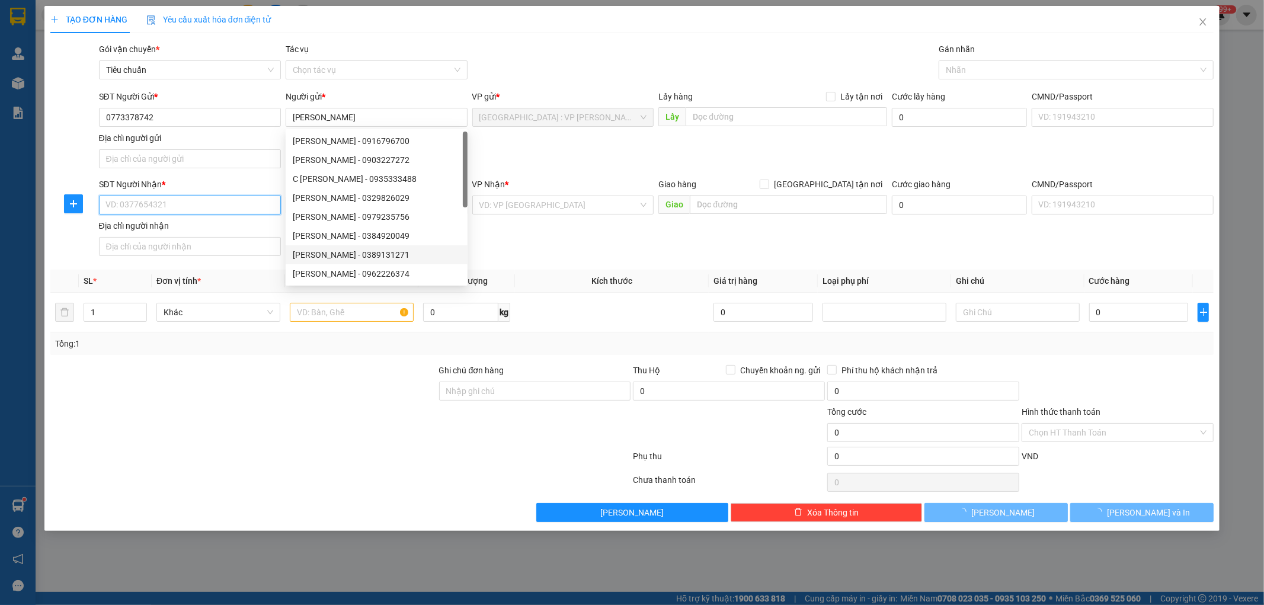
click at [174, 206] on input "SĐT Người Nhận *" at bounding box center [190, 205] width 182 height 19
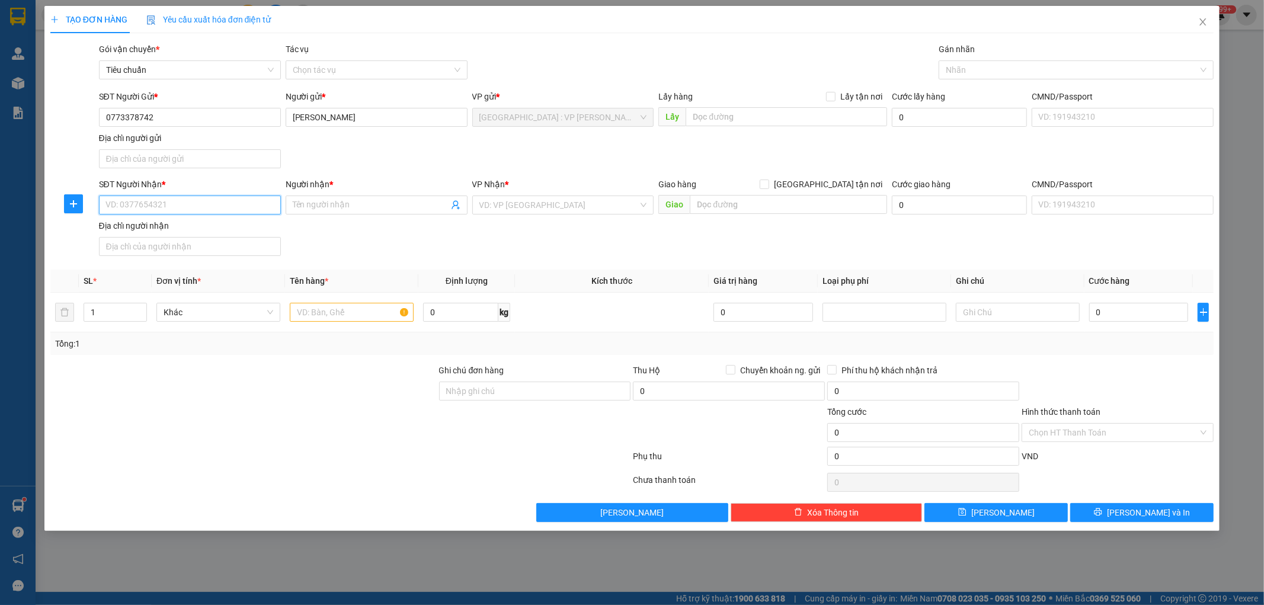
click at [188, 205] on input "SĐT Người Nhận *" at bounding box center [190, 205] width 182 height 19
paste input "0964.656.454"
click at [125, 207] on input "0964.656.454" at bounding box center [190, 205] width 182 height 19
click at [139, 206] on input "0964656.454" at bounding box center [190, 205] width 182 height 19
type input "0964656454"
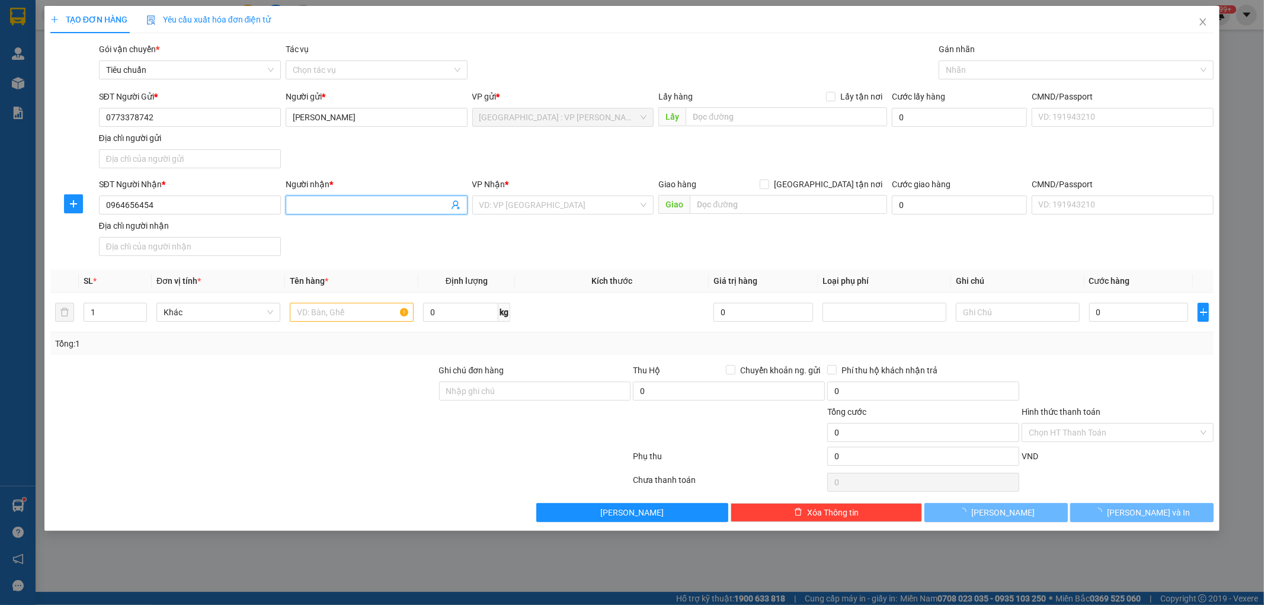
click at [313, 206] on input "Người nhận *" at bounding box center [371, 205] width 156 height 13
click at [311, 205] on input "Người nhận *" at bounding box center [371, 205] width 156 height 13
paste input "C Nhi"
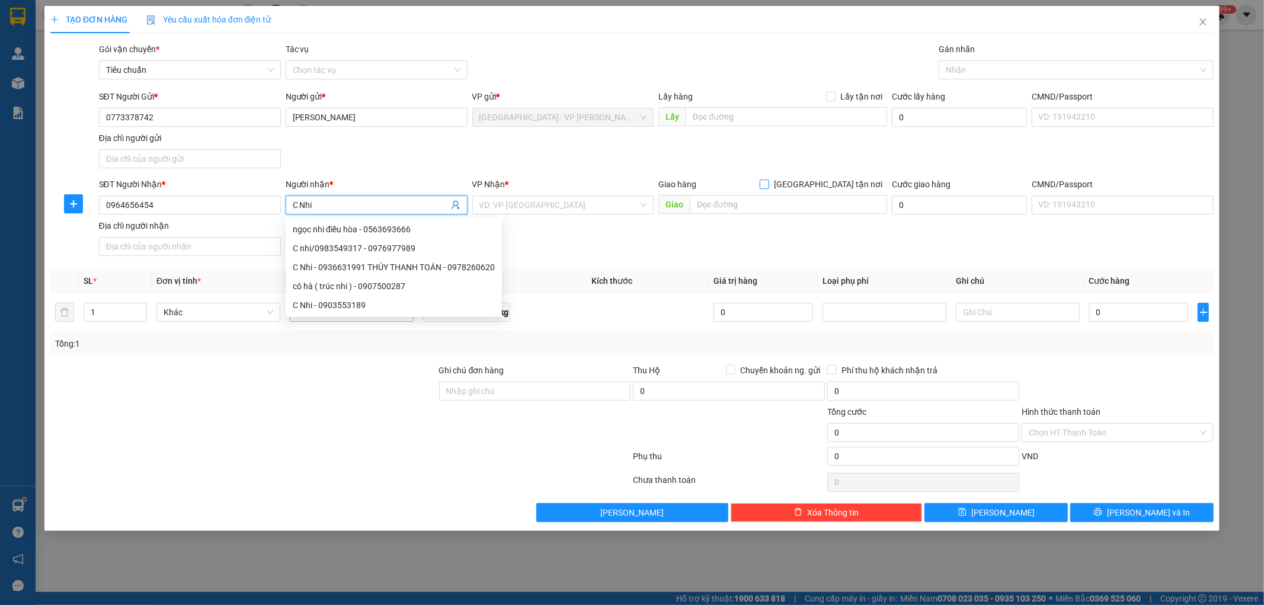
type input "C Nhi"
click at [769, 188] on span at bounding box center [764, 184] width 9 height 9
click at [768, 188] on input "[GEOGRAPHIC_DATA] tận nơi" at bounding box center [764, 184] width 8 height 8
checkbox input "true"
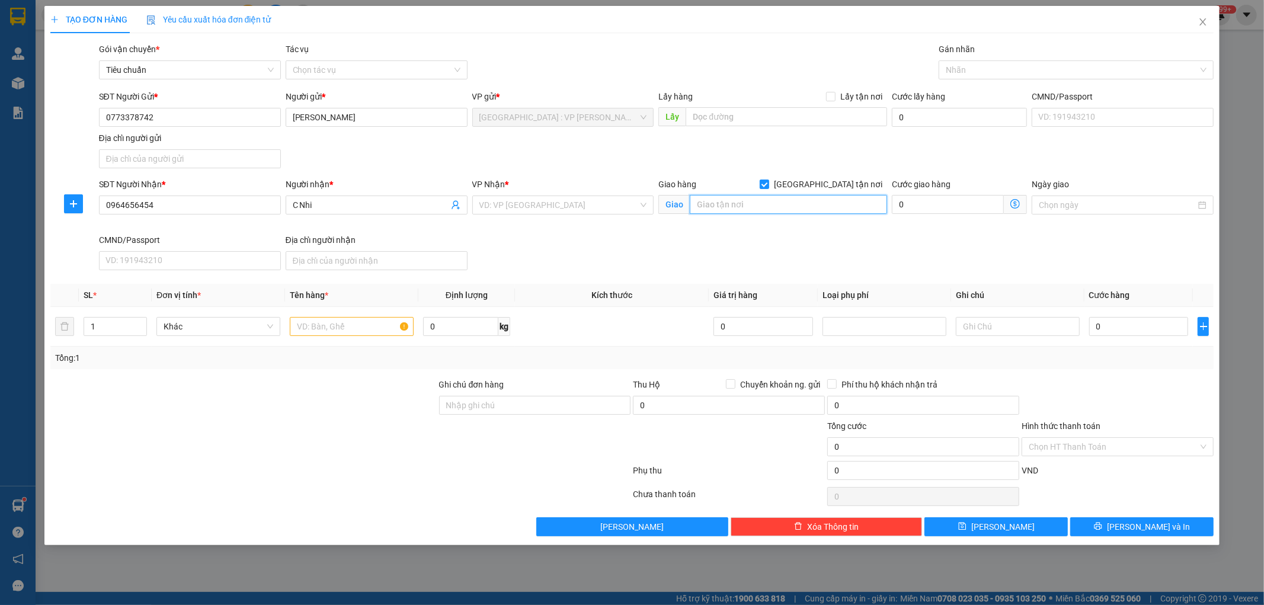
click at [801, 205] on input "text" at bounding box center [788, 204] width 197 height 19
click at [724, 203] on input "text" at bounding box center [788, 204] width 197 height 19
paste input "483 [PERSON_NAME], Tân Thới Hiệp, Quân 12"
type input "483 [PERSON_NAME], Tân Thới Hiệp, Quân 12 ,HCM"
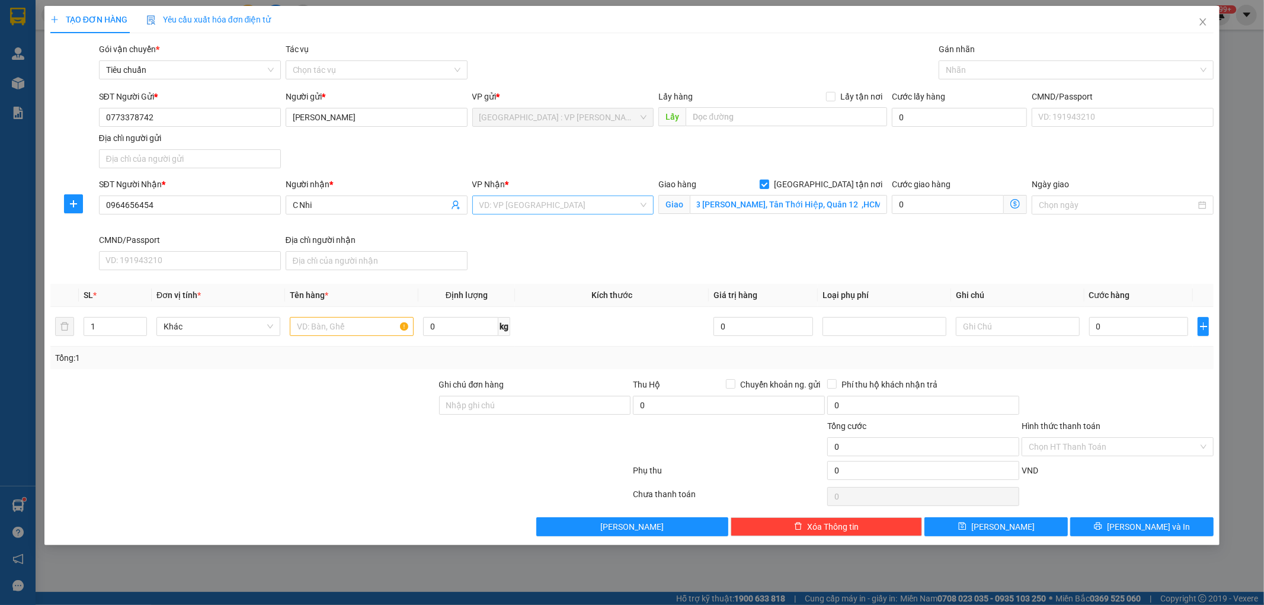
click at [570, 202] on input "search" at bounding box center [558, 205] width 159 height 18
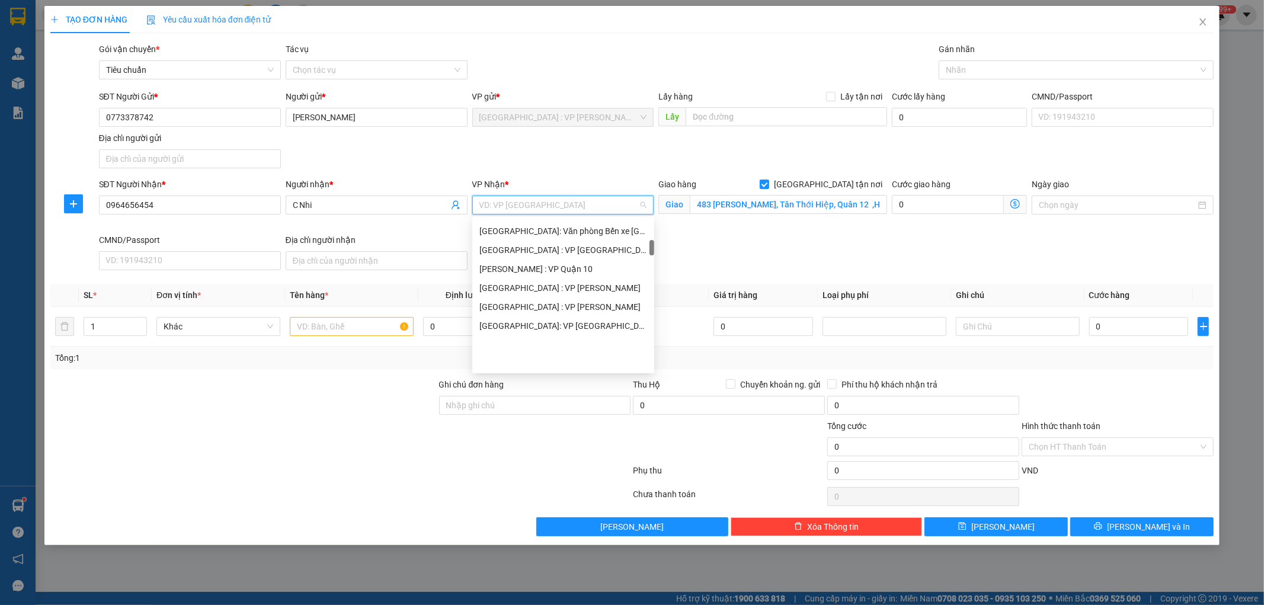
scroll to position [329, 0]
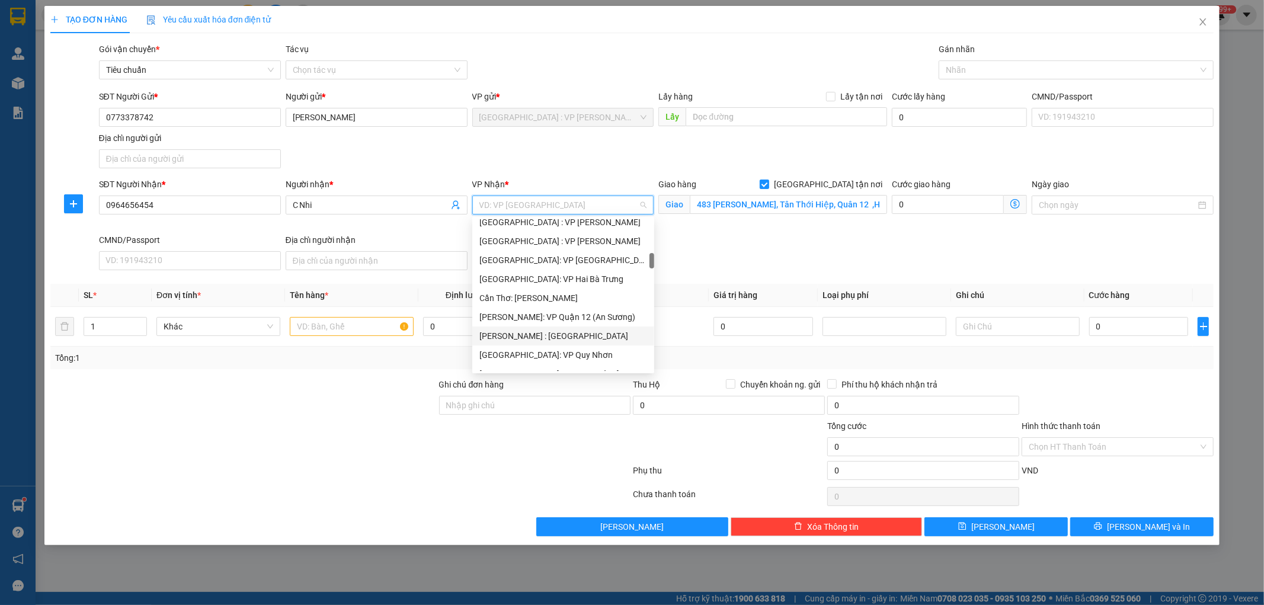
click at [571, 335] on div "[PERSON_NAME] : [GEOGRAPHIC_DATA]" at bounding box center [563, 336] width 168 height 13
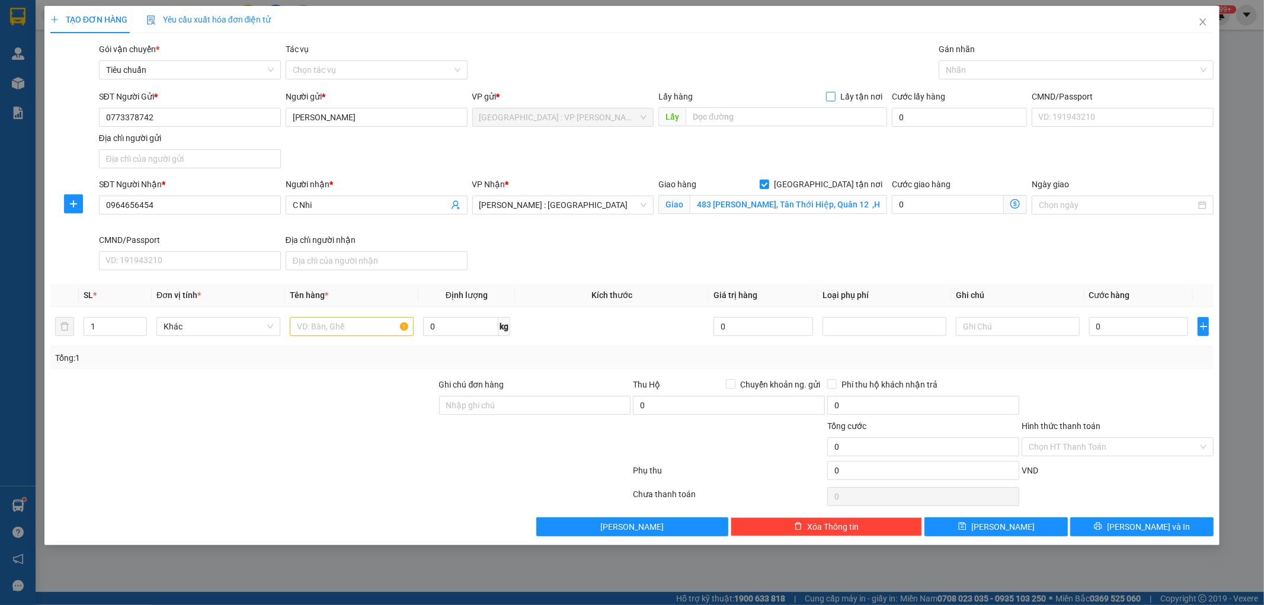
click at [833, 96] on input "Lấy tận nơi" at bounding box center [830, 96] width 8 height 8
checkbox input "true"
click at [807, 108] on input "text" at bounding box center [787, 116] width 202 height 19
click at [722, 115] on input "text" at bounding box center [787, 116] width 202 height 19
paste input "16 [DEMOGRAPHIC_DATA][PERSON_NAME], [PERSON_NAME], Liên Chiểu , Da Nang"
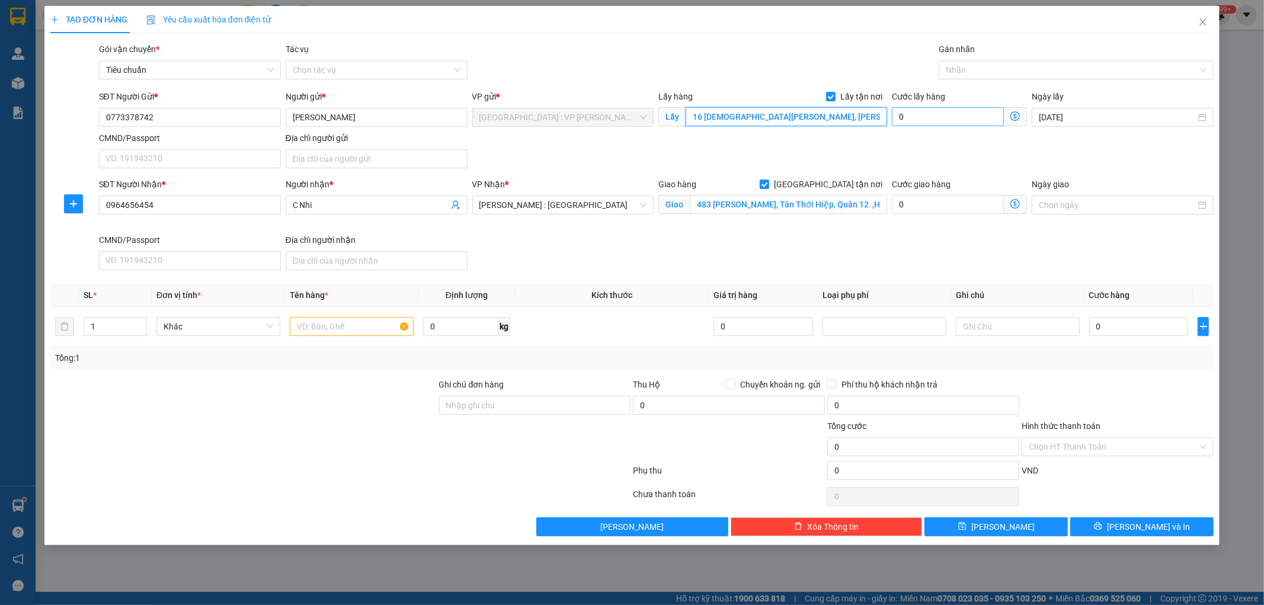
type input "16 [DEMOGRAPHIC_DATA][PERSON_NAME], [PERSON_NAME], Liên Chiểu , Da Nang"
click at [938, 113] on input "0" at bounding box center [948, 116] width 112 height 19
drag, startPoint x: 105, startPoint y: 327, endPoint x: 96, endPoint y: 377, distance: 51.3
click at [107, 326] on input "1" at bounding box center [115, 327] width 62 height 18
type input "20"
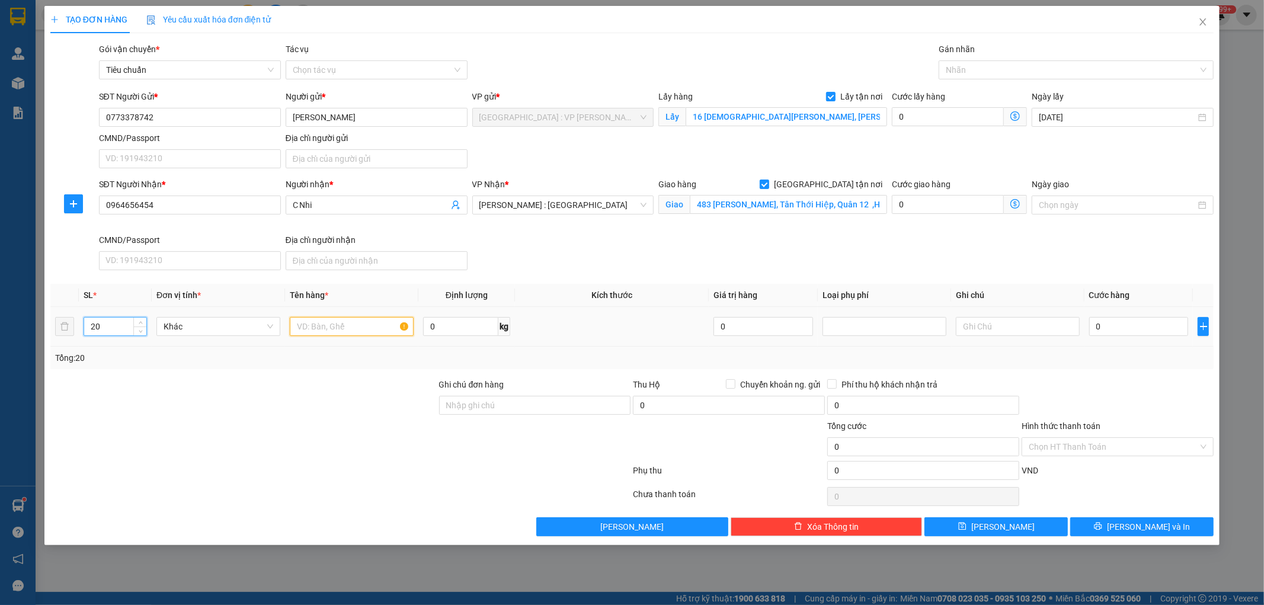
click at [317, 326] on input "text" at bounding box center [352, 326] width 124 height 19
click at [313, 323] on input "text" at bounding box center [352, 326] width 124 height 19
paste input "20 kiện"
type input "20 kiện"
click at [923, 115] on input "0" at bounding box center [948, 116] width 112 height 19
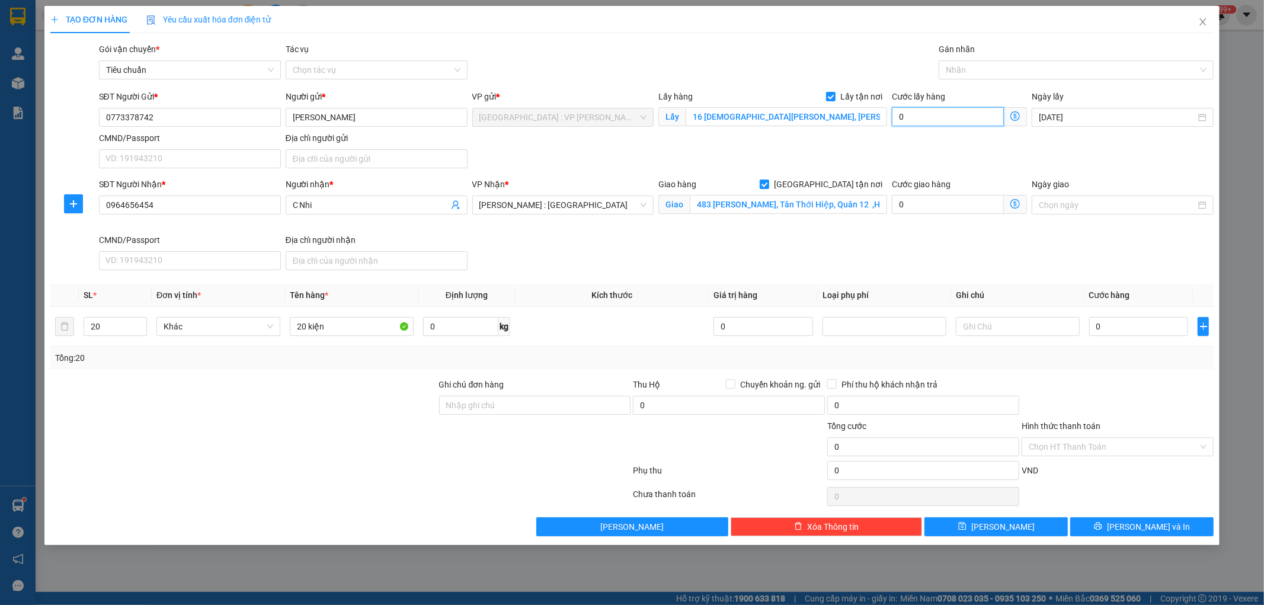
type input "1"
type input "15"
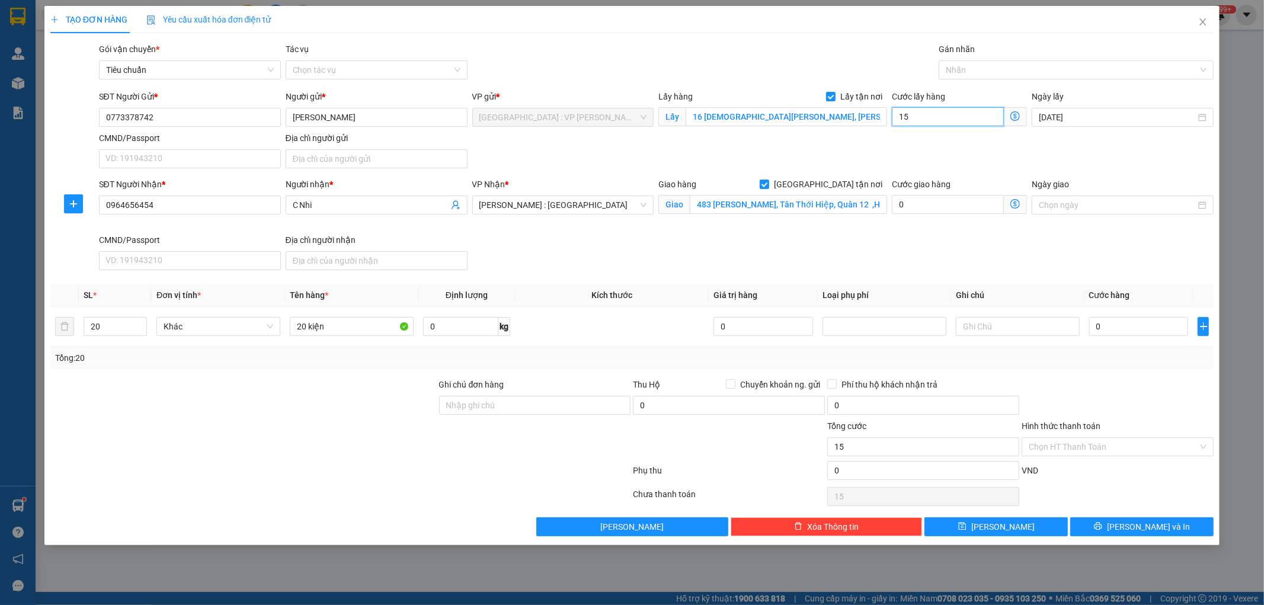
type input "150"
type input "1.500"
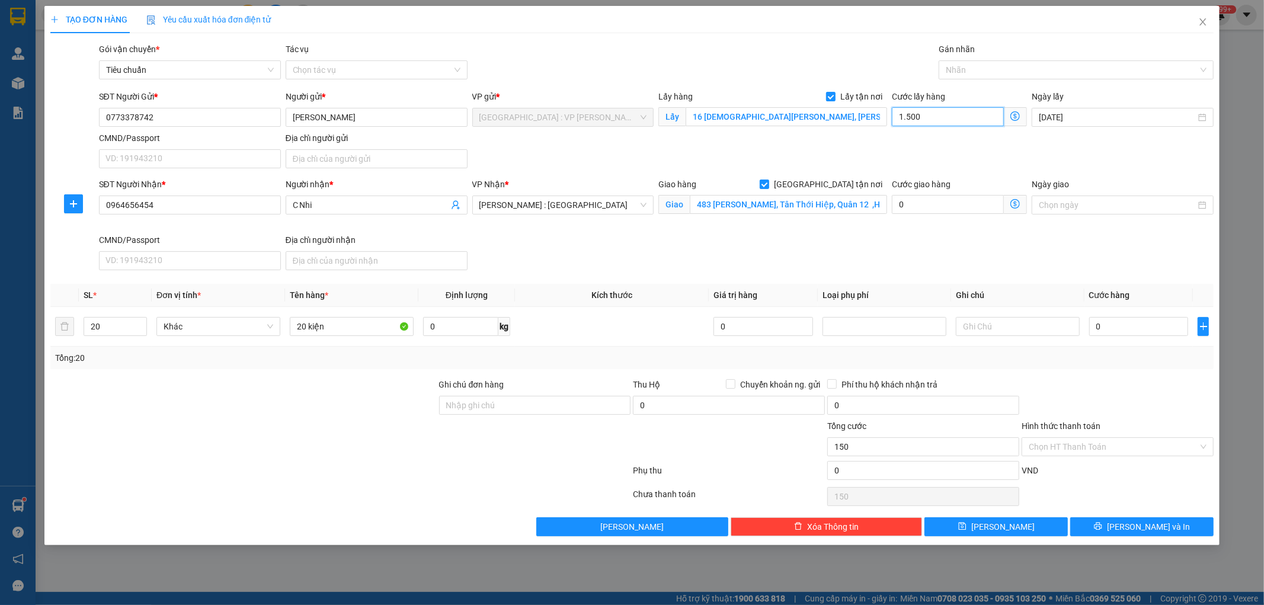
type input "1.500"
type input "15.000"
type input "150.000"
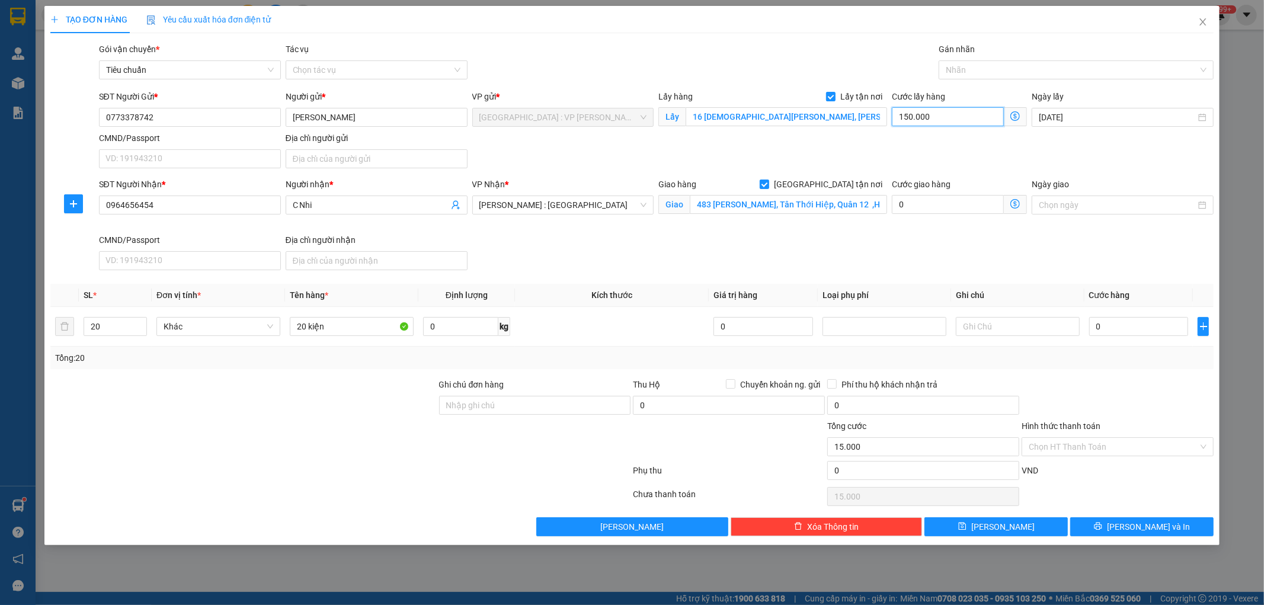
type input "150.000"
click at [1141, 319] on input "0" at bounding box center [1139, 326] width 100 height 19
type input "1"
type input "150.001"
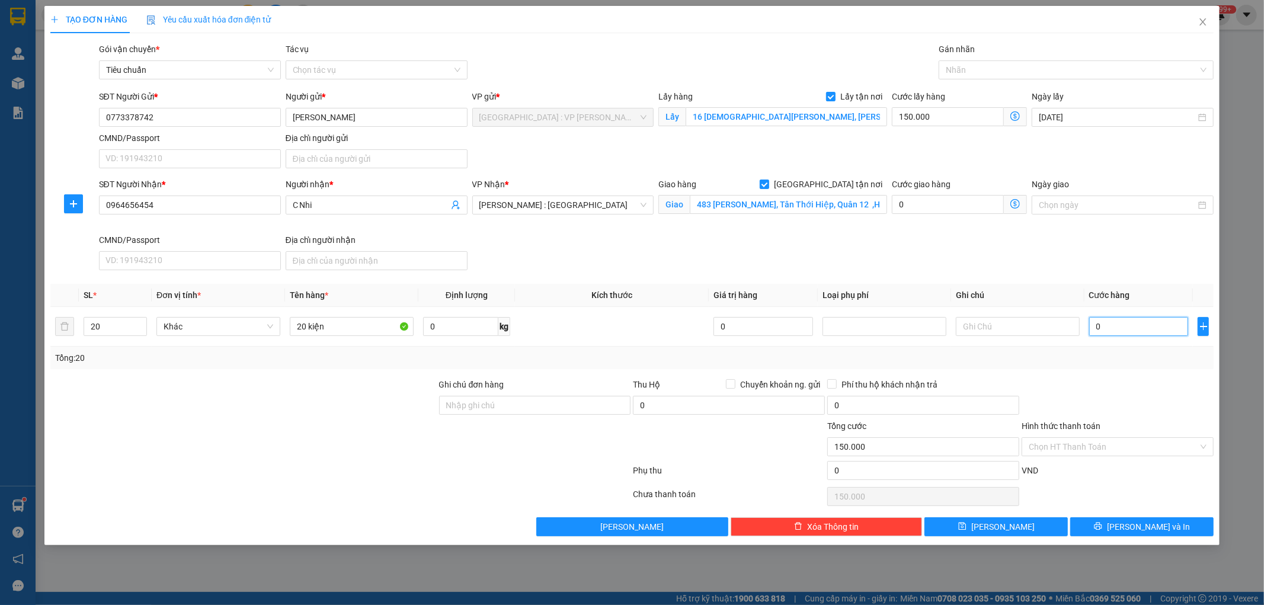
type input "150.001"
type input "11"
type input "150.011"
type input "117"
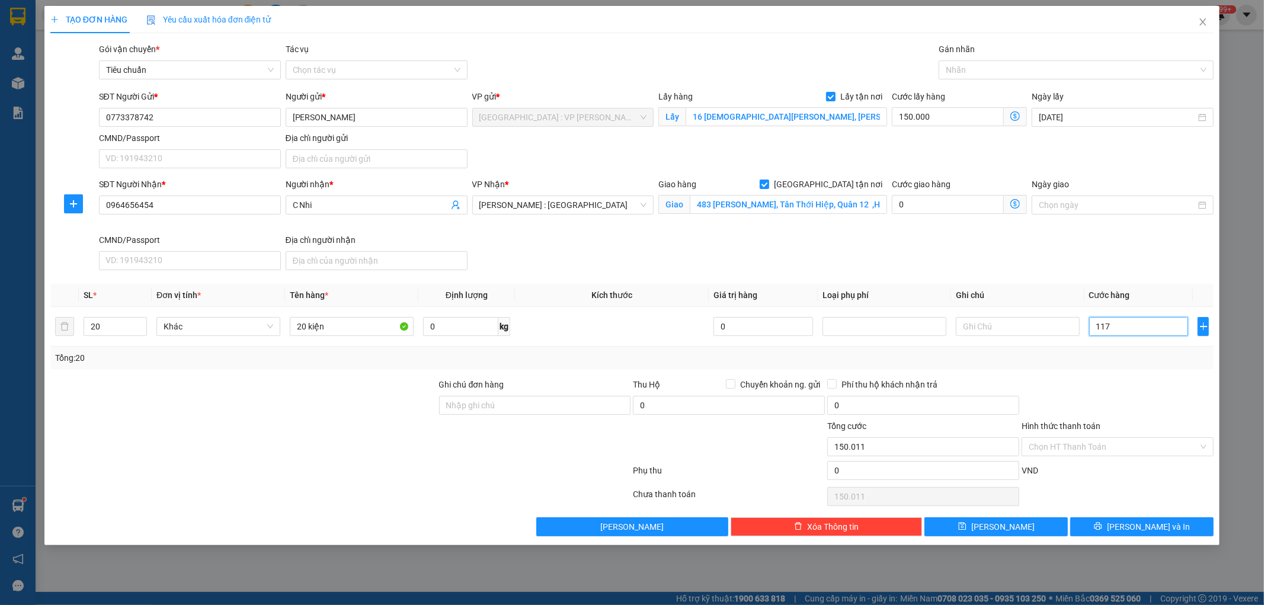
type input "150.117"
type input "1.170"
type input "151.170"
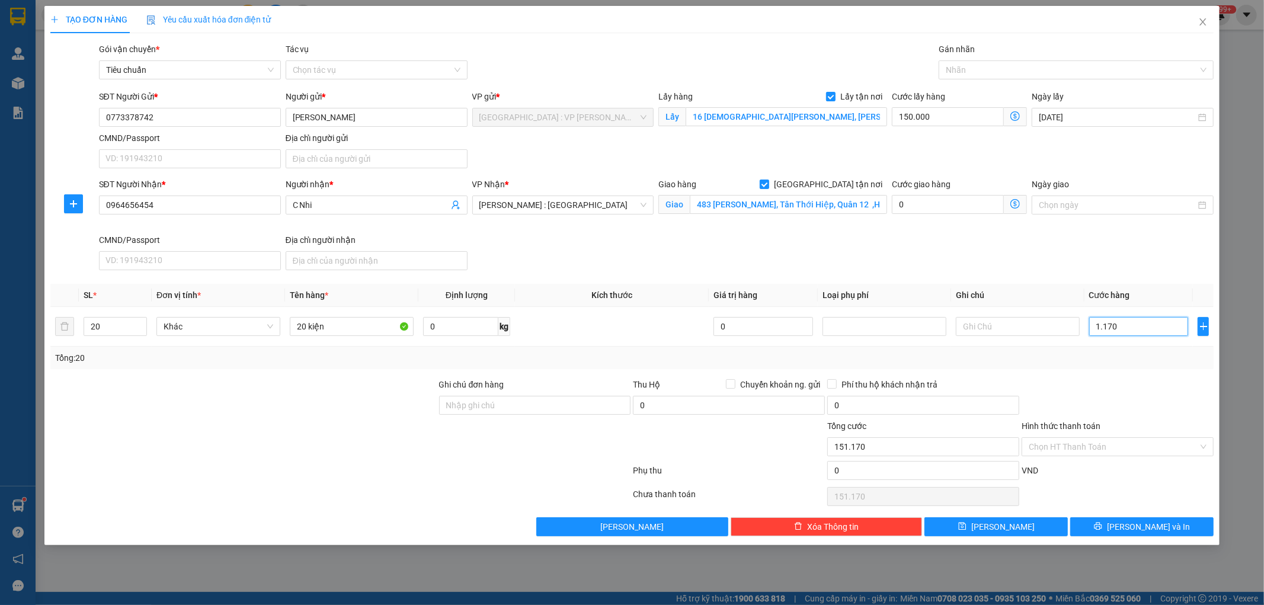
type input "11.700"
type input "161.700"
type input "117.000"
type input "267.000"
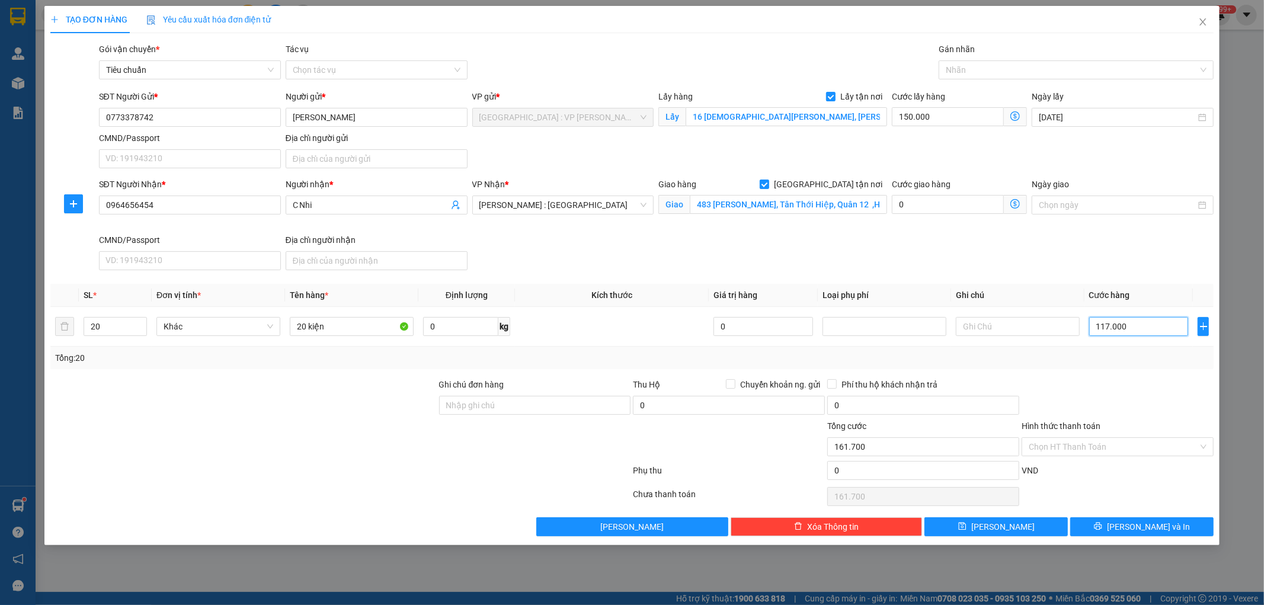
type input "267.000"
type input "1.170.000"
type input "1.320.000"
type input "1.170.000"
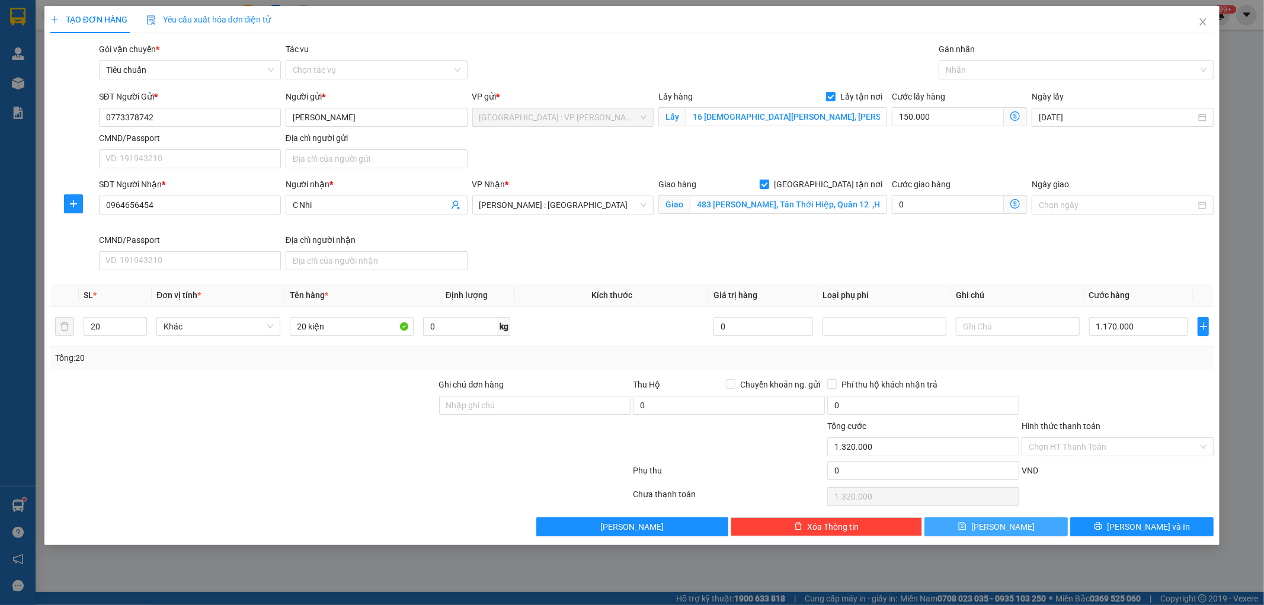
click at [1038, 523] on button "[PERSON_NAME]" at bounding box center [996, 526] width 143 height 19
checkbox input "false"
type input "1"
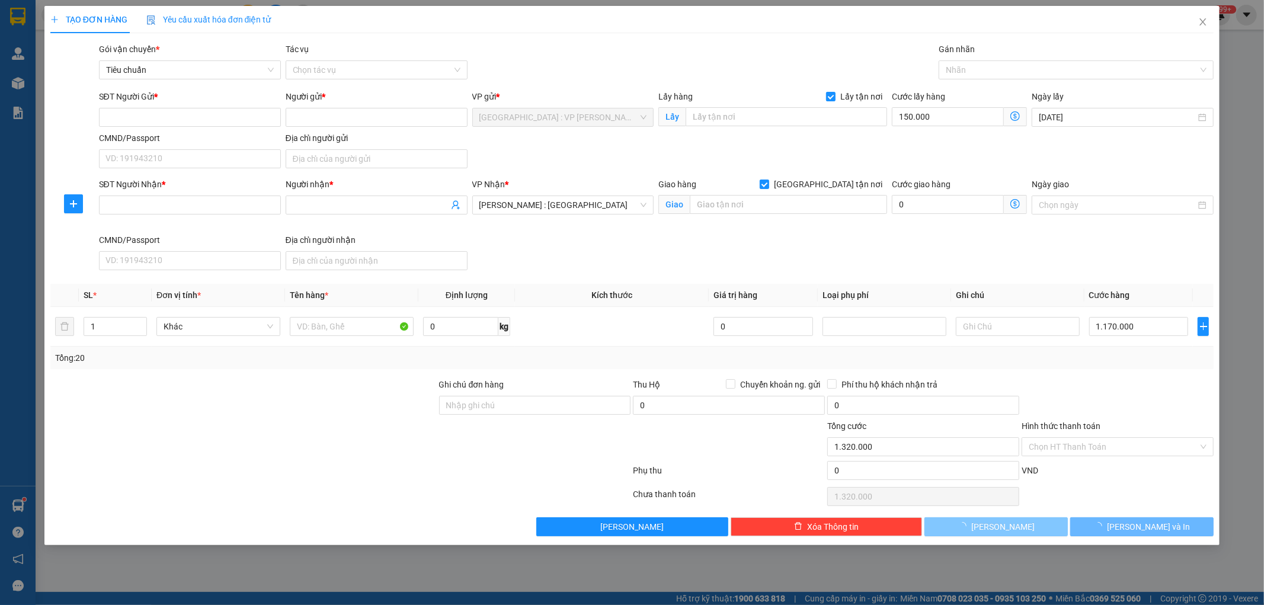
type input "0"
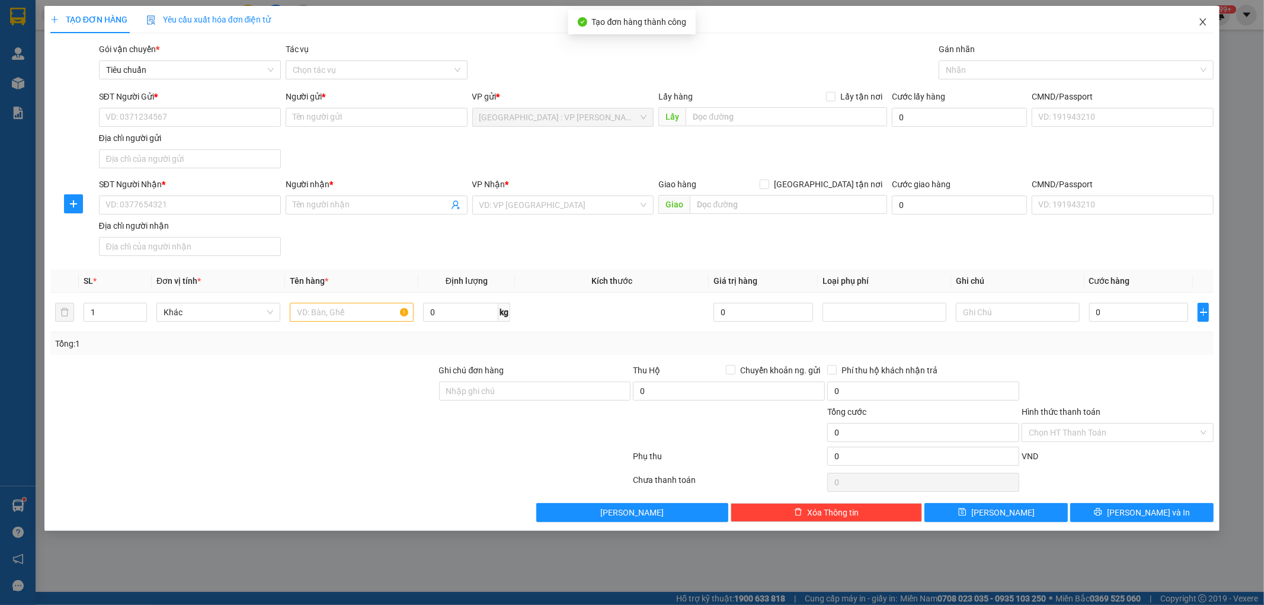
click at [1203, 22] on icon "close" at bounding box center [1203, 21] width 7 height 7
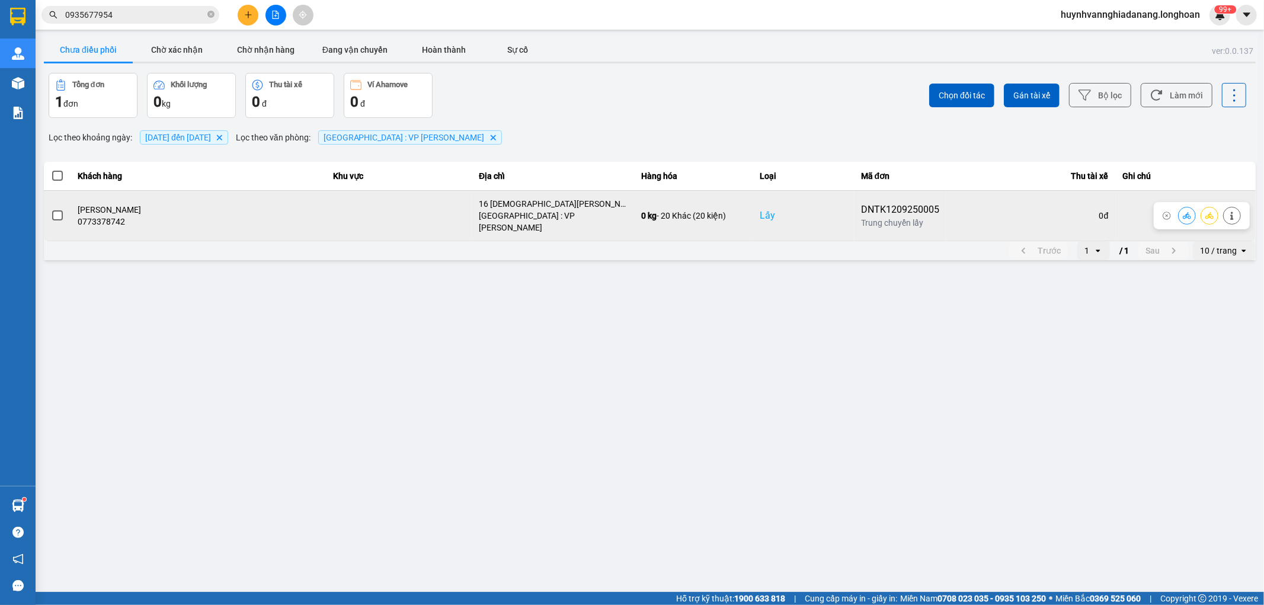
click at [56, 211] on span at bounding box center [57, 215] width 11 height 11
click at [51, 209] on input "checkbox" at bounding box center [51, 209] width 0 height 0
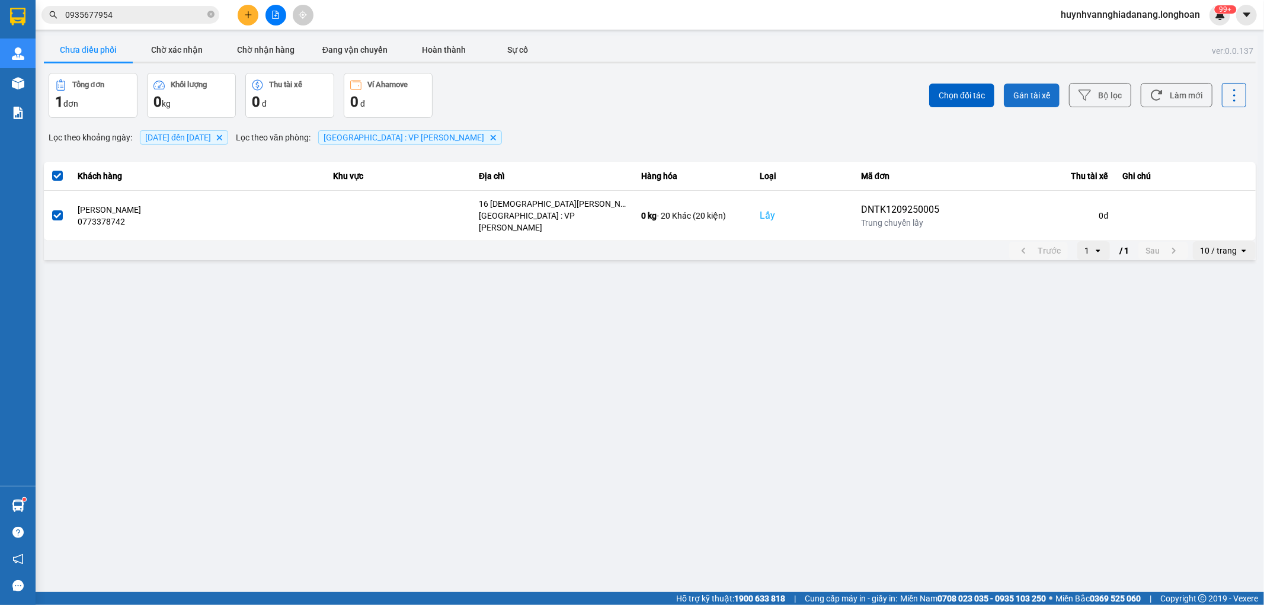
click at [1044, 99] on span "Gán tài xế" at bounding box center [1031, 95] width 37 height 12
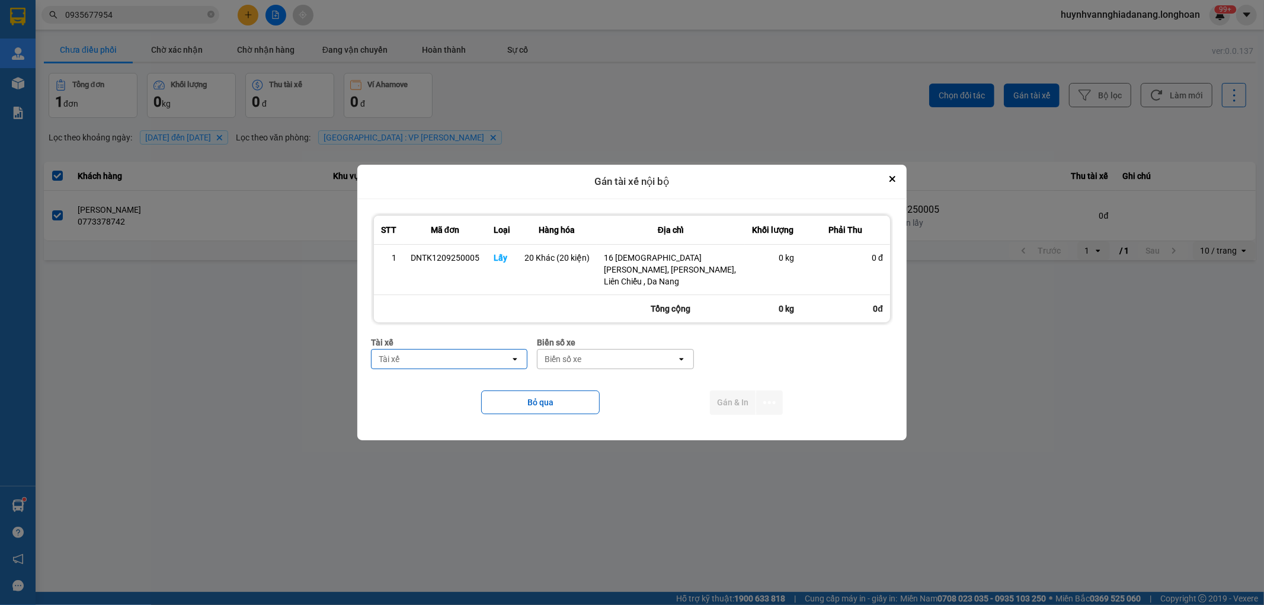
click at [482, 353] on div "Tài xế" at bounding box center [441, 359] width 139 height 19
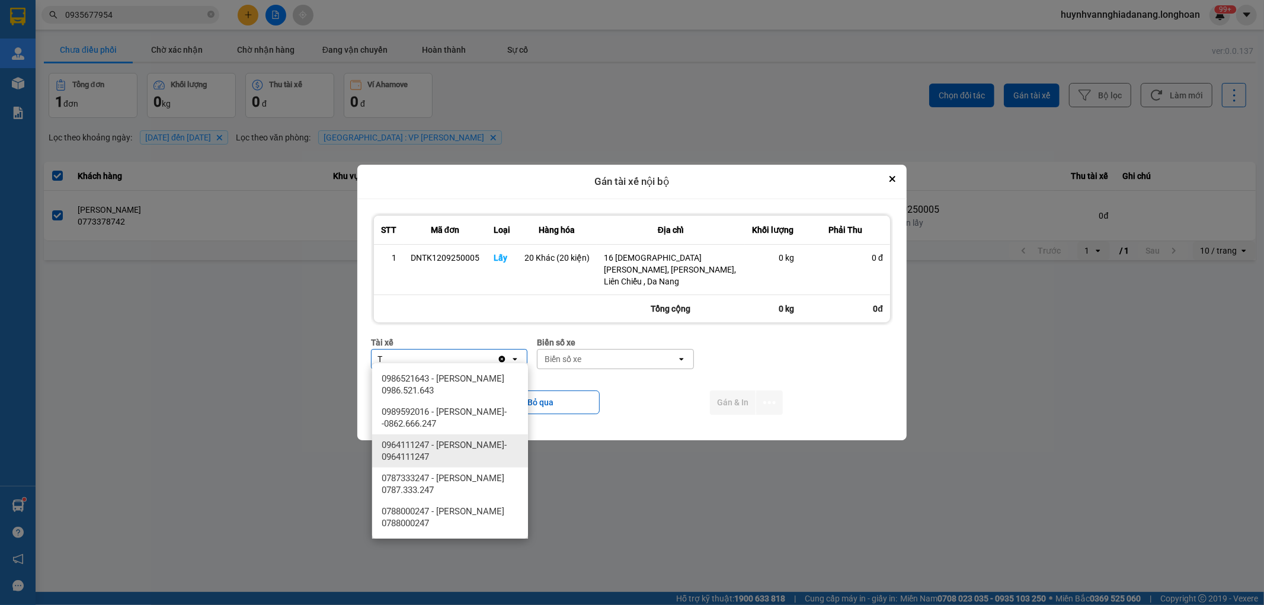
type input "T"
click at [484, 473] on span "0787333247 - [PERSON_NAME] 0787.333.247" at bounding box center [453, 484] width 142 height 24
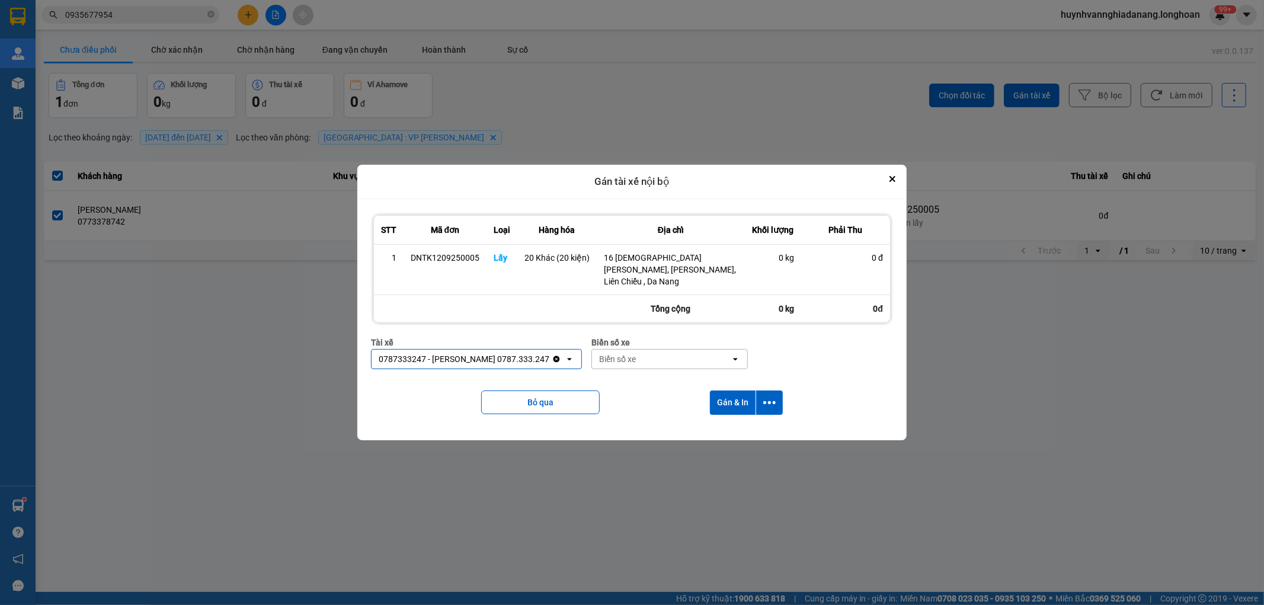
click at [647, 354] on div "Biển số xe" at bounding box center [661, 359] width 139 height 19
type input "6268"
click at [680, 378] on div "29H-962.68" at bounding box center [673, 378] width 156 height 21
click at [767, 401] on icon "dialog" at bounding box center [769, 402] width 12 height 3
click at [742, 426] on div "Chỉ gán tài" at bounding box center [738, 429] width 70 height 12
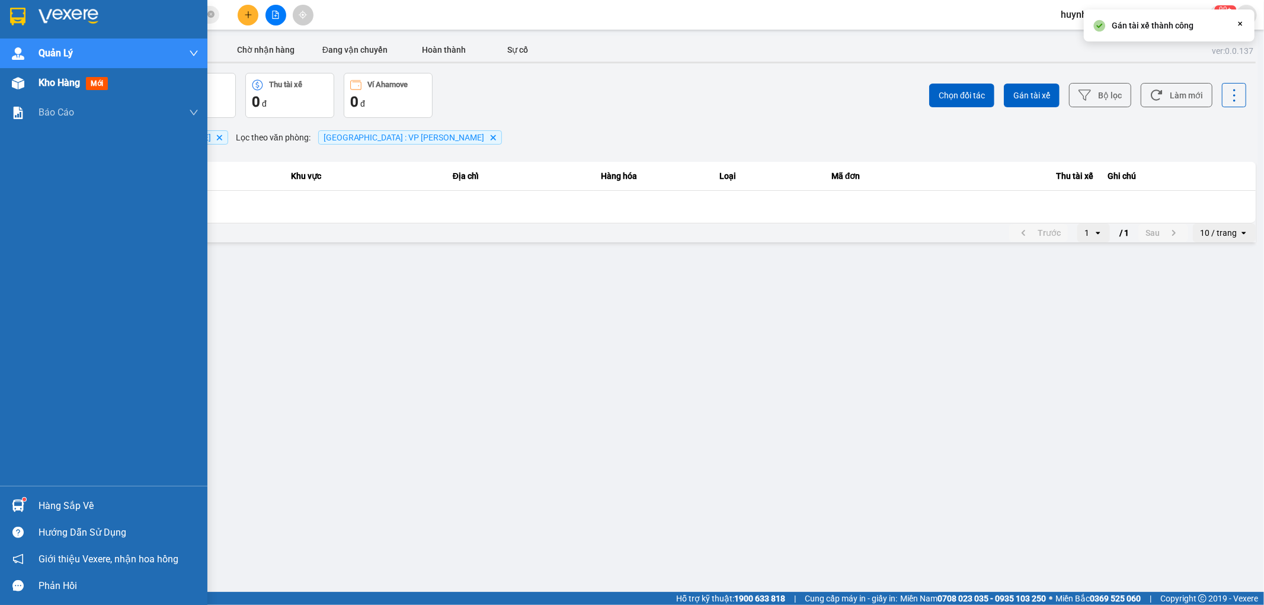
click at [39, 84] on span "Kho hàng" at bounding box center [59, 82] width 41 height 11
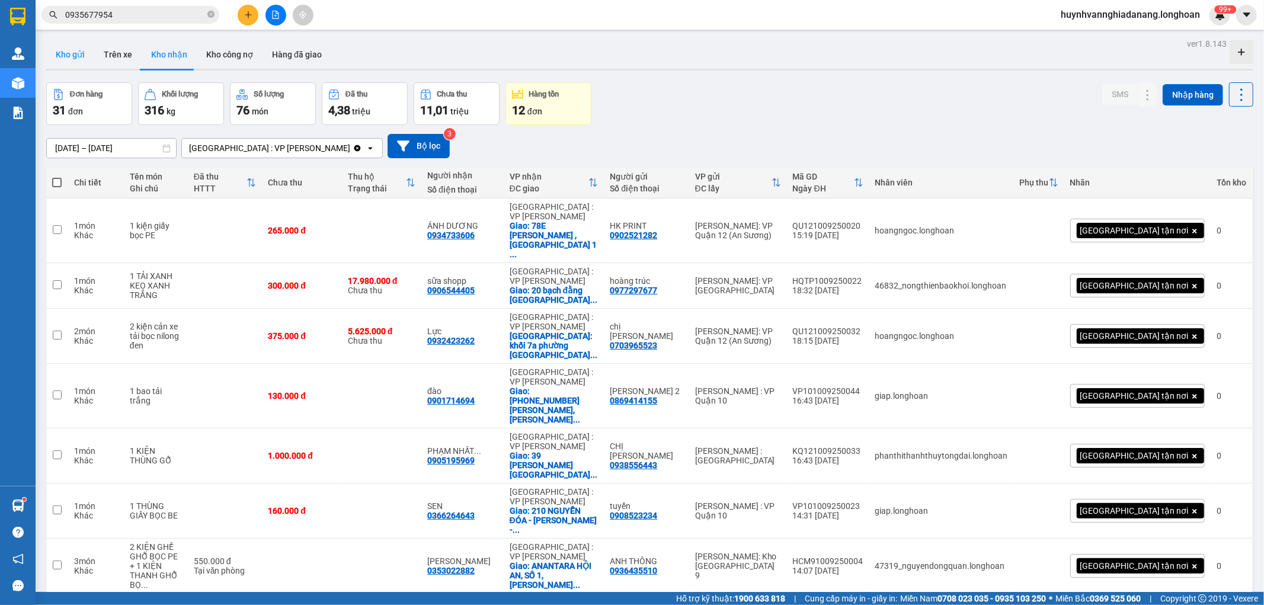
click at [82, 65] on button "Kho gửi" at bounding box center [70, 54] width 48 height 28
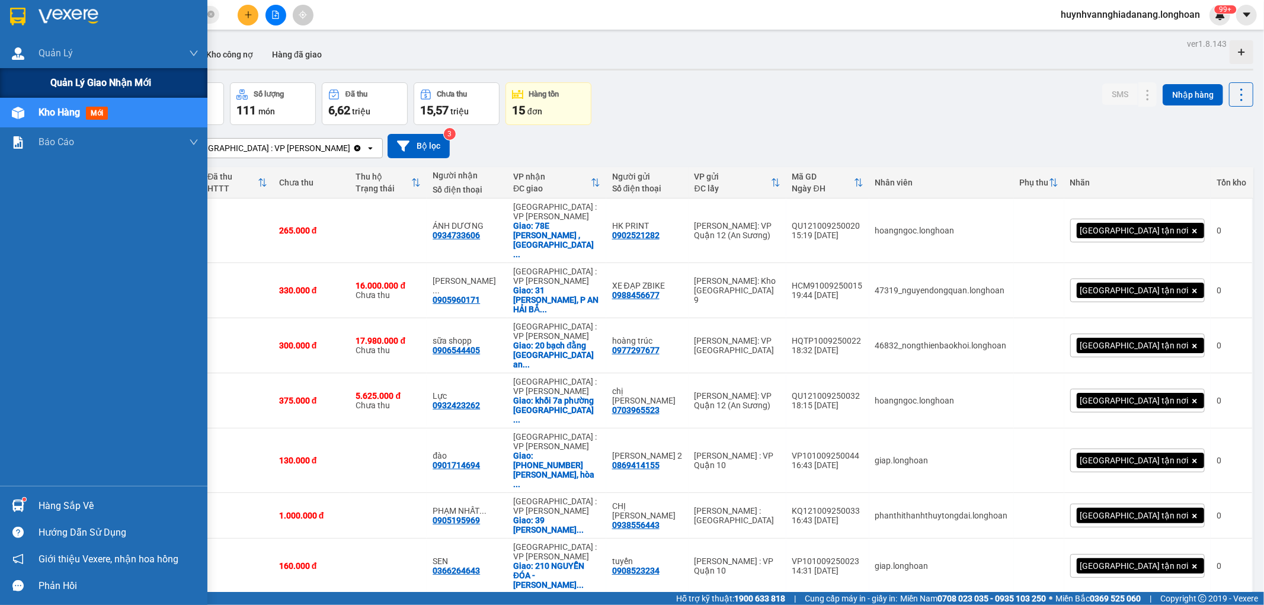
click at [78, 80] on span "Quản lý giao nhận mới" at bounding box center [100, 82] width 101 height 15
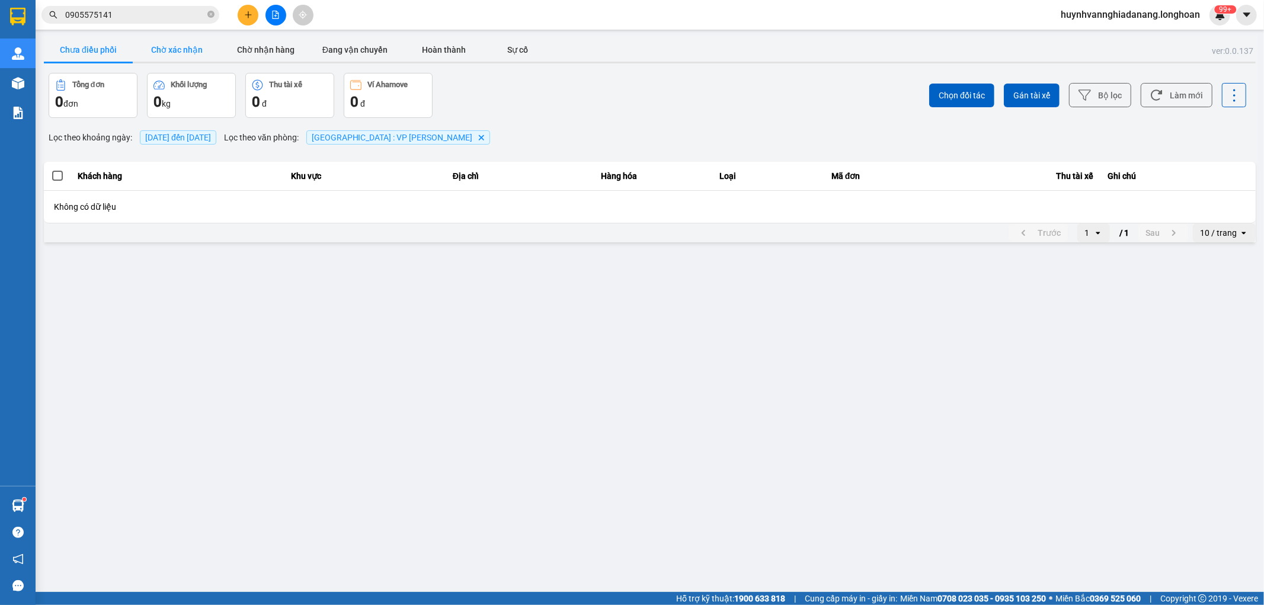
click at [190, 47] on button "Chờ xác nhận" at bounding box center [177, 50] width 89 height 24
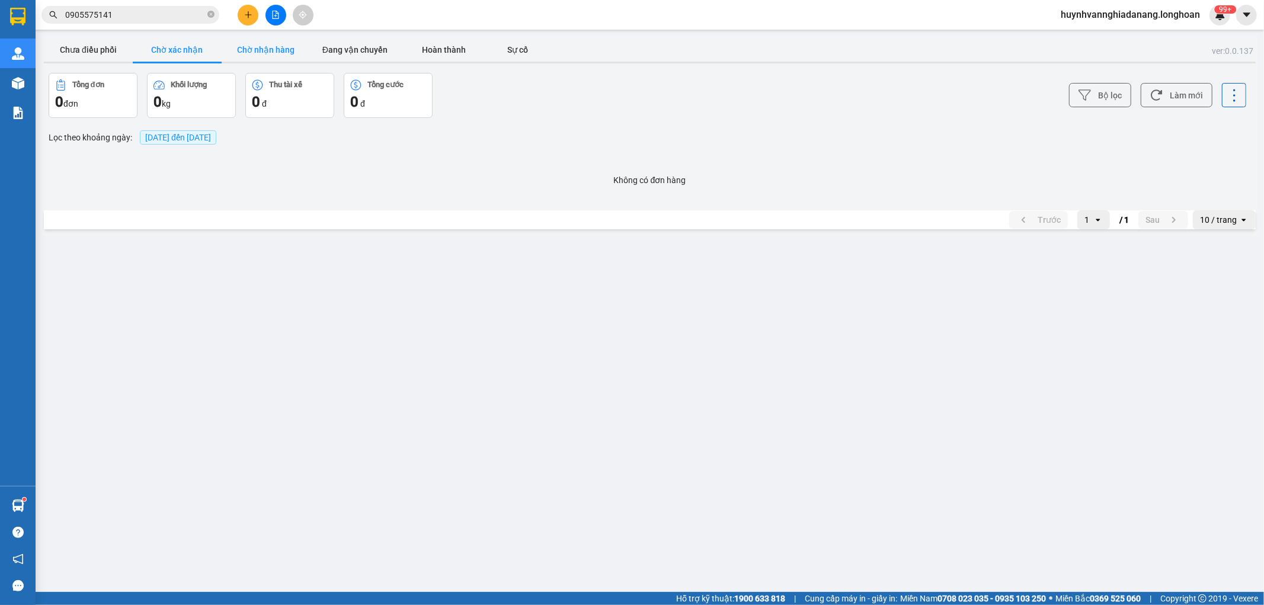
click at [295, 44] on button "Chờ nhận hàng" at bounding box center [266, 50] width 89 height 24
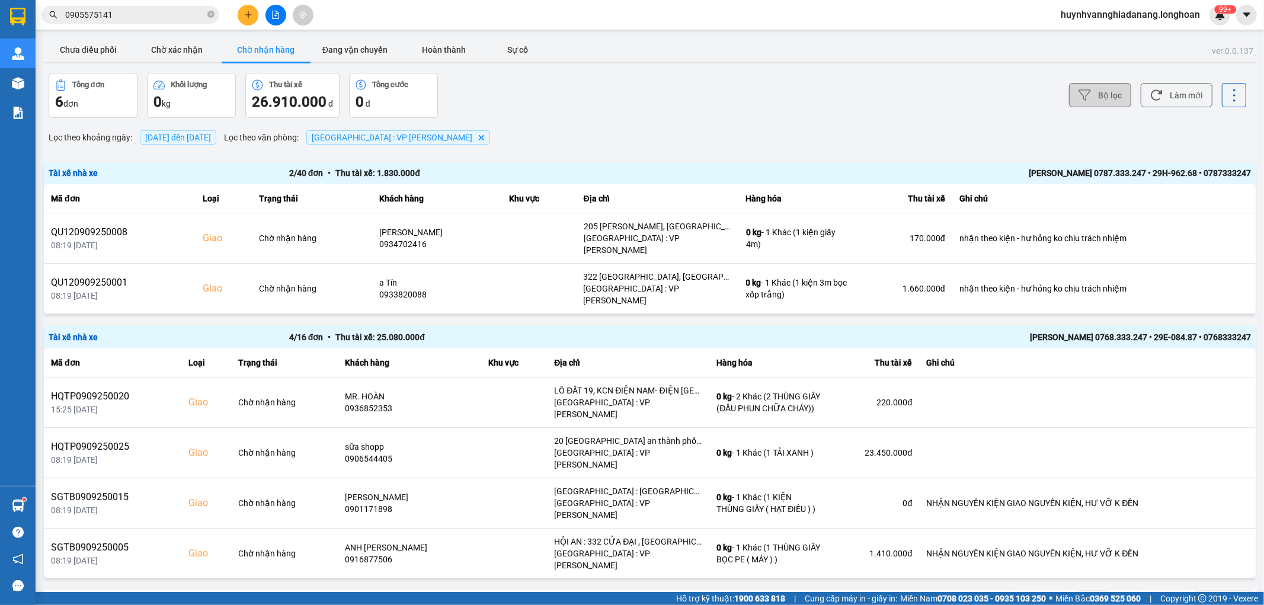
click at [1089, 98] on icon at bounding box center [1085, 95] width 12 height 12
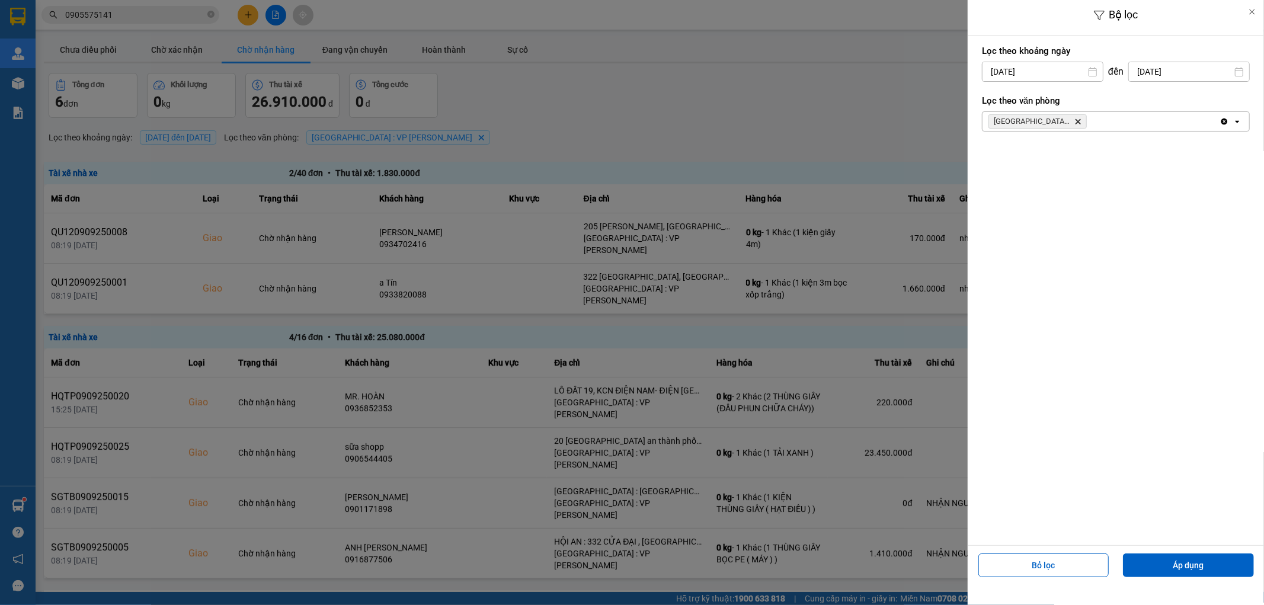
click at [1053, 75] on input "11/09/2025" at bounding box center [1043, 71] width 120 height 19
drag, startPoint x: 994, startPoint y: 161, endPoint x: 1063, endPoint y: 216, distance: 88.6
click at [994, 161] on div "1" at bounding box center [989, 158] width 17 height 14
type input "[DATE]"
click at [1212, 563] on button "Áp dụng" at bounding box center [1188, 566] width 131 height 24
